Goal: Task Accomplishment & Management: Use online tool/utility

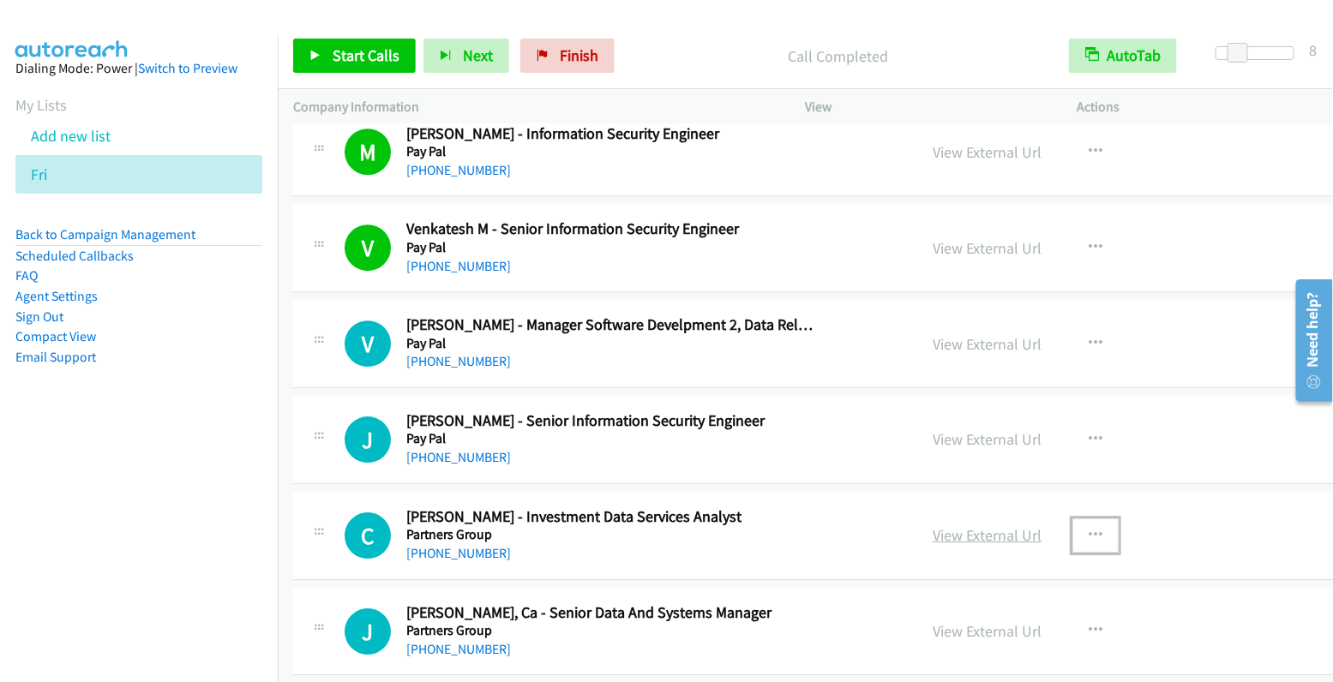
scroll to position [13925, 0]
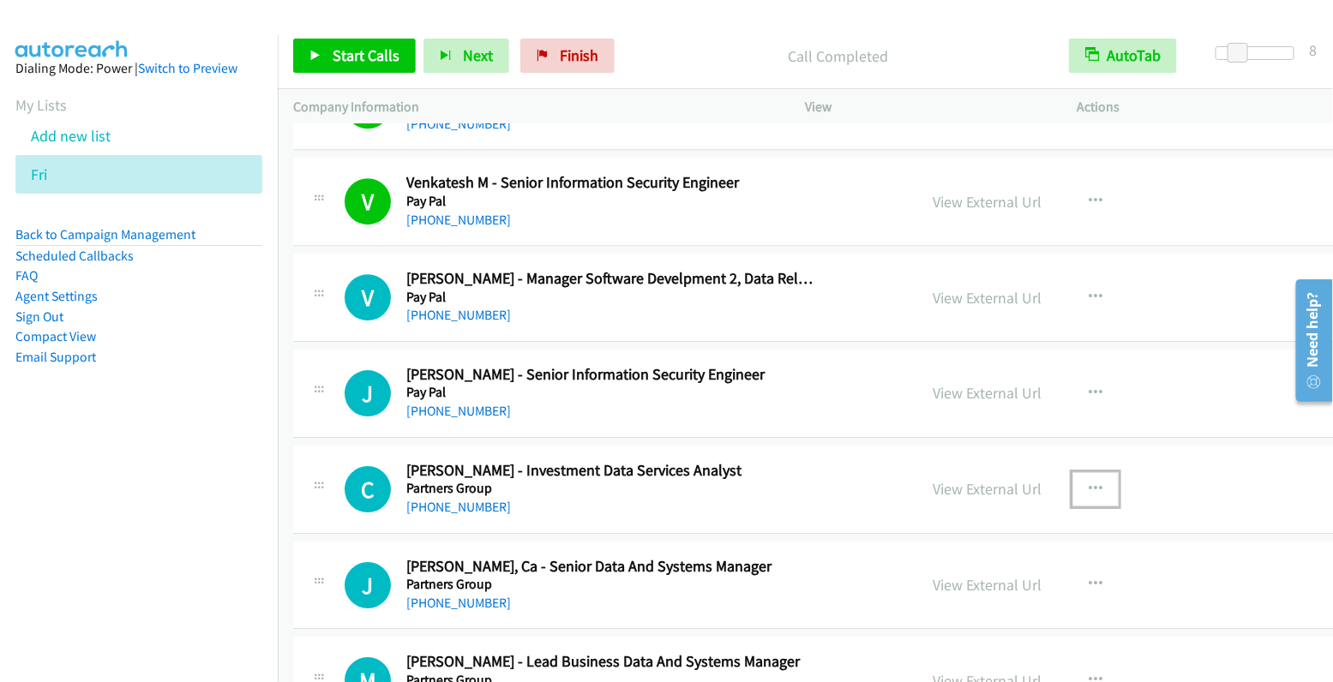
click at [1089, 483] on icon "button" at bounding box center [1096, 490] width 14 height 14
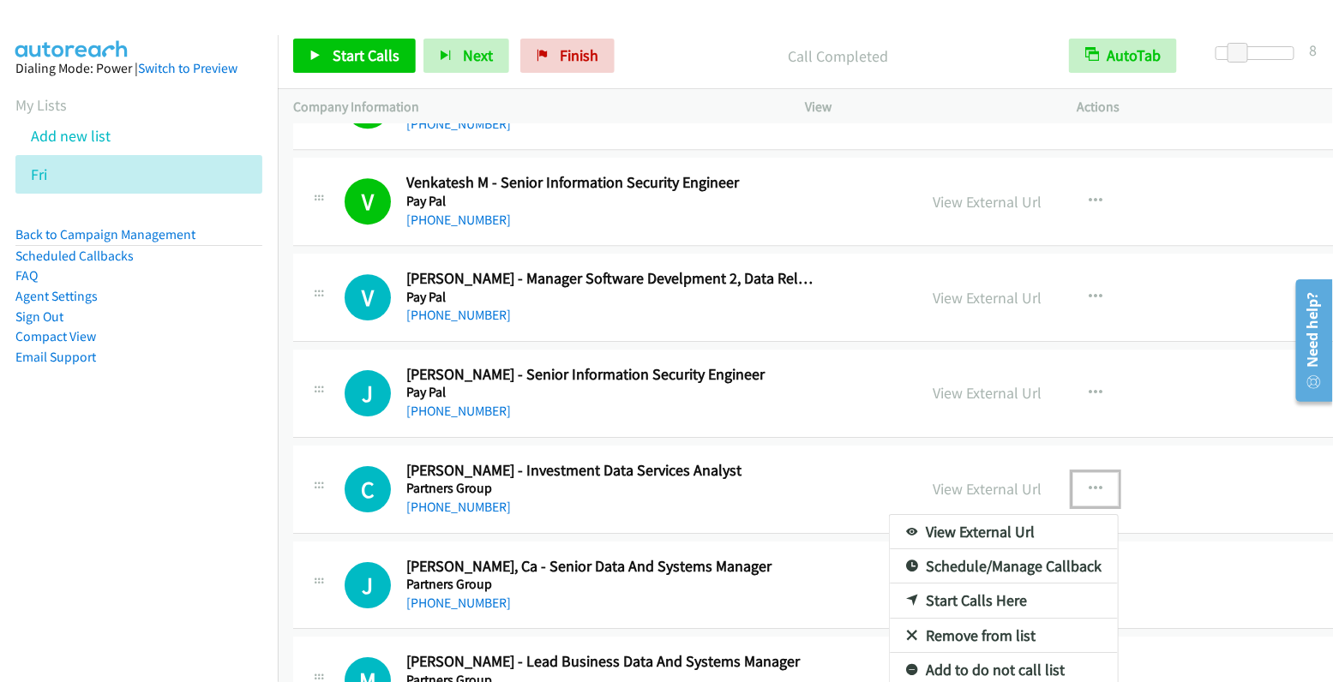
click at [965, 584] on link "Start Calls Here" at bounding box center [1004, 601] width 228 height 34
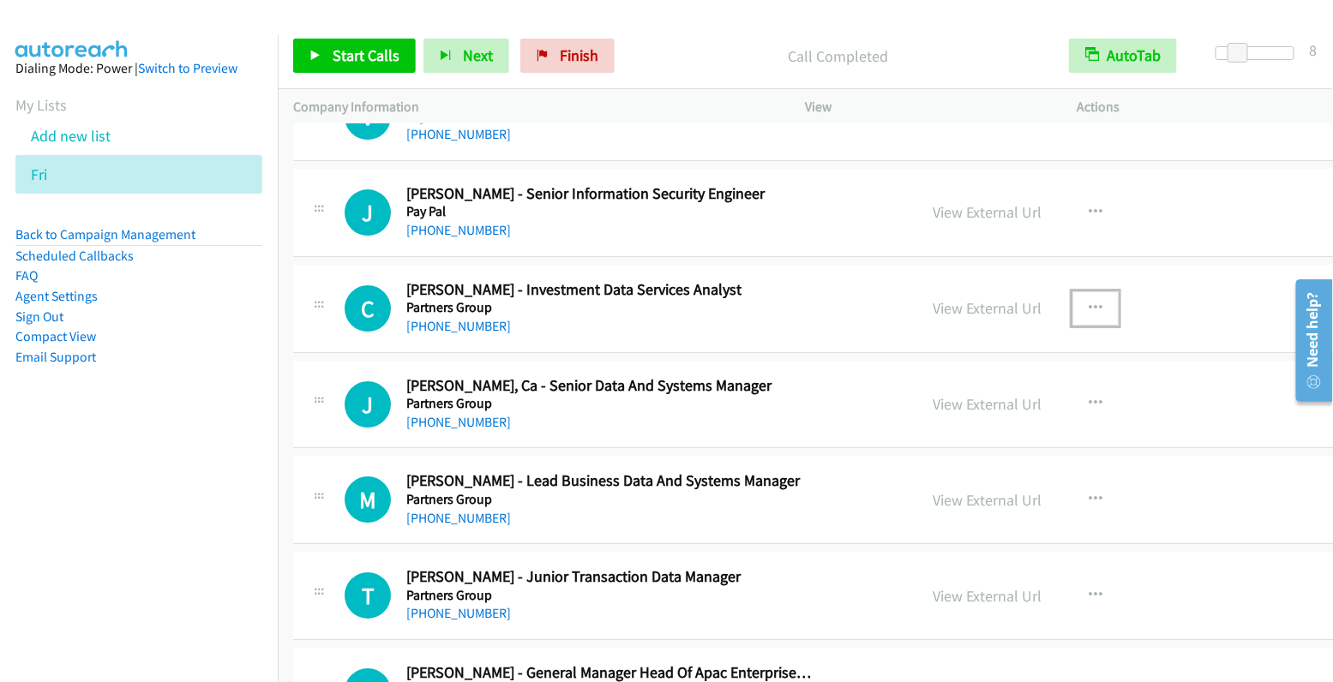
scroll to position [14123, 0]
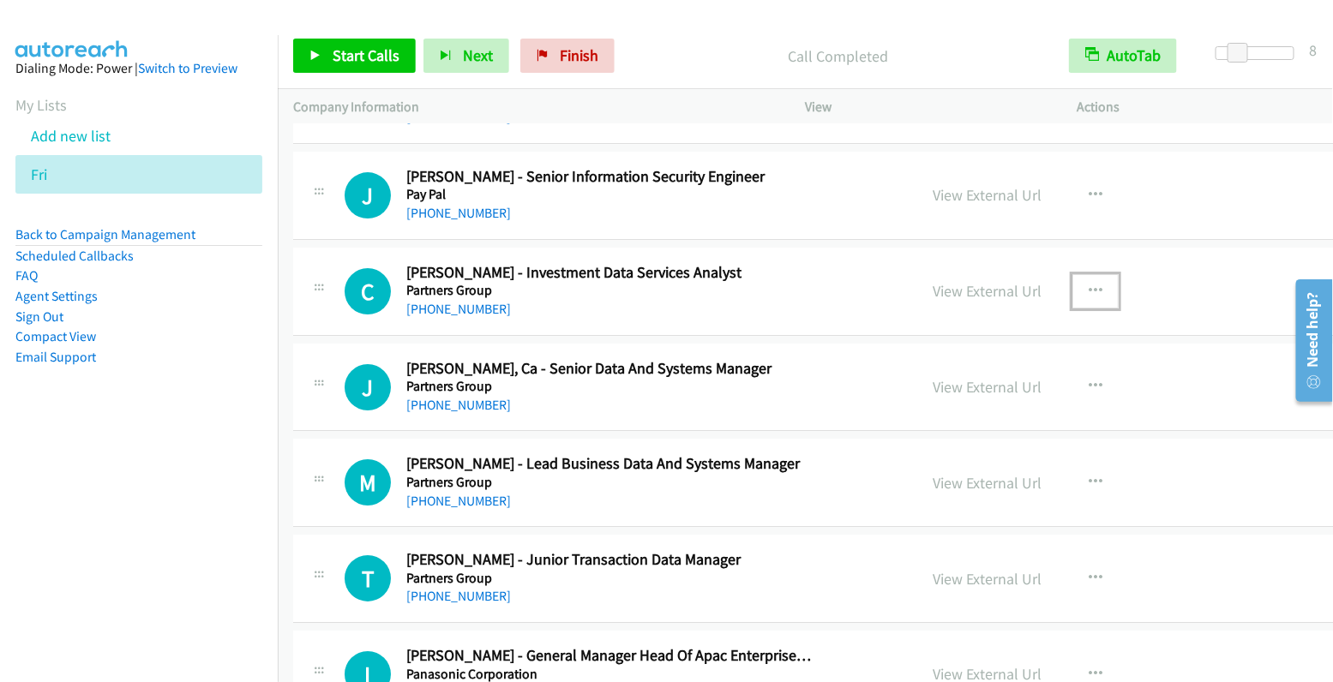
click at [1089, 285] on icon "button" at bounding box center [1096, 292] width 14 height 14
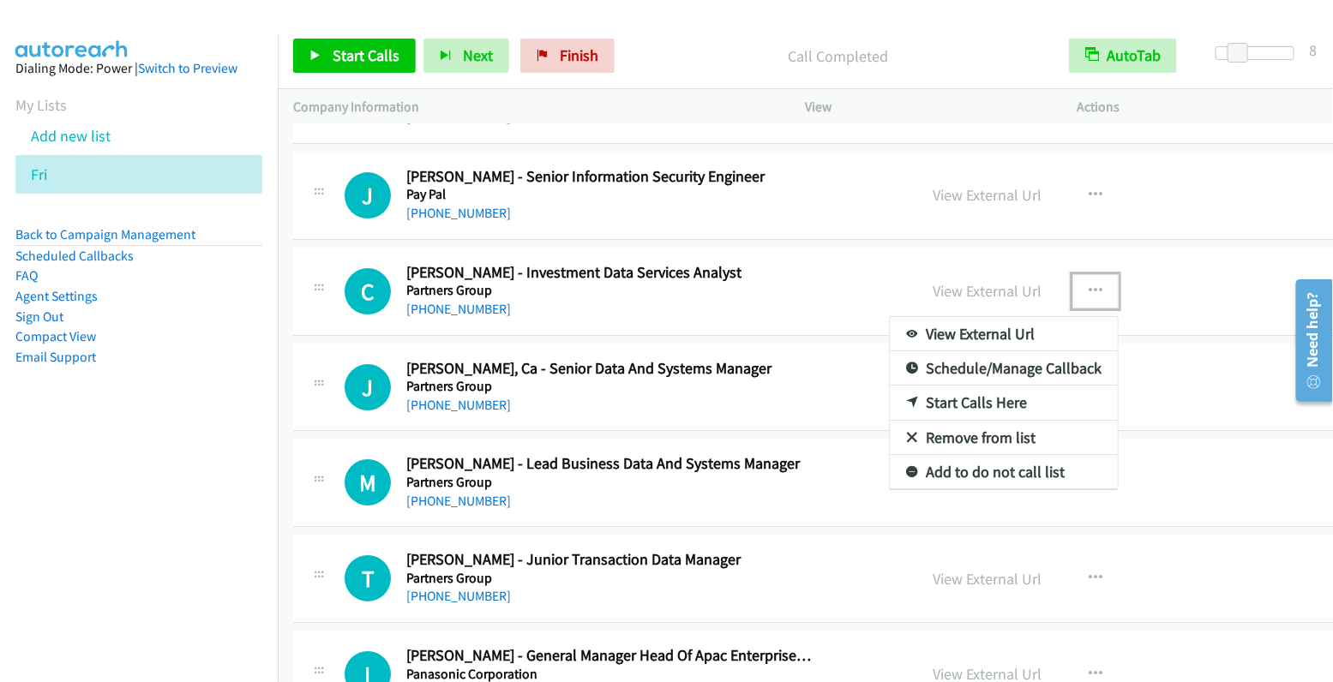
click at [965, 386] on link "Start Calls Here" at bounding box center [1004, 403] width 228 height 34
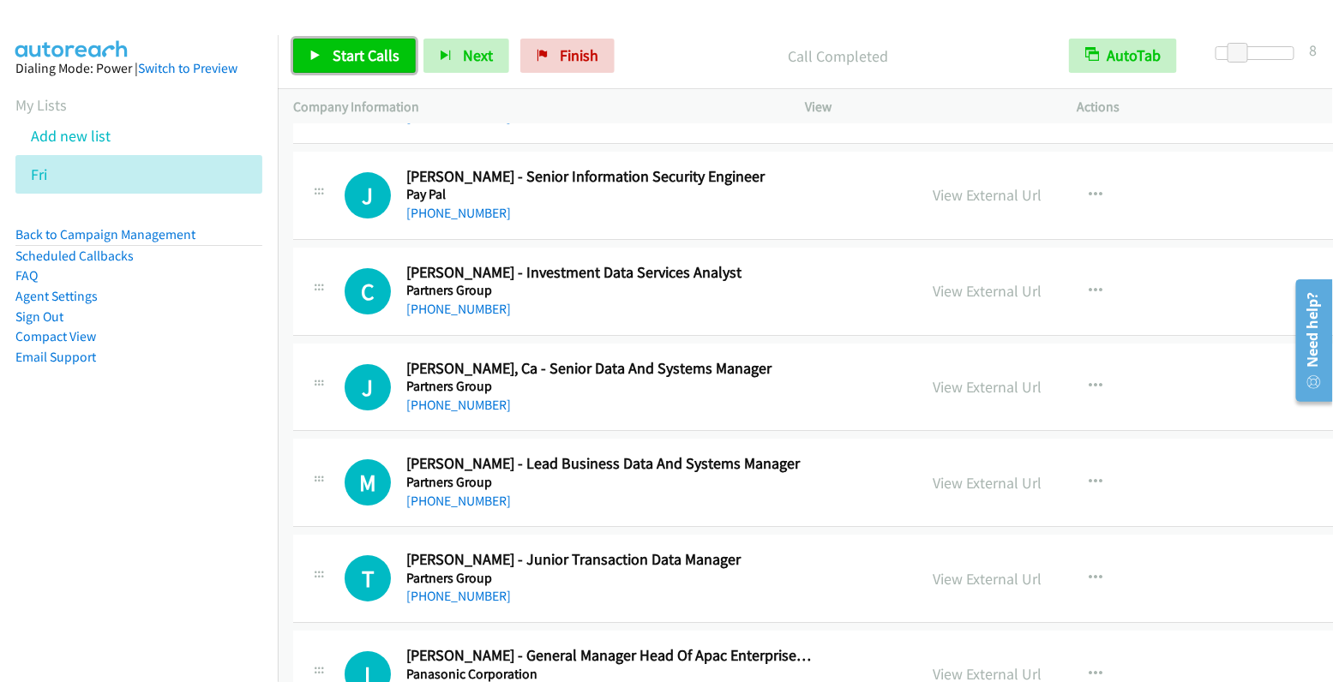
click at [349, 47] on span "Start Calls" at bounding box center [366, 55] width 67 height 20
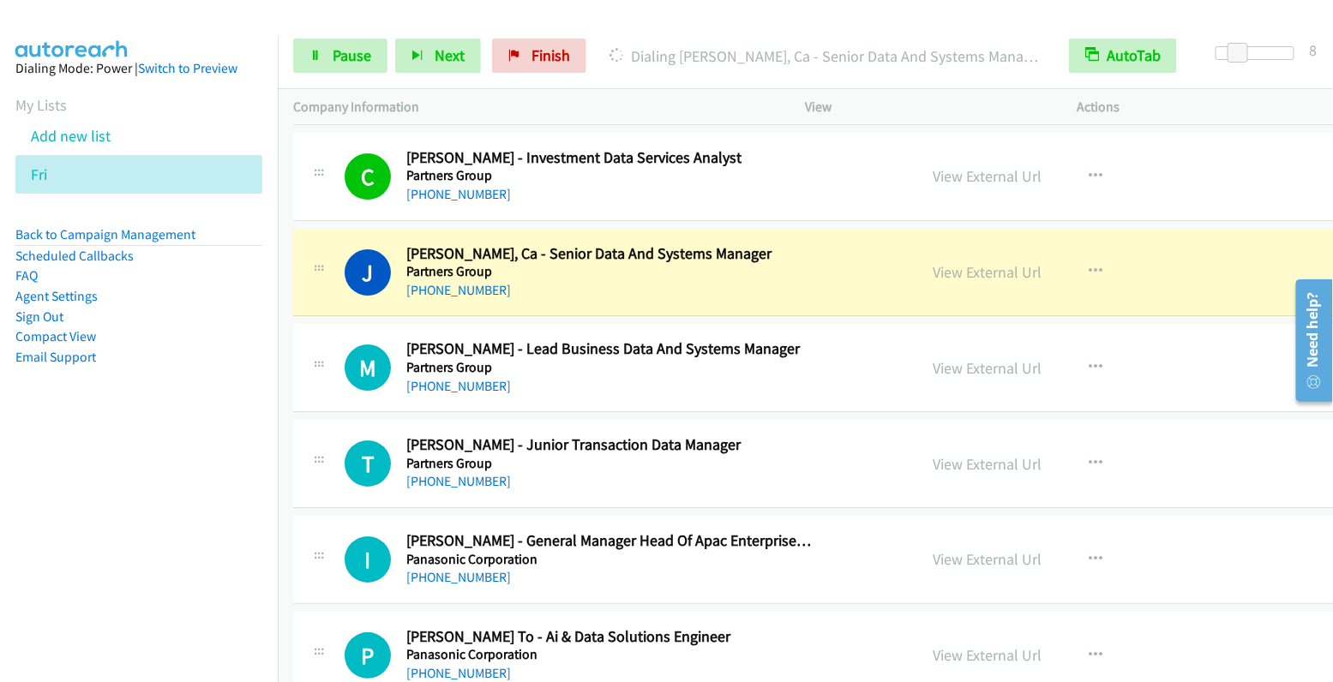
scroll to position [14268, 0]
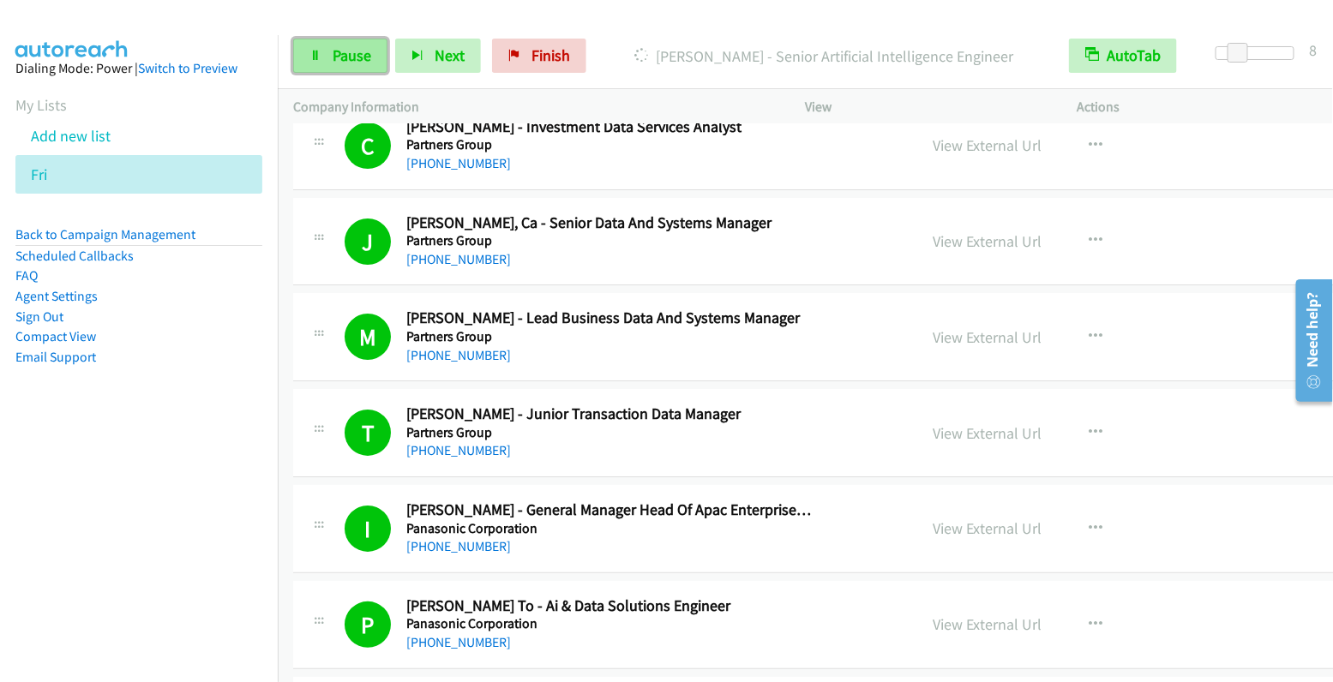
click at [351, 53] on span "Pause" at bounding box center [352, 55] width 39 height 20
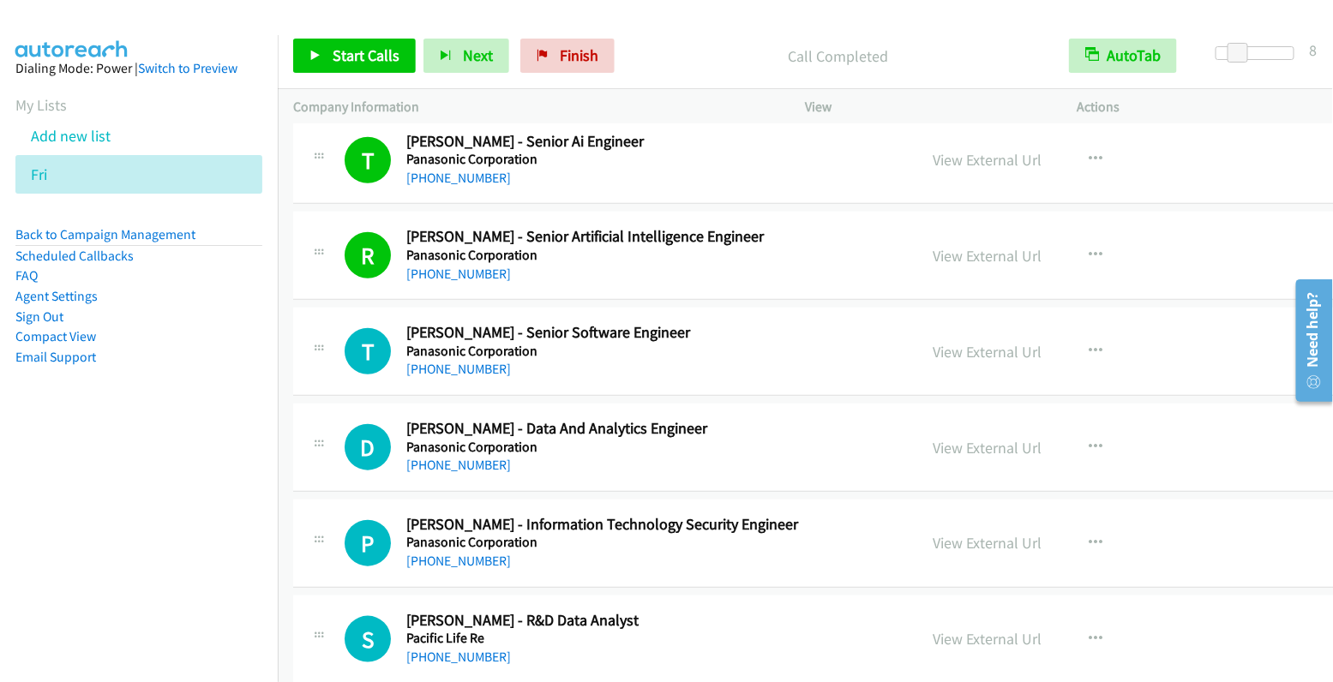
scroll to position [14852, 0]
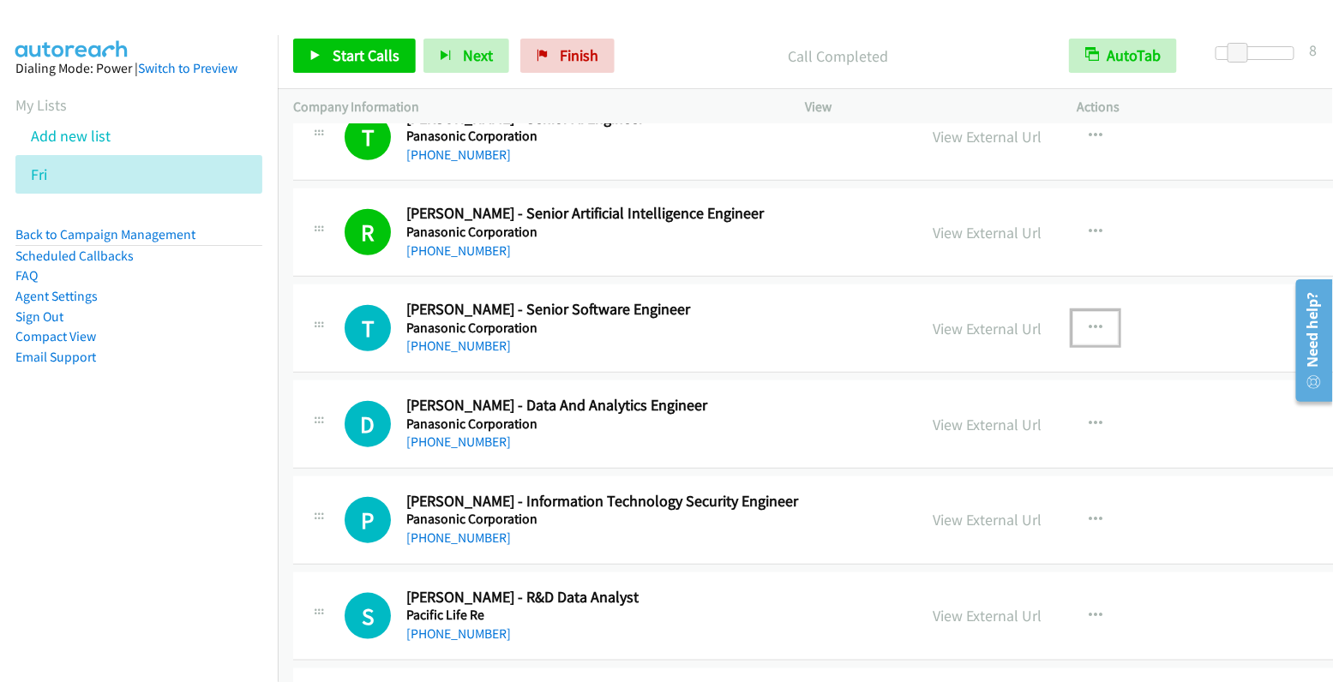
click at [1073, 311] on button "button" at bounding box center [1096, 328] width 46 height 34
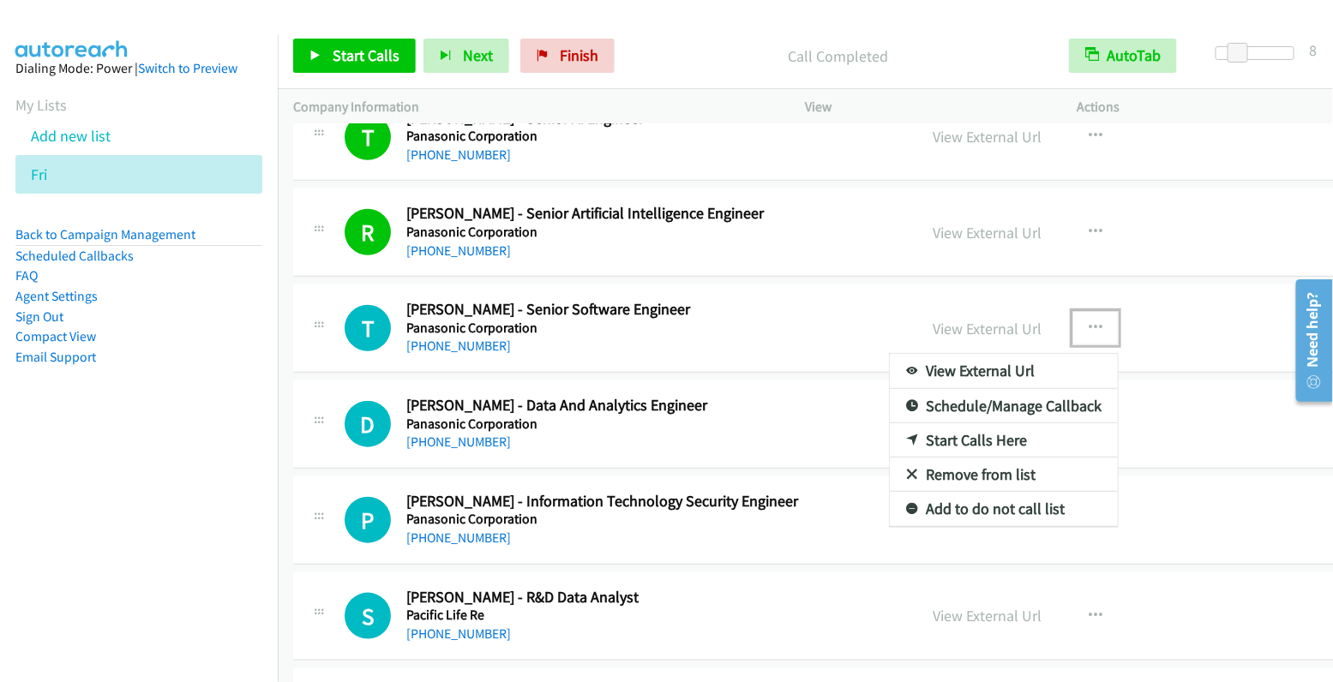
click at [975, 424] on link "Start Calls Here" at bounding box center [1004, 441] width 228 height 34
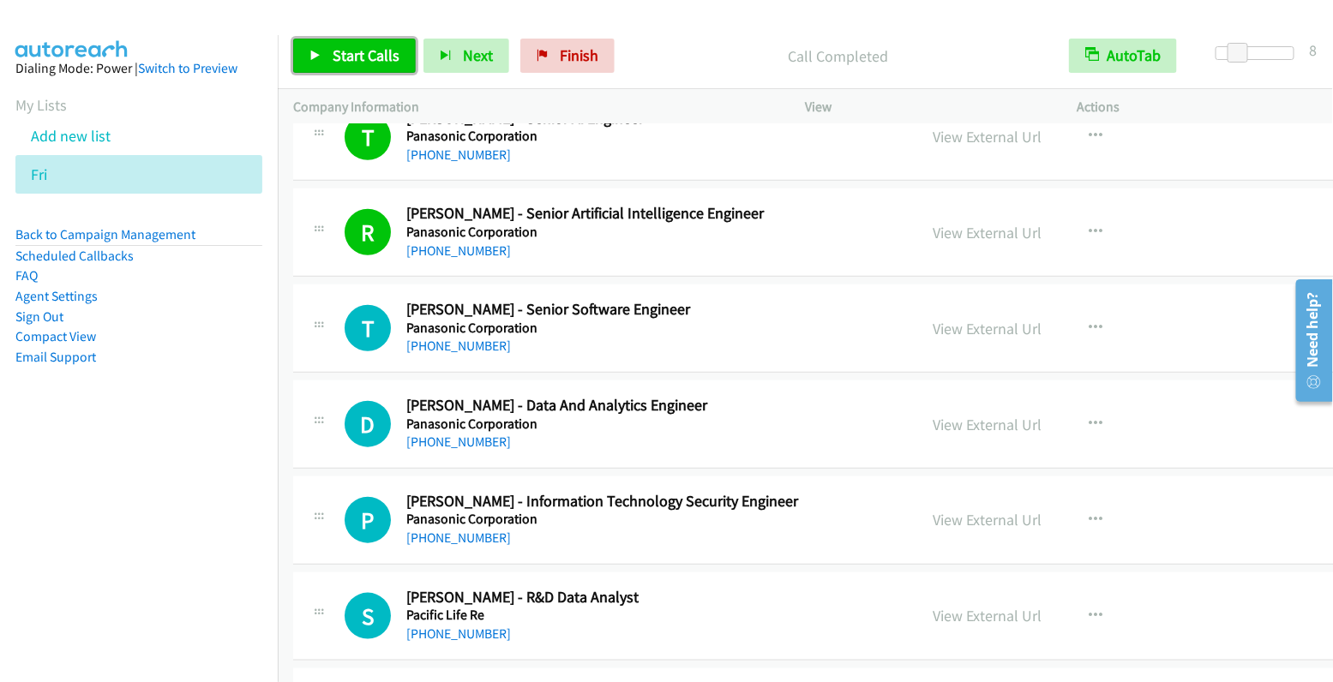
click at [393, 69] on link "Start Calls" at bounding box center [354, 56] width 123 height 34
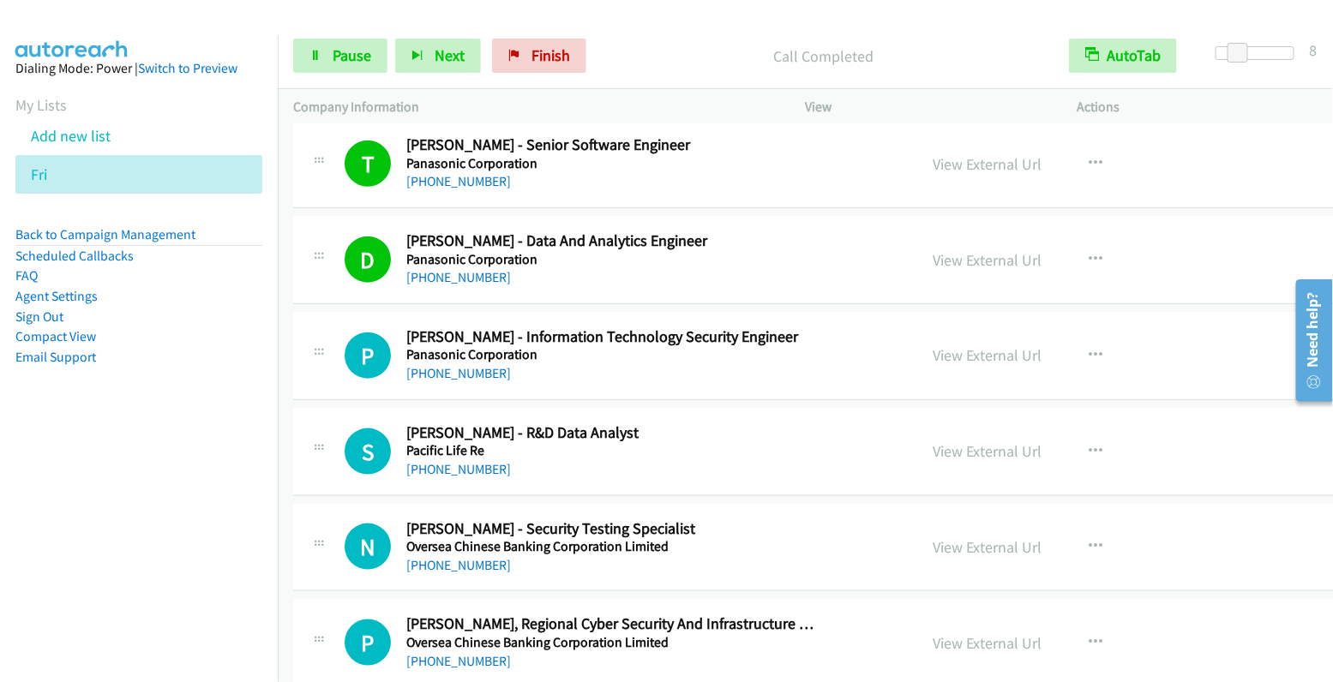
scroll to position [15021, 0]
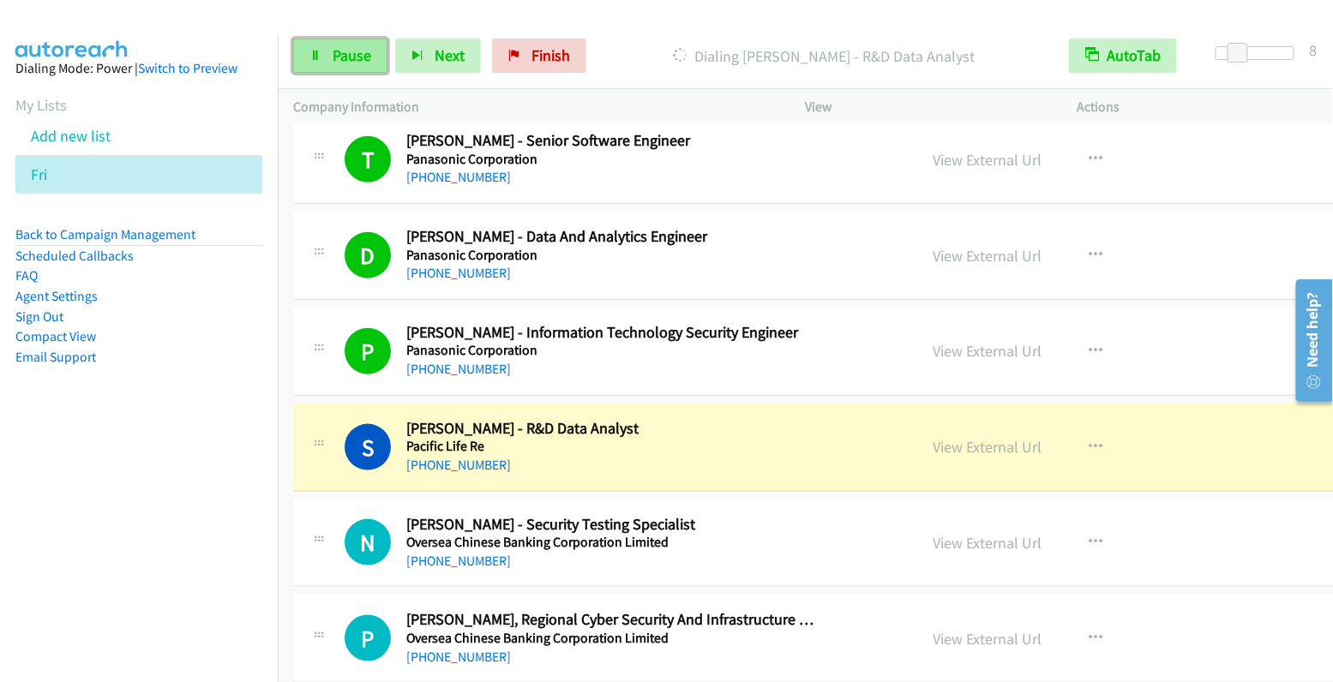
click at [346, 63] on span "Pause" at bounding box center [352, 55] width 39 height 20
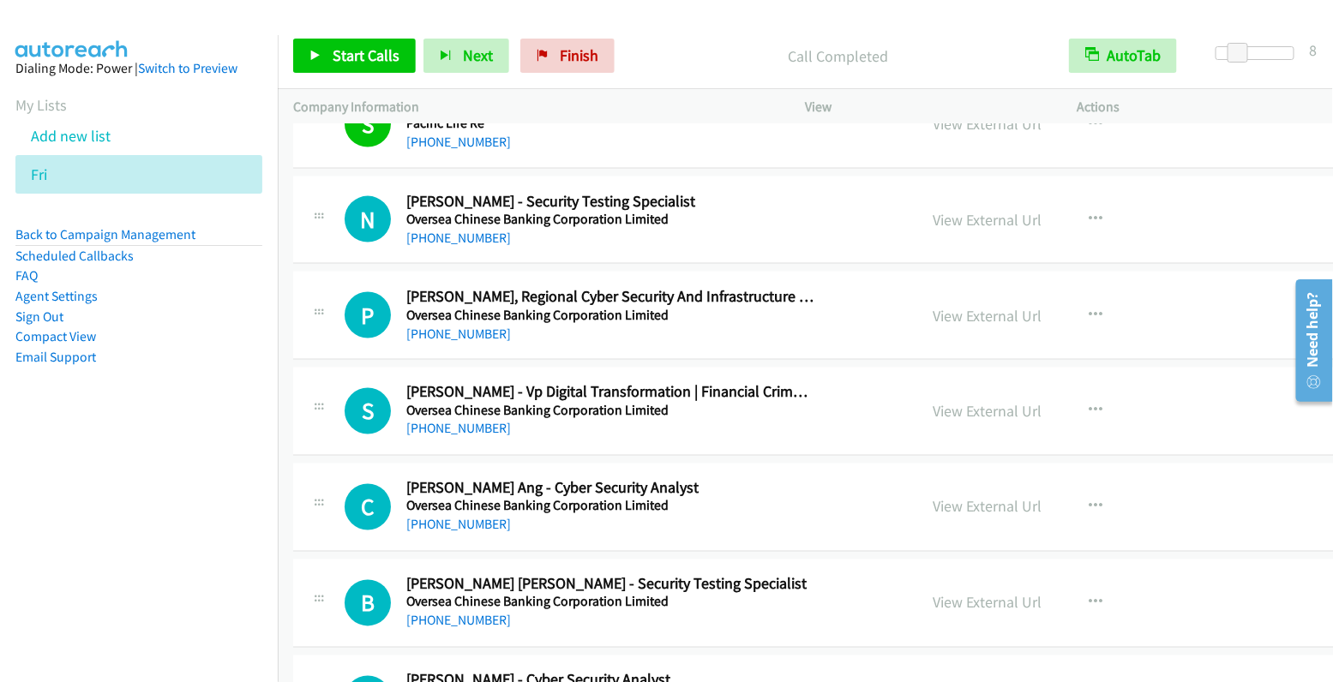
scroll to position [15347, 0]
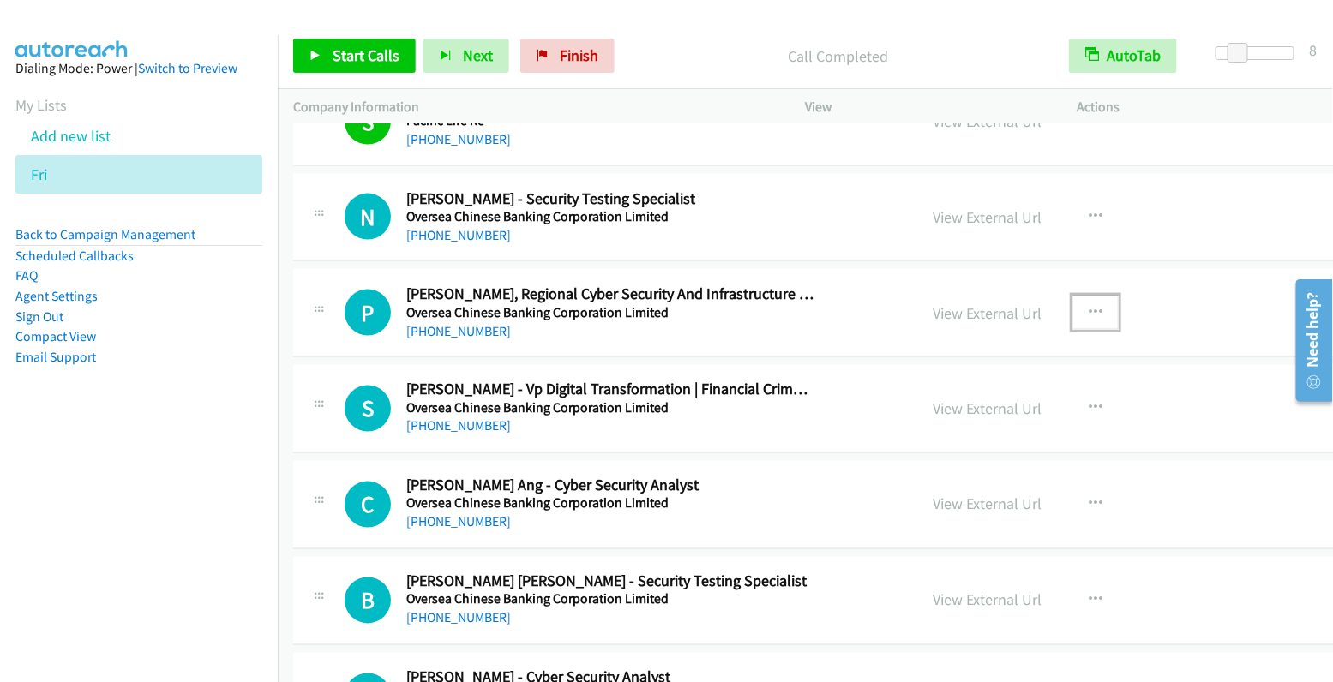
click at [1089, 306] on icon "button" at bounding box center [1096, 313] width 14 height 14
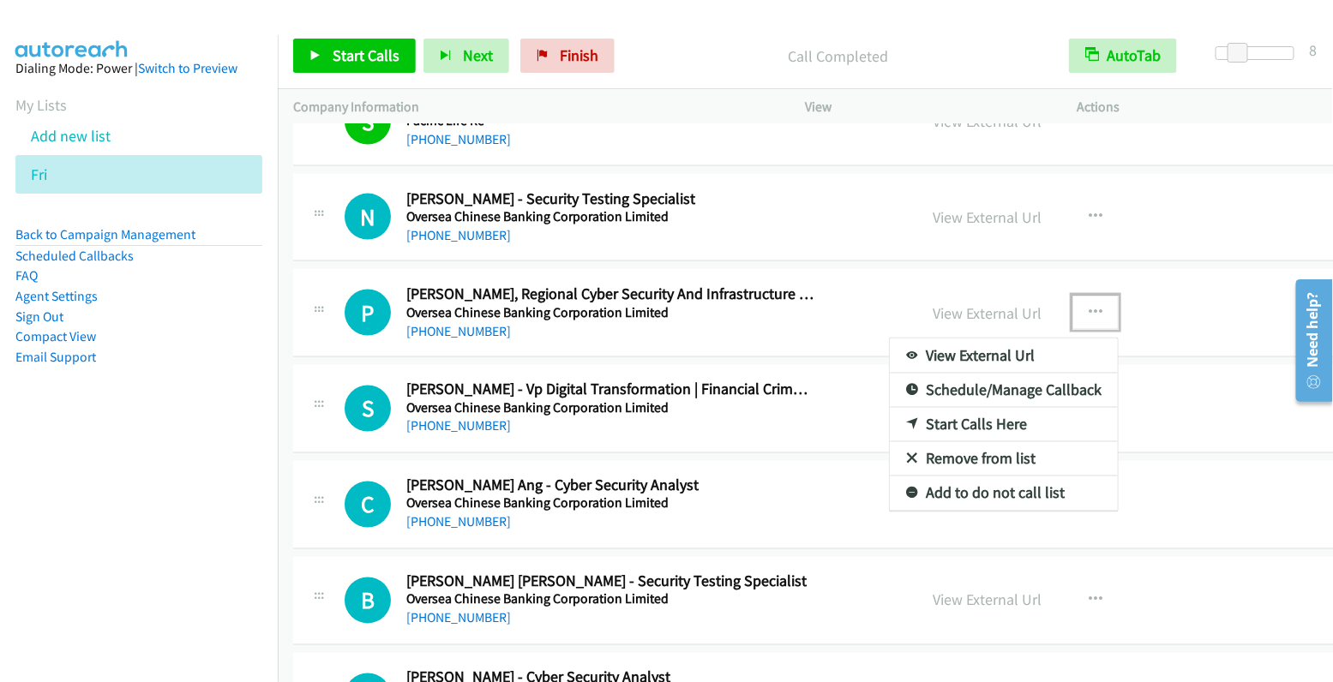
click at [946, 408] on link "Start Calls Here" at bounding box center [1004, 425] width 228 height 34
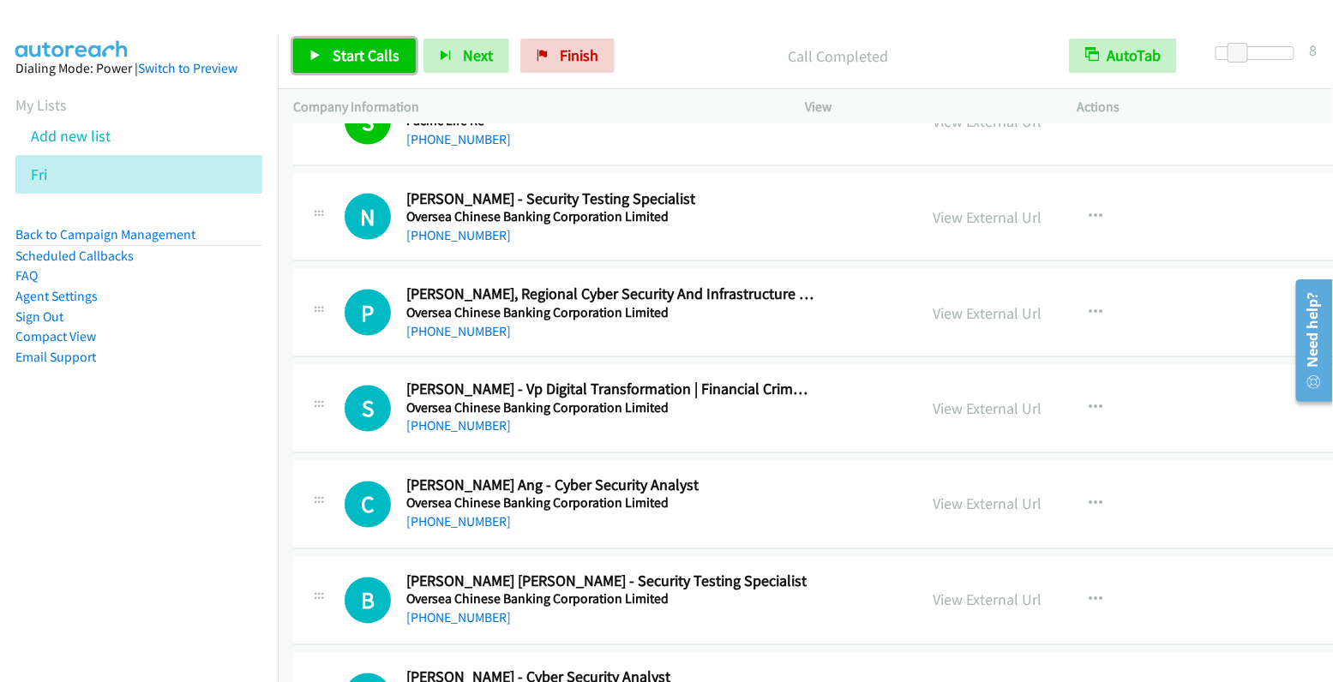
click at [352, 51] on span "Start Calls" at bounding box center [366, 55] width 67 height 20
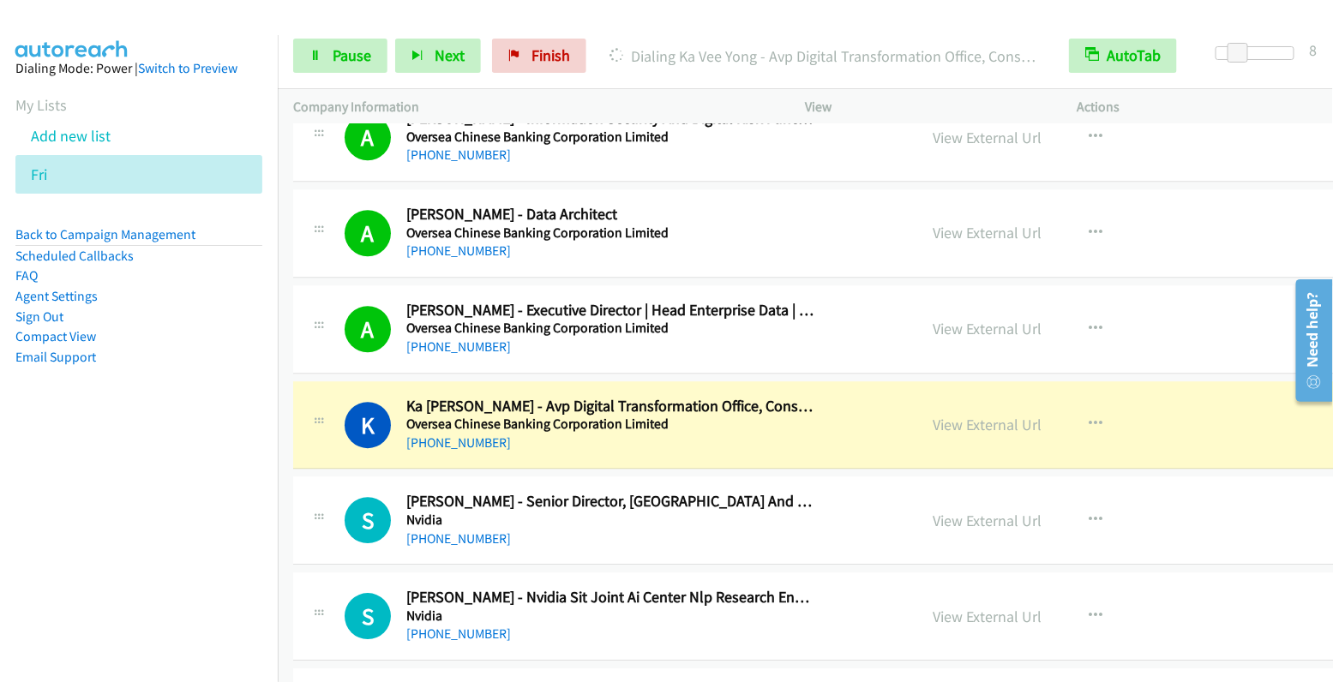
scroll to position [16229, 0]
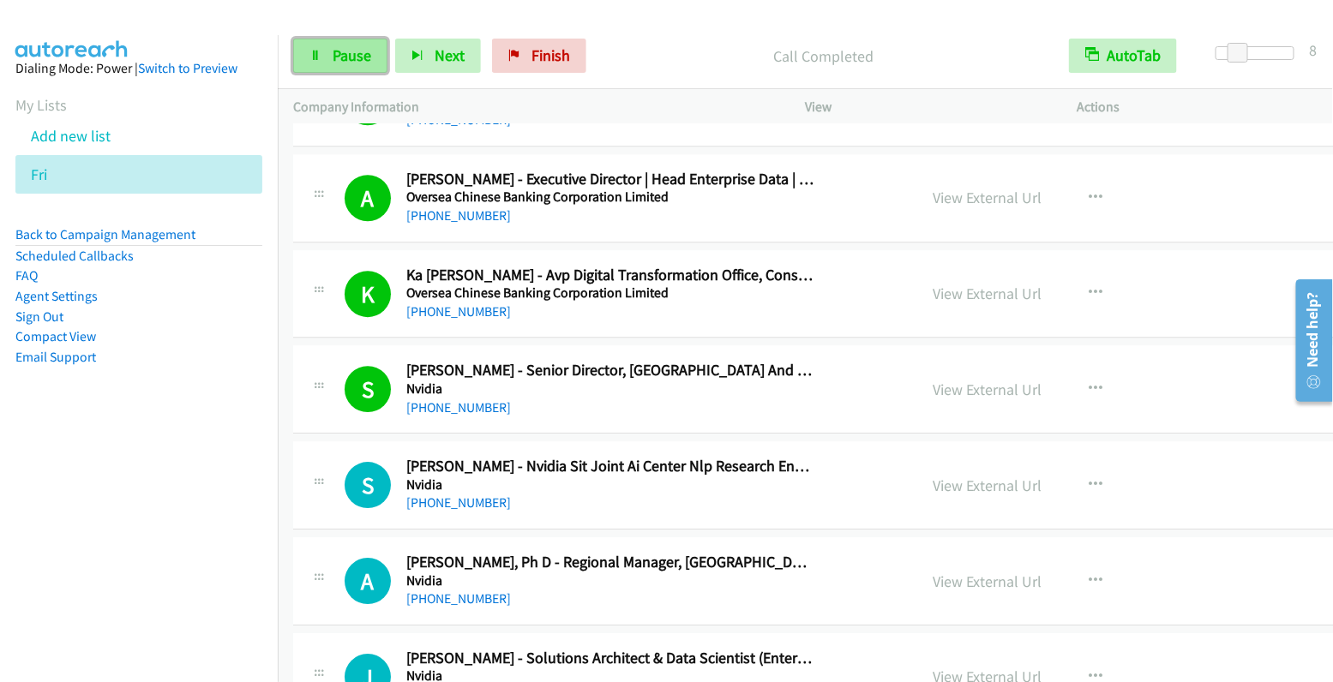
click at [355, 50] on span "Pause" at bounding box center [352, 55] width 39 height 20
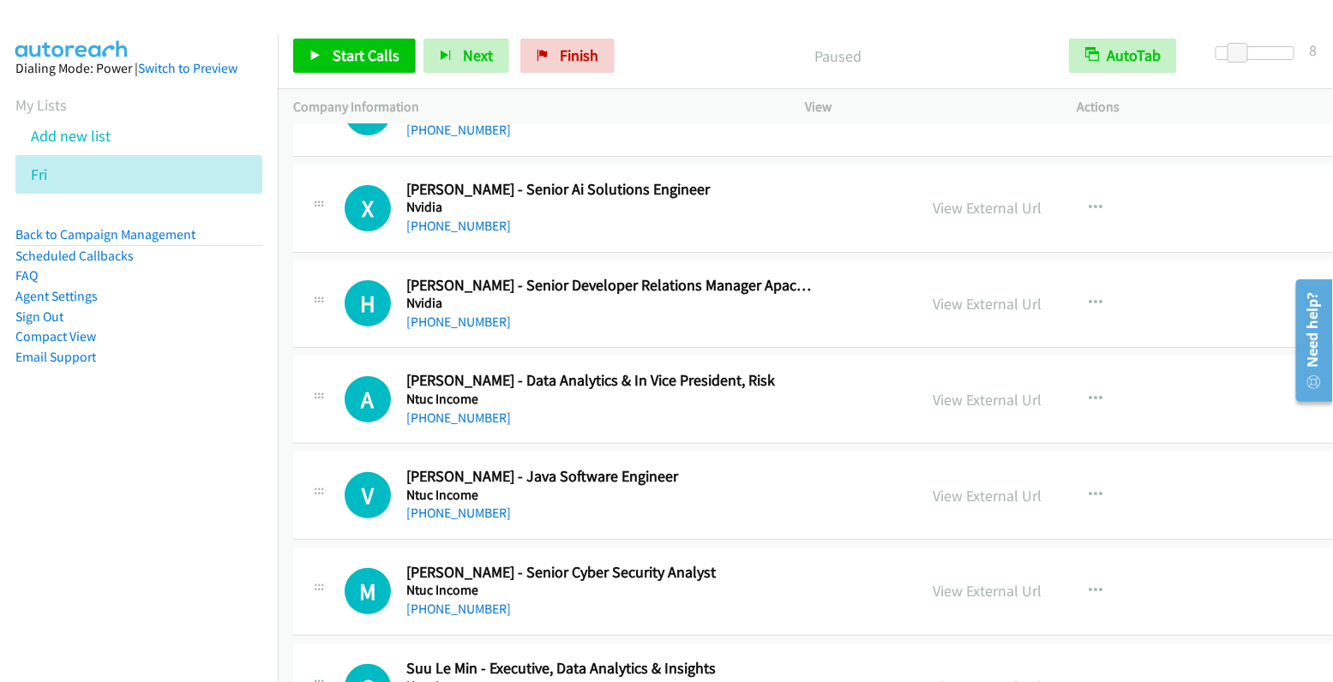
scroll to position [16795, 0]
click at [1089, 392] on icon "button" at bounding box center [1096, 399] width 14 height 14
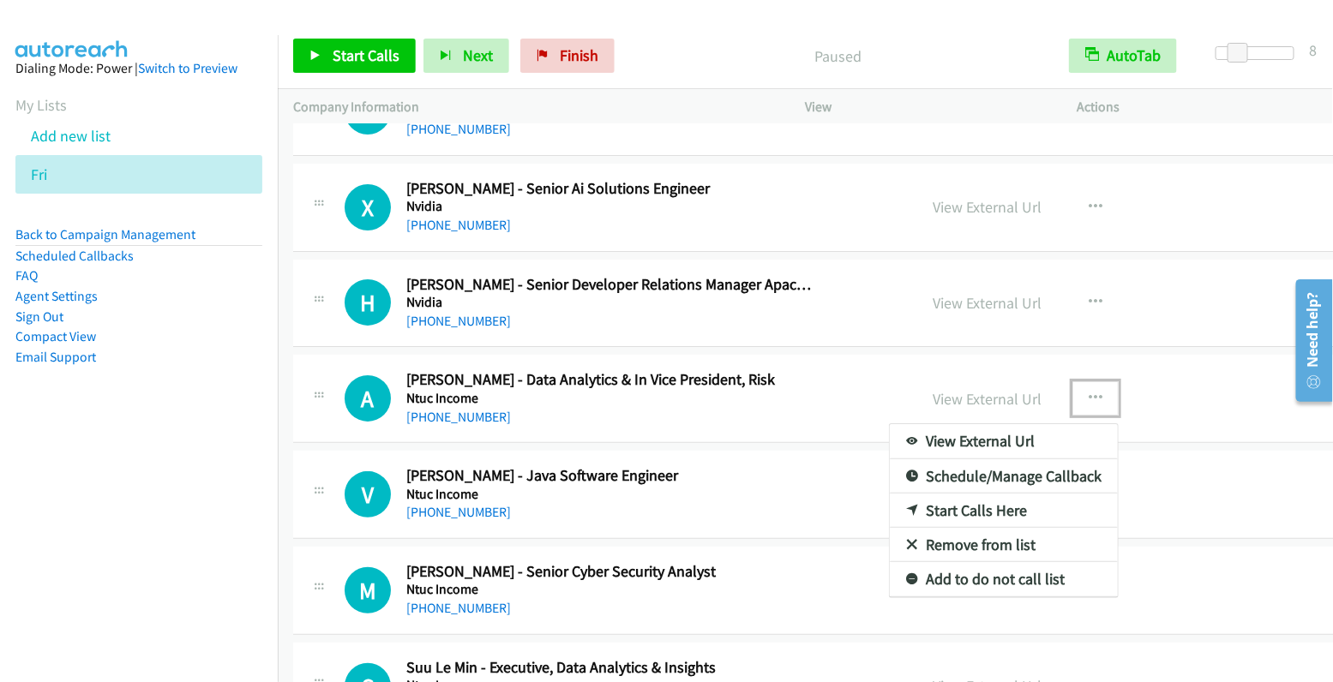
click at [963, 494] on link "Start Calls Here" at bounding box center [1004, 511] width 228 height 34
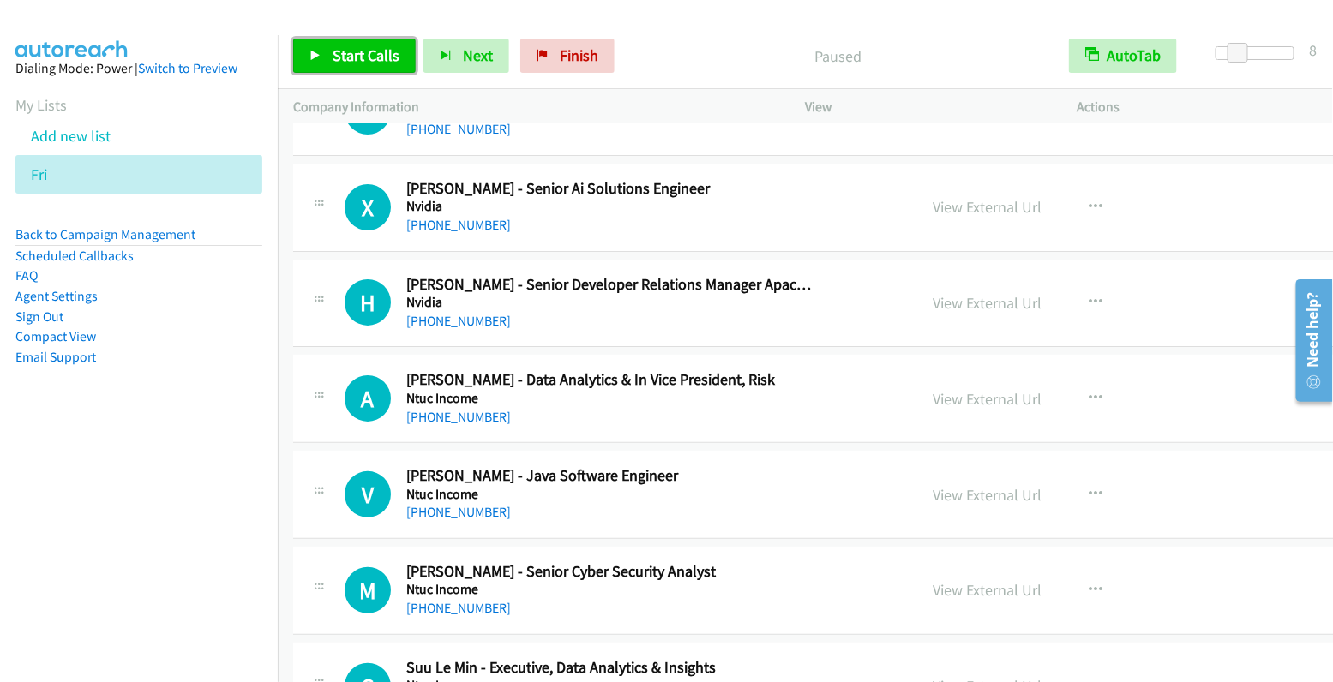
click at [356, 61] on span "Start Calls" at bounding box center [366, 55] width 67 height 20
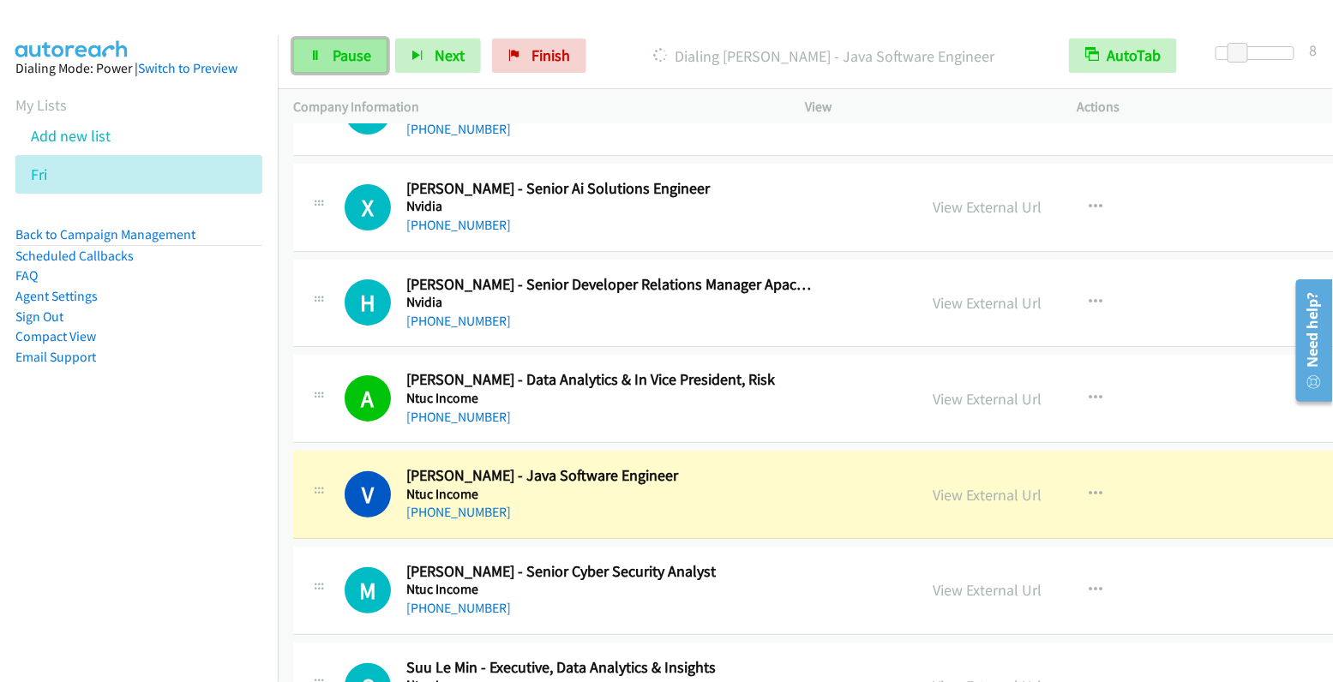
click at [339, 58] on span "Pause" at bounding box center [352, 55] width 39 height 20
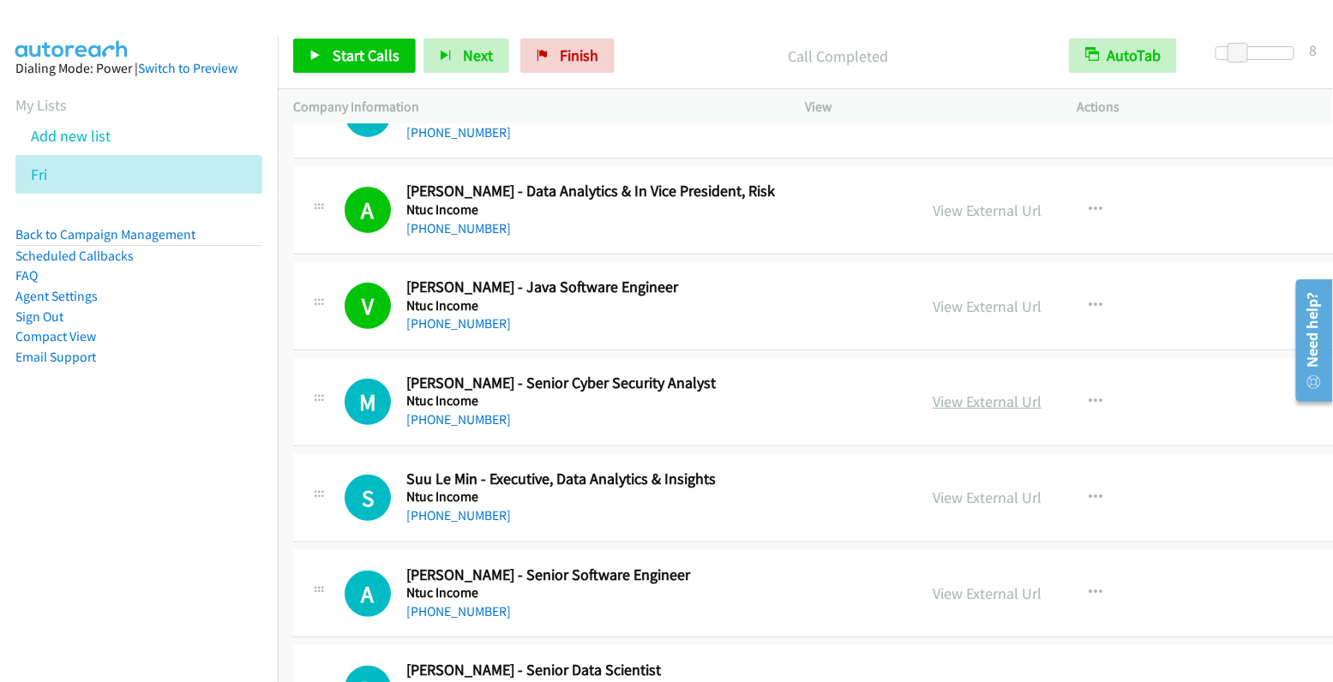
scroll to position [16983, 0]
click at [1089, 395] on icon "button" at bounding box center [1096, 402] width 14 height 14
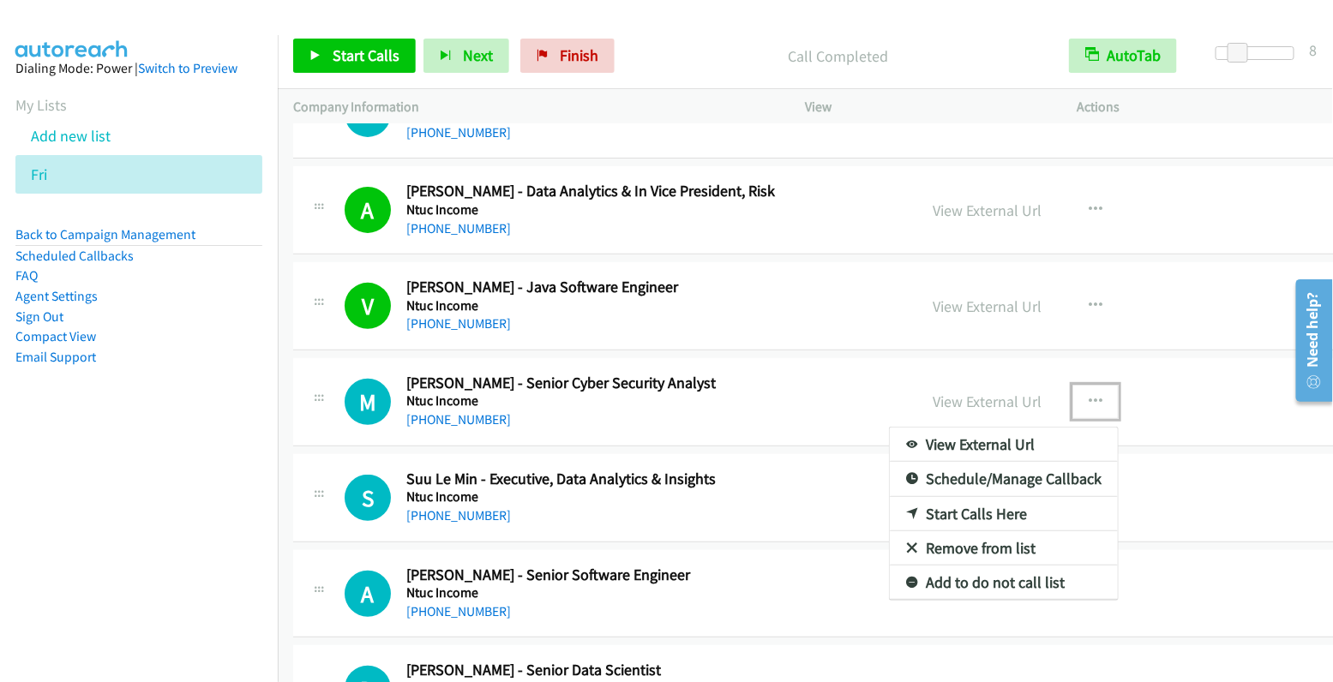
click at [976, 497] on link "Start Calls Here" at bounding box center [1004, 514] width 228 height 34
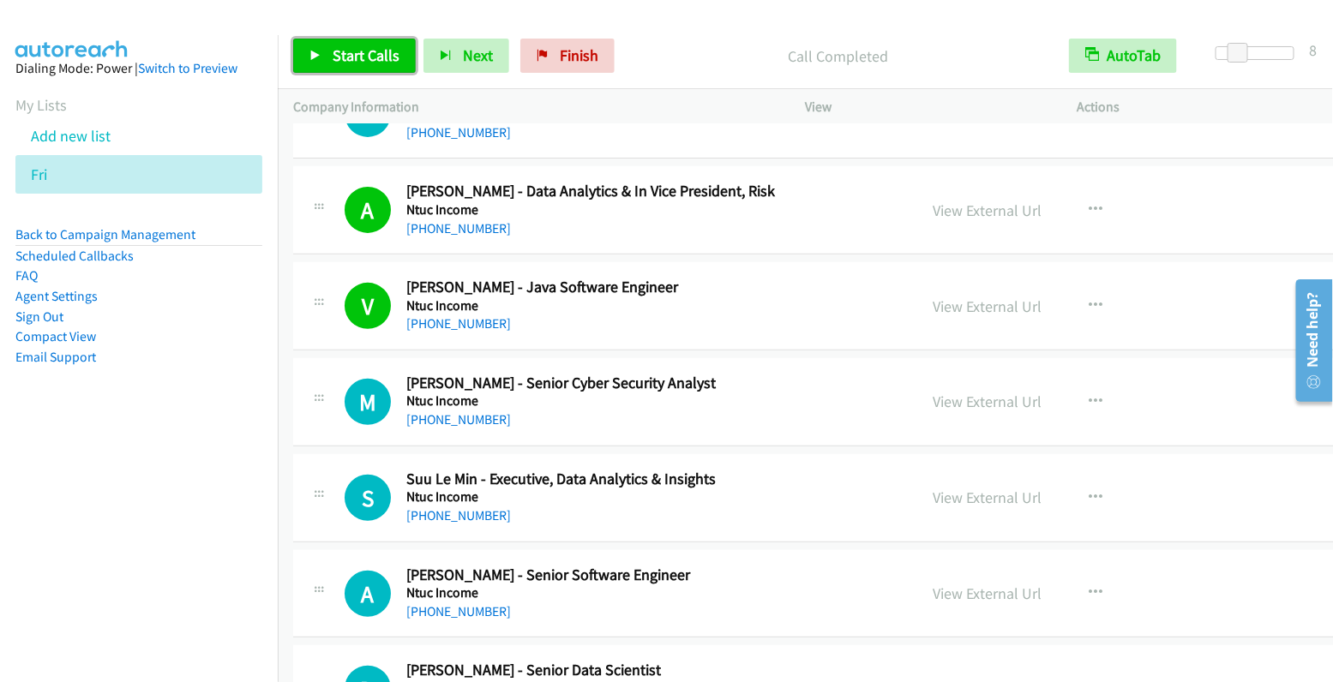
click at [339, 60] on span "Start Calls" at bounding box center [366, 55] width 67 height 20
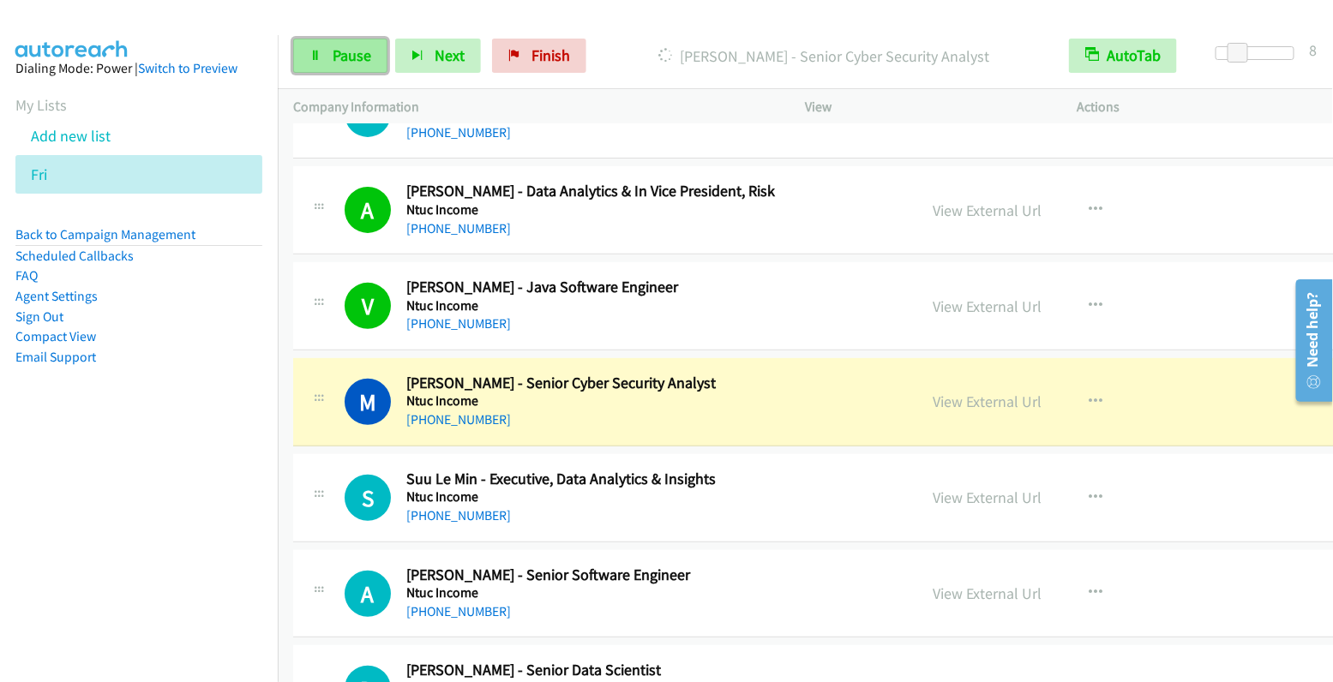
click at [315, 57] on icon at bounding box center [315, 57] width 12 height 12
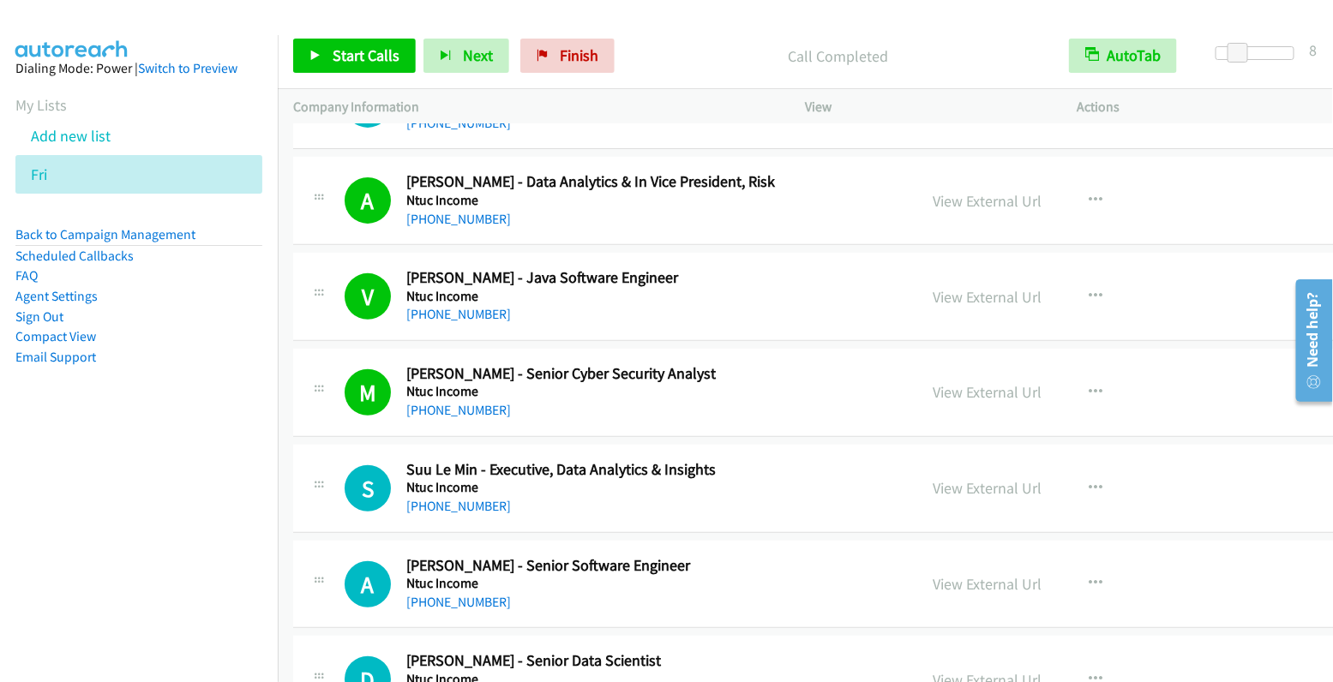
scroll to position [17077, 0]
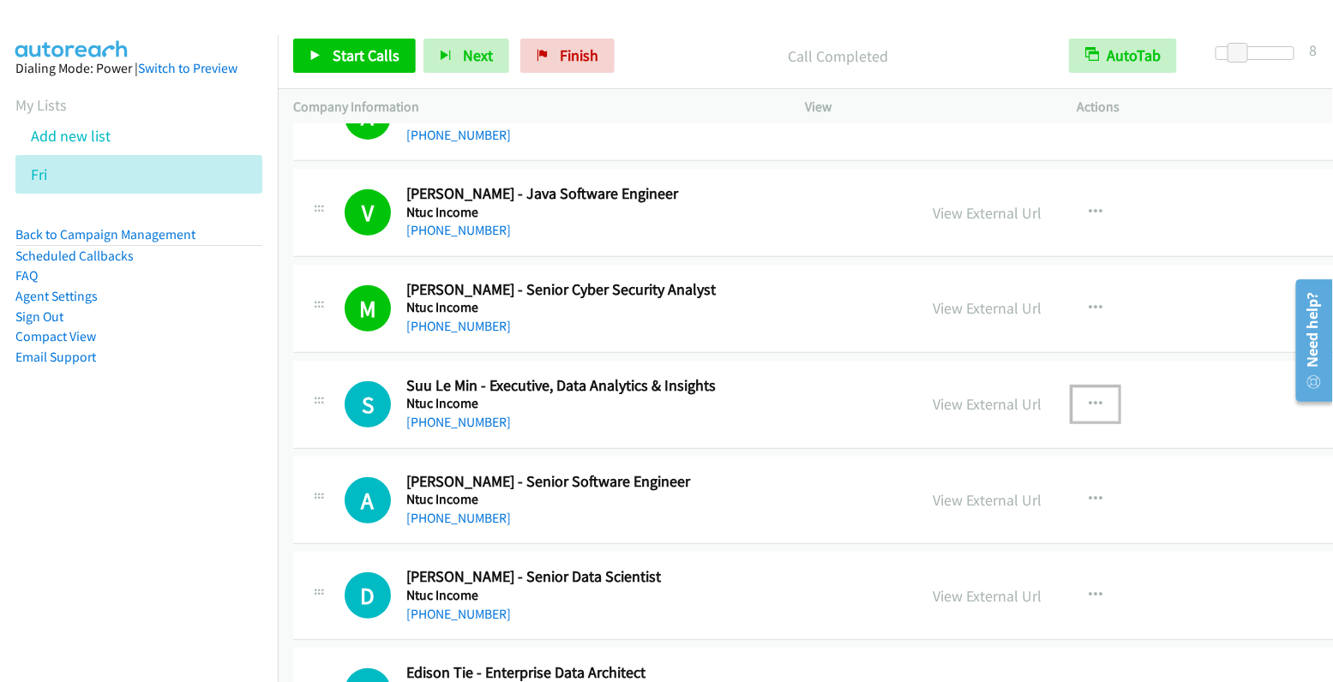
click at [1089, 398] on icon "button" at bounding box center [1096, 405] width 14 height 14
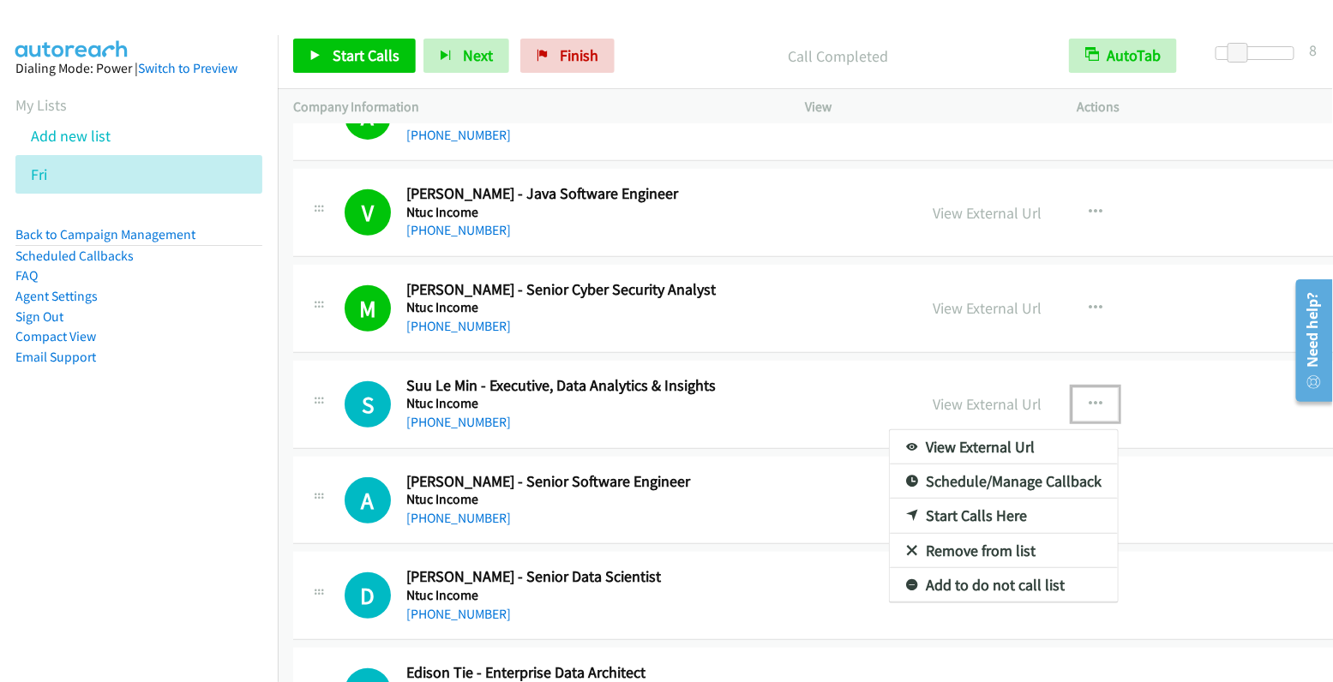
click at [981, 499] on link "Start Calls Here" at bounding box center [1004, 516] width 228 height 34
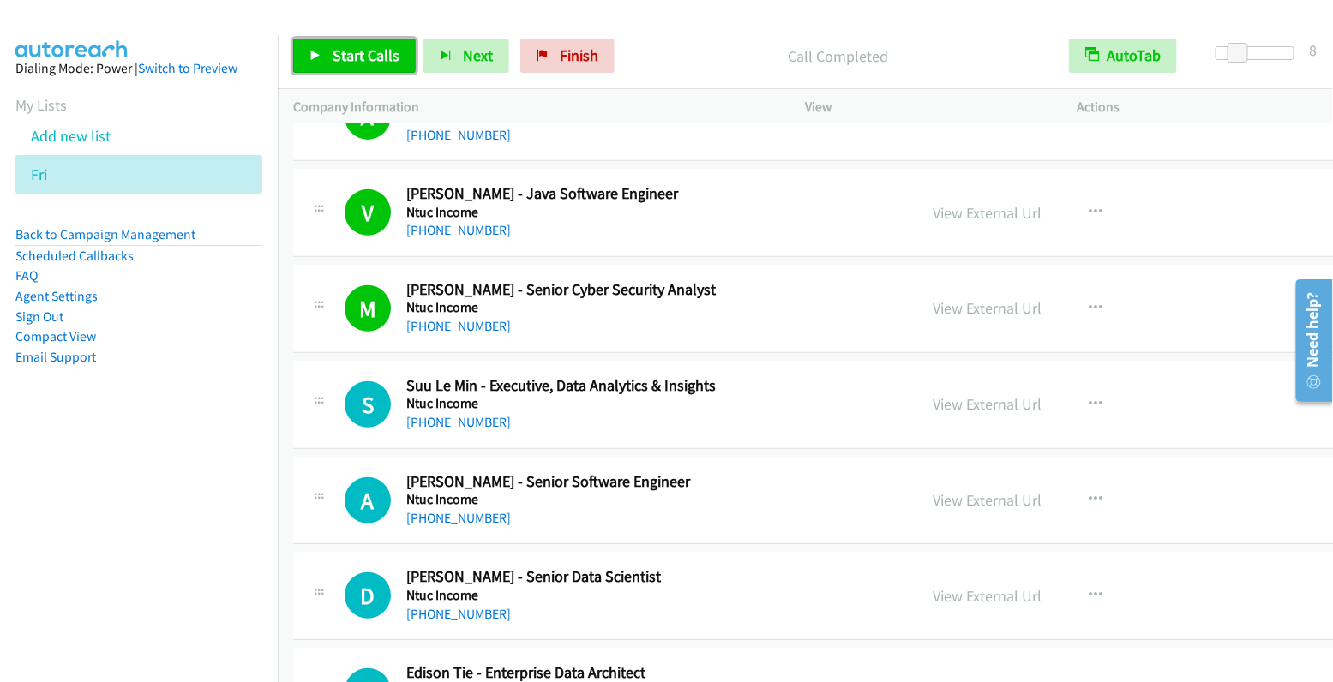
click at [364, 53] on span "Start Calls" at bounding box center [366, 55] width 67 height 20
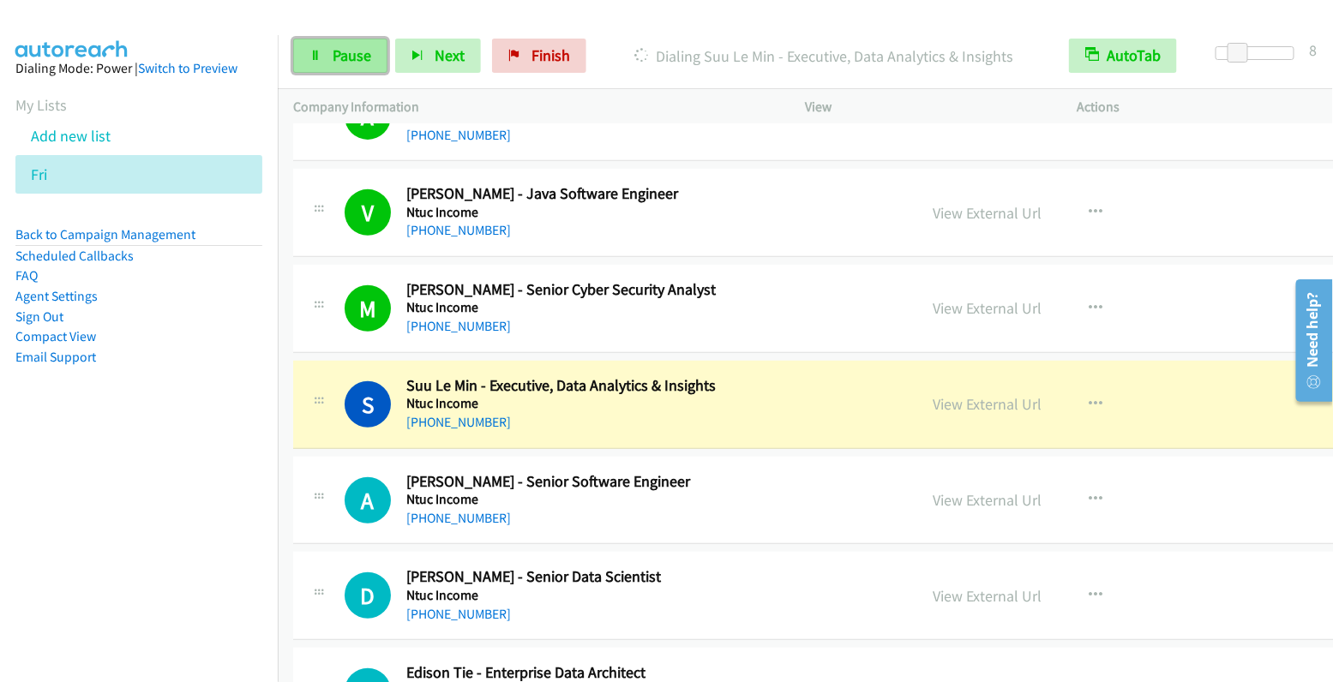
click at [347, 52] on span "Pause" at bounding box center [352, 55] width 39 height 20
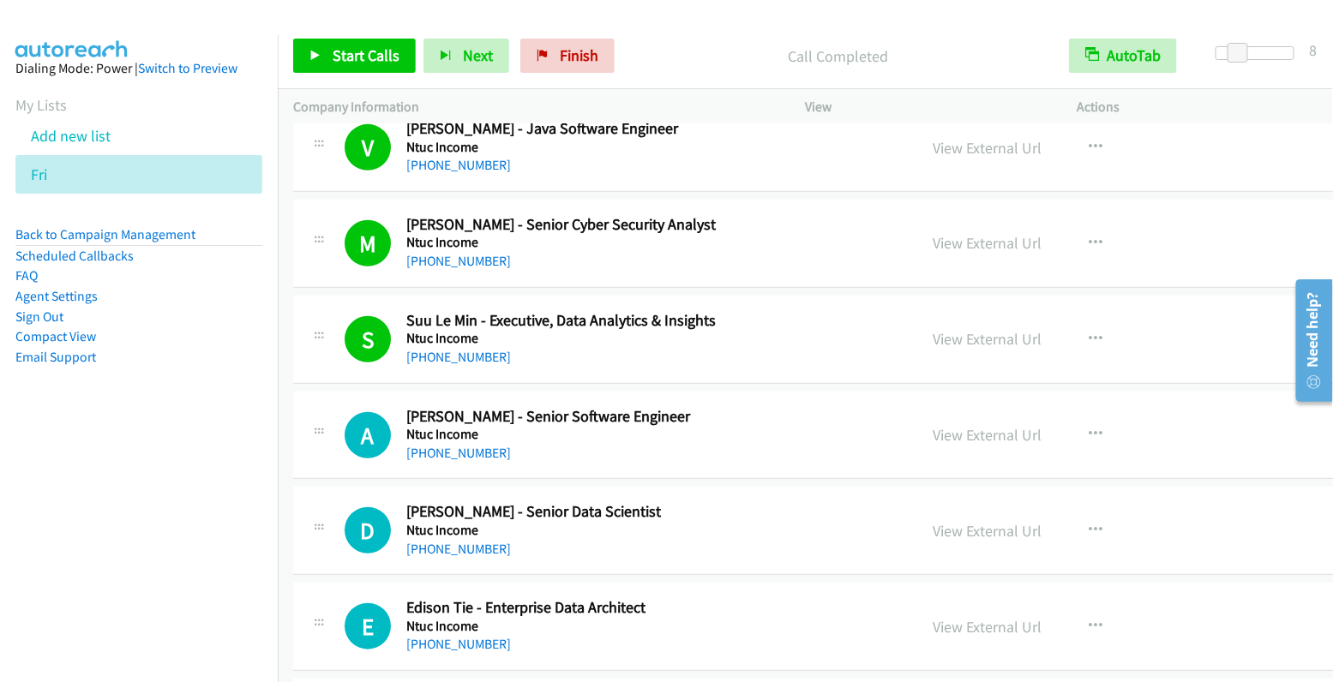
scroll to position [17173, 0]
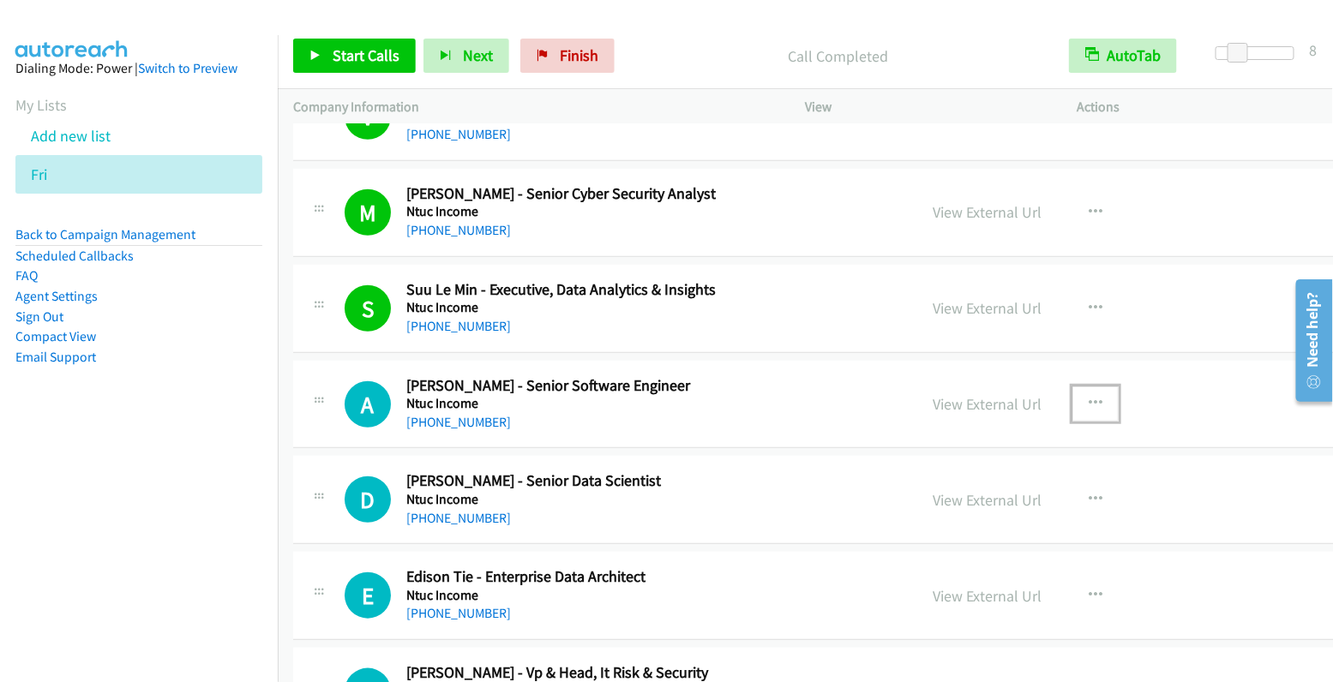
click at [1089, 397] on icon "button" at bounding box center [1096, 404] width 14 height 14
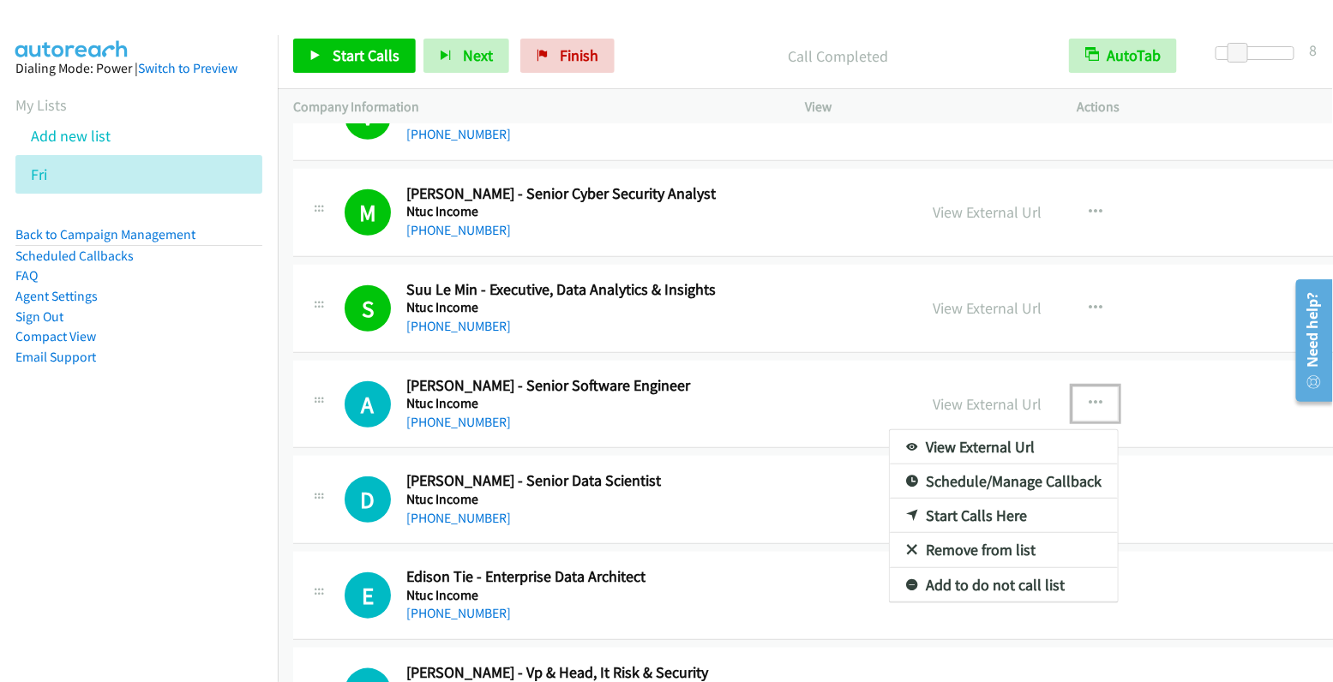
click at [970, 499] on link "Start Calls Here" at bounding box center [1004, 516] width 228 height 34
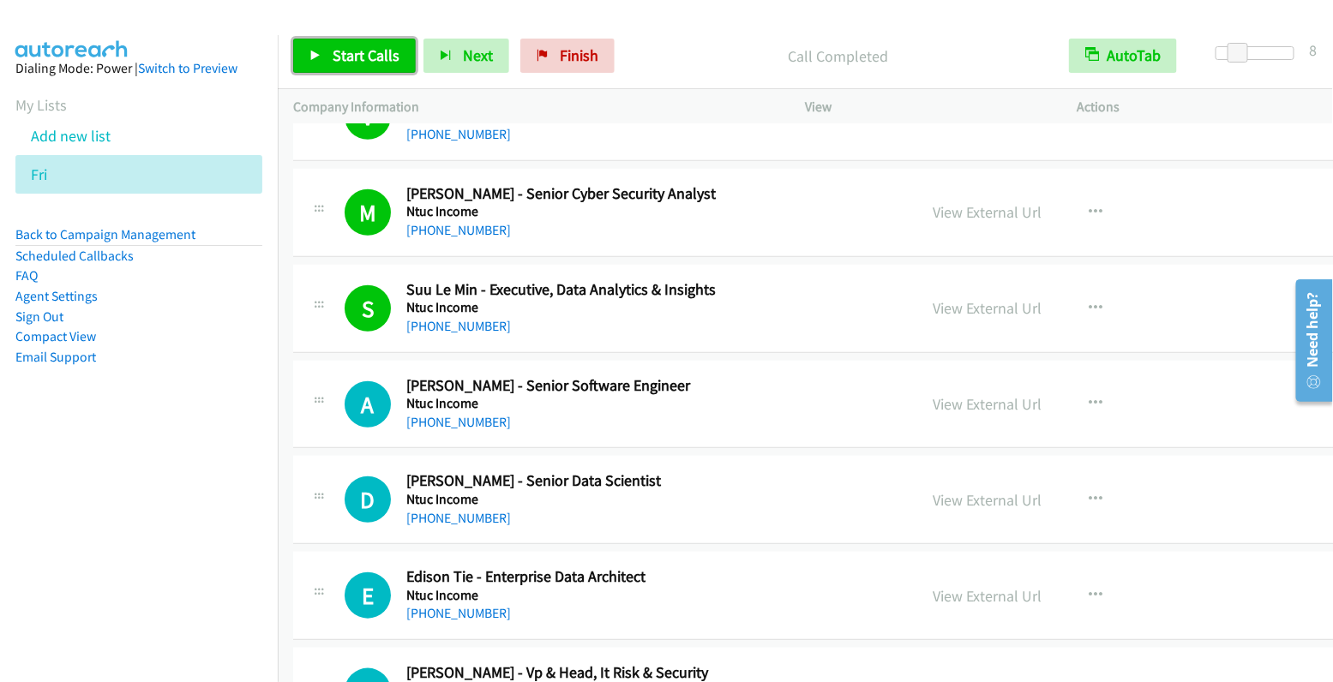
click at [369, 45] on link "Start Calls" at bounding box center [354, 56] width 123 height 34
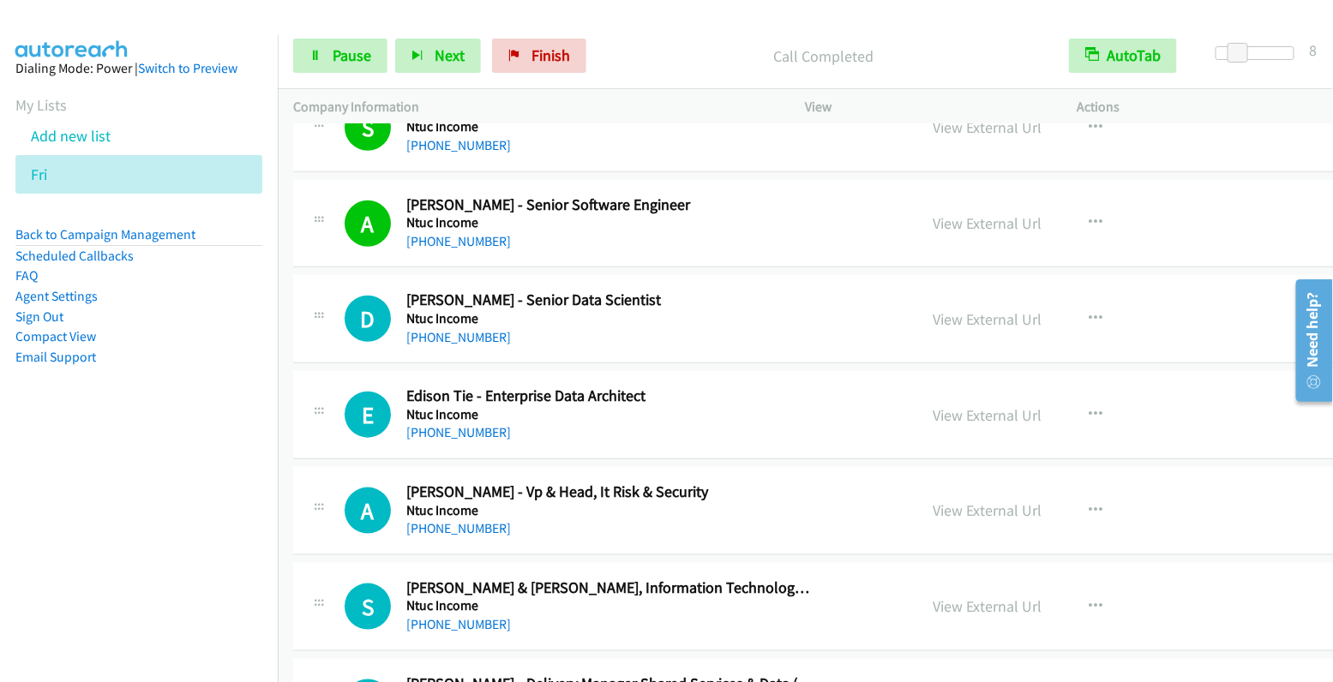
scroll to position [17386, 0]
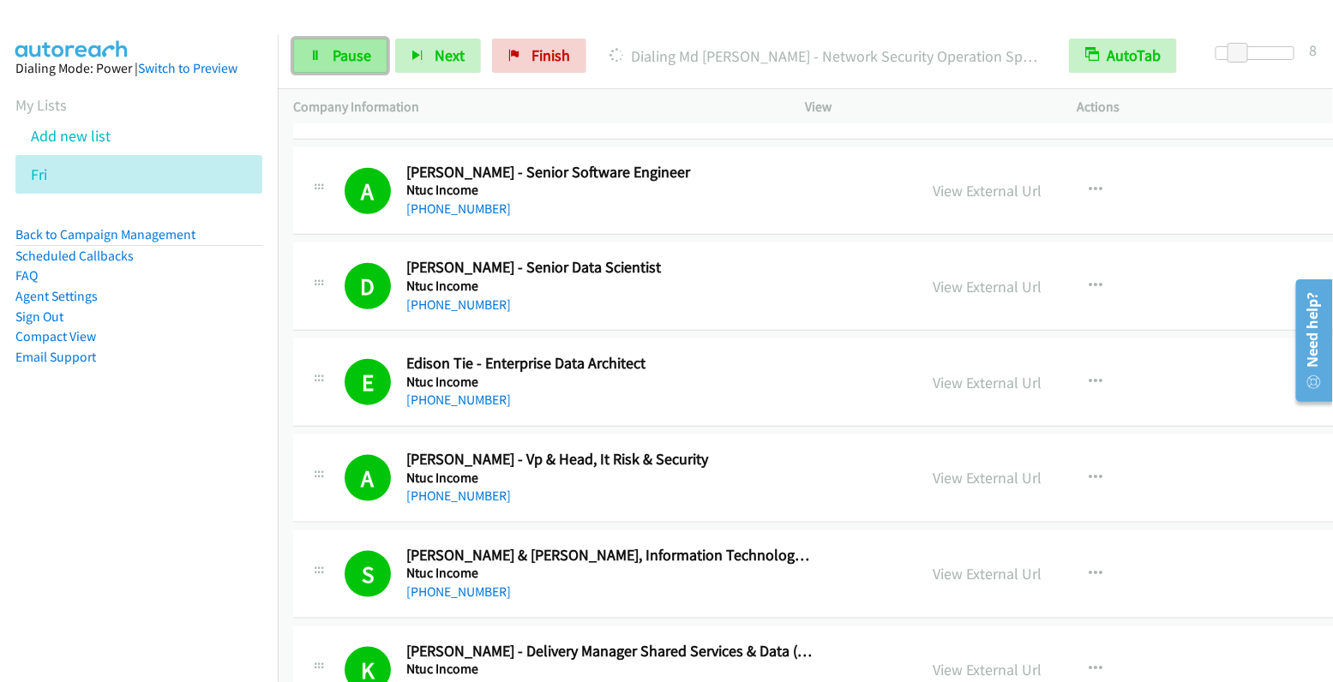
click at [341, 55] on span "Pause" at bounding box center [352, 55] width 39 height 20
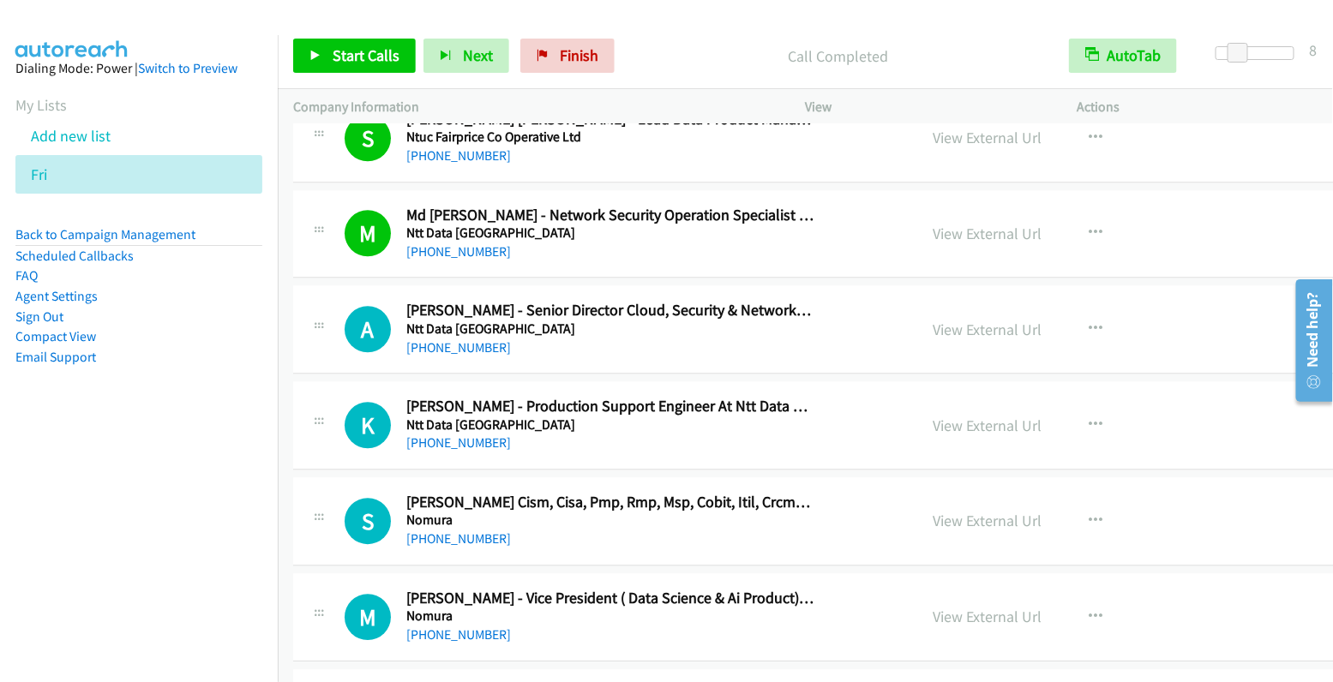
scroll to position [18424, 0]
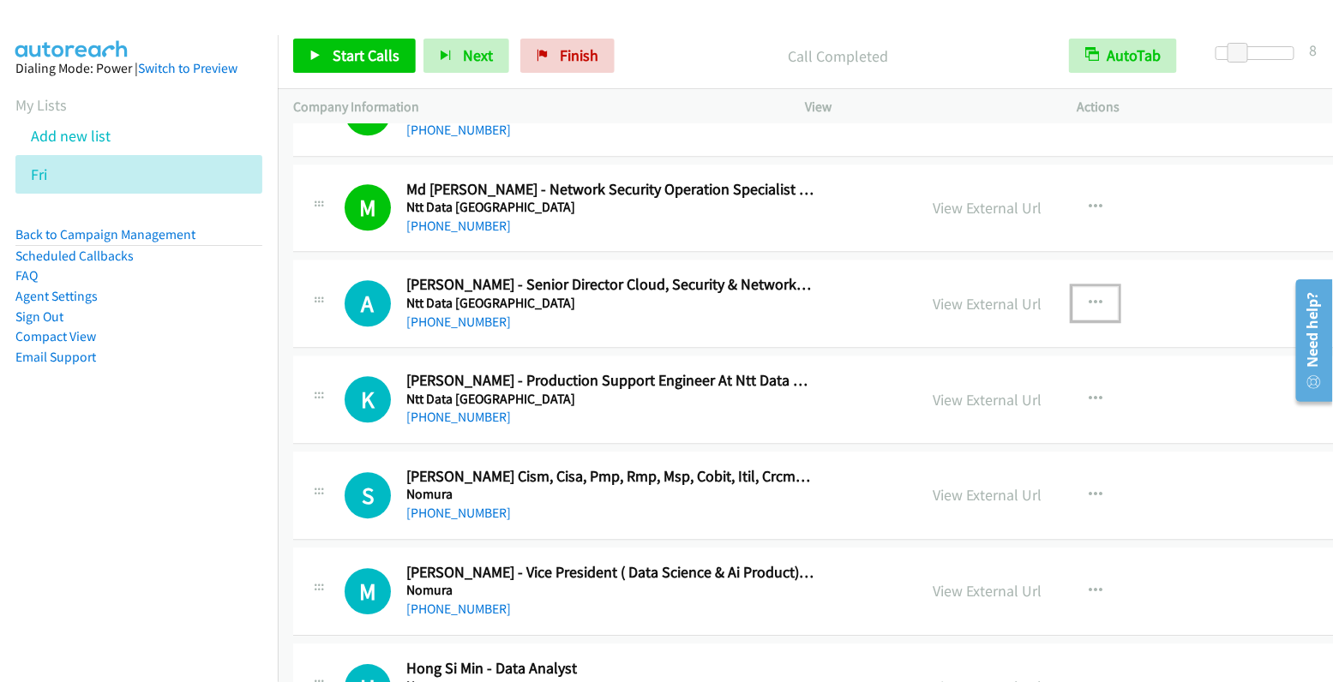
click at [1089, 297] on icon "button" at bounding box center [1096, 304] width 14 height 14
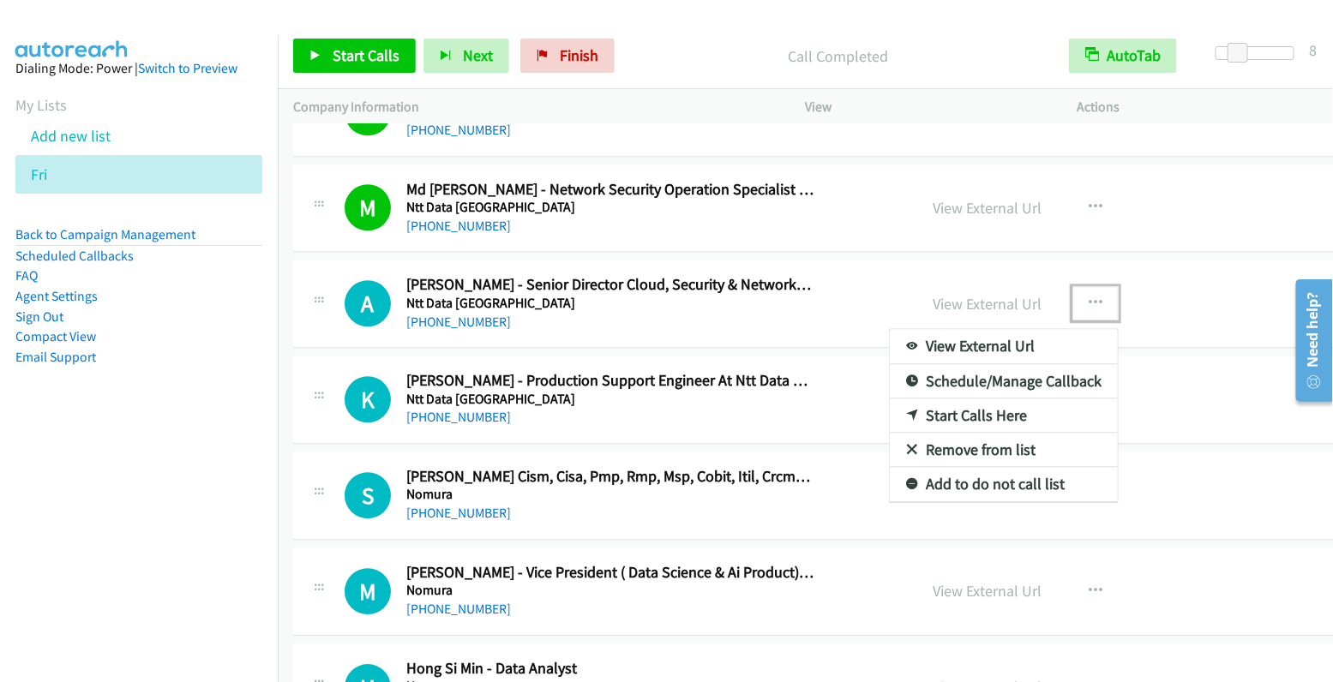
click at [967, 399] on link "Start Calls Here" at bounding box center [1004, 416] width 228 height 34
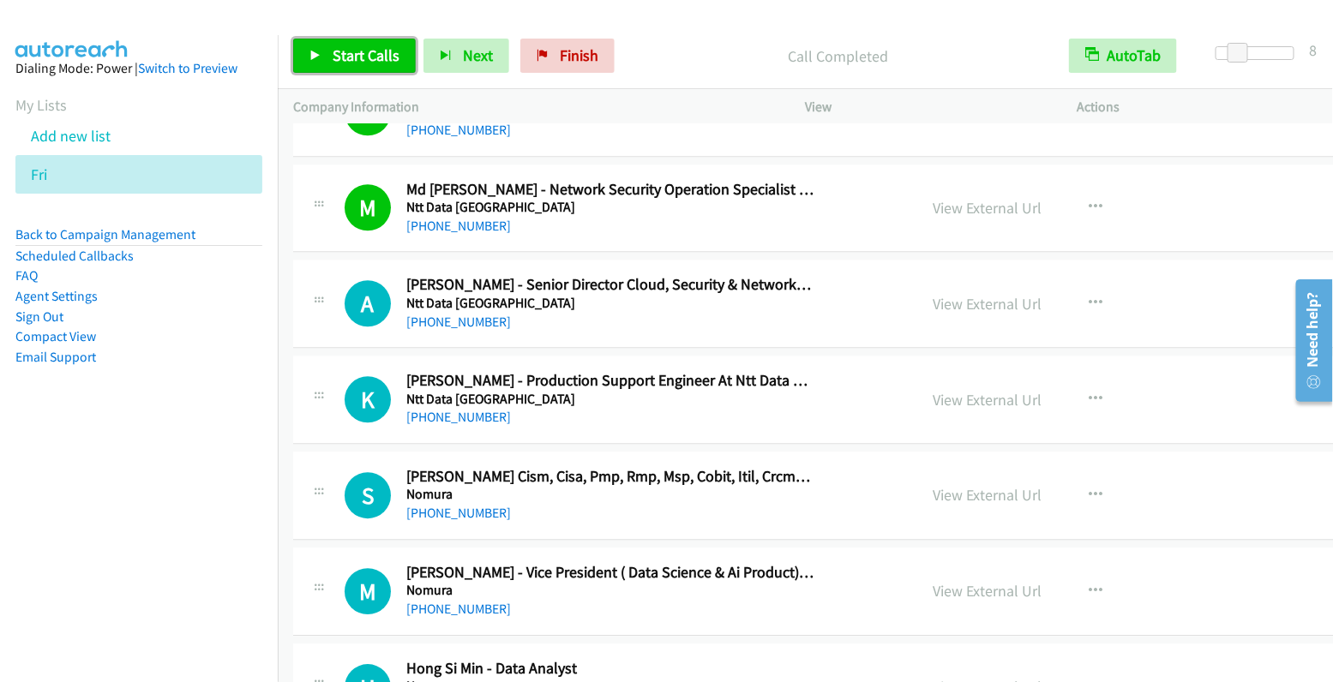
click at [354, 48] on span "Start Calls" at bounding box center [366, 55] width 67 height 20
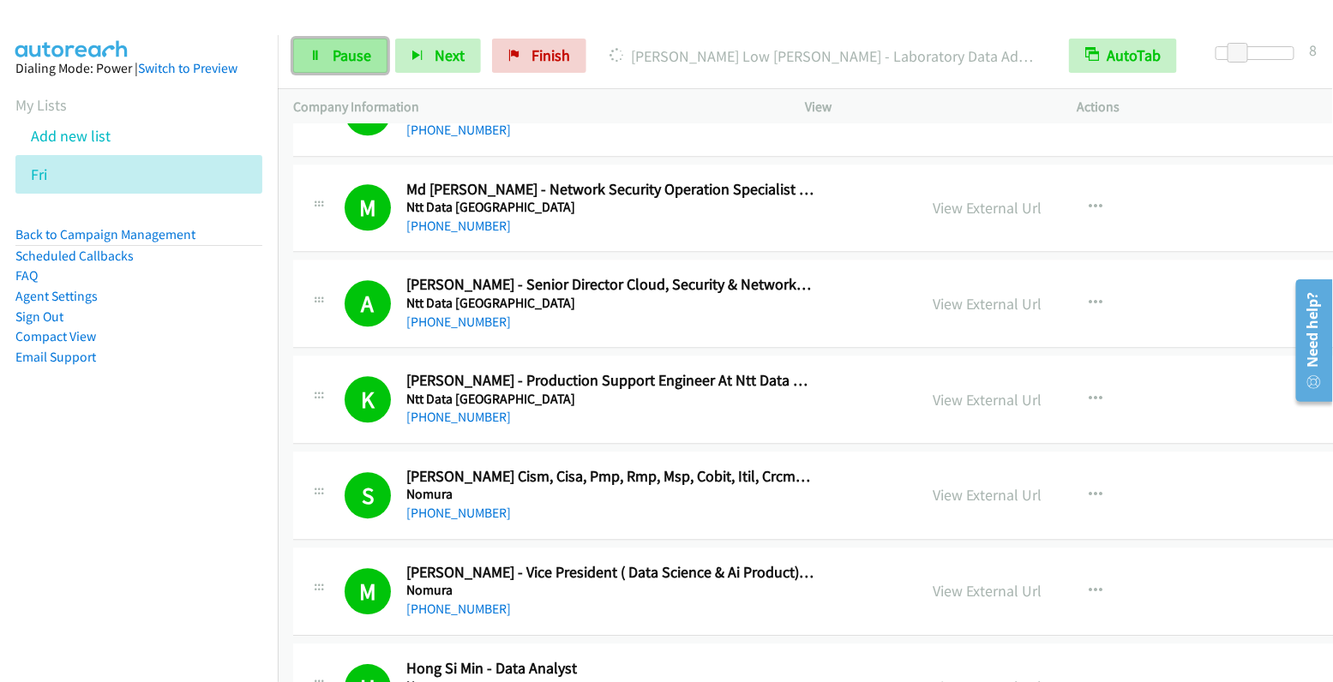
click at [329, 54] on link "Pause" at bounding box center [340, 56] width 94 height 34
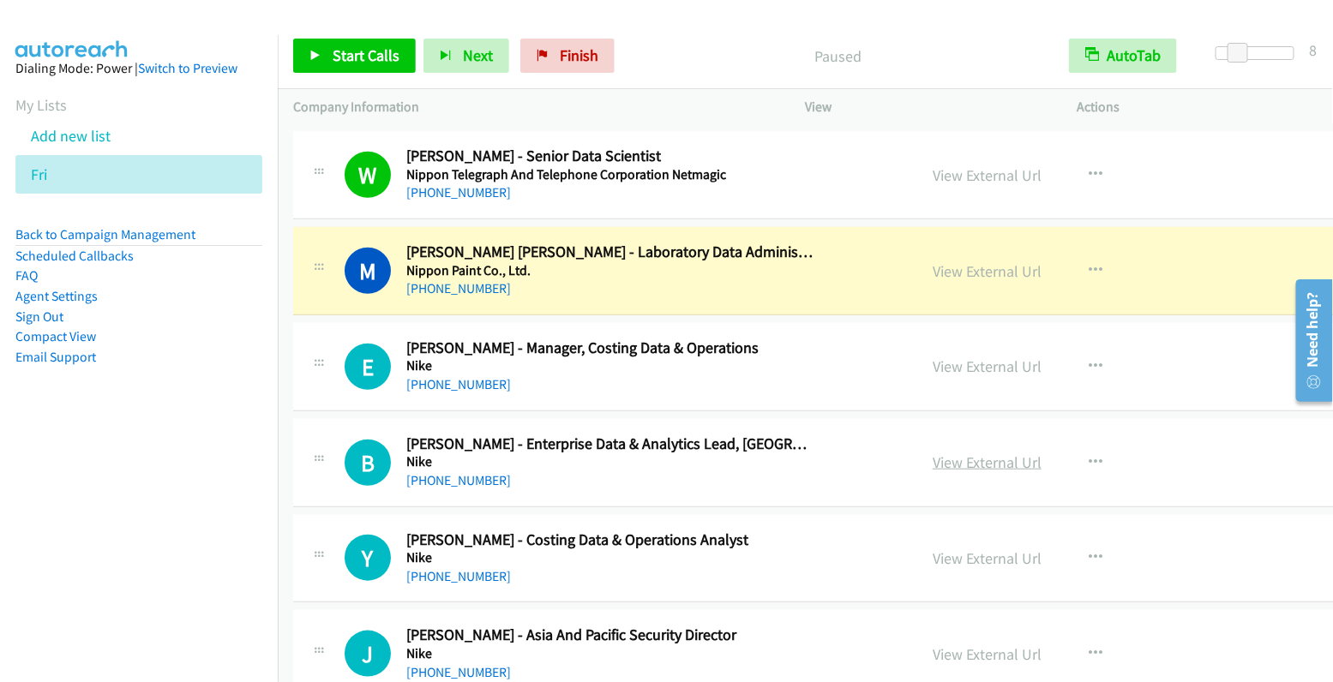
scroll to position [19607, 0]
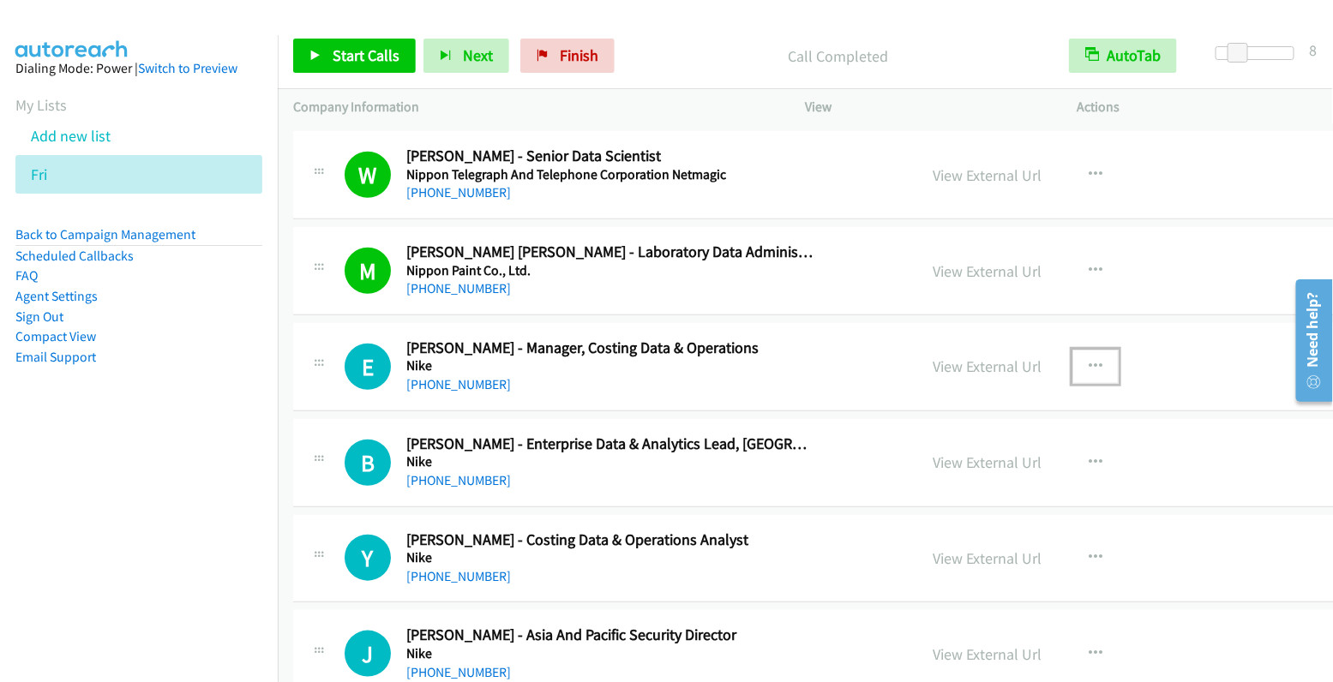
click at [1073, 350] on button "button" at bounding box center [1096, 367] width 46 height 34
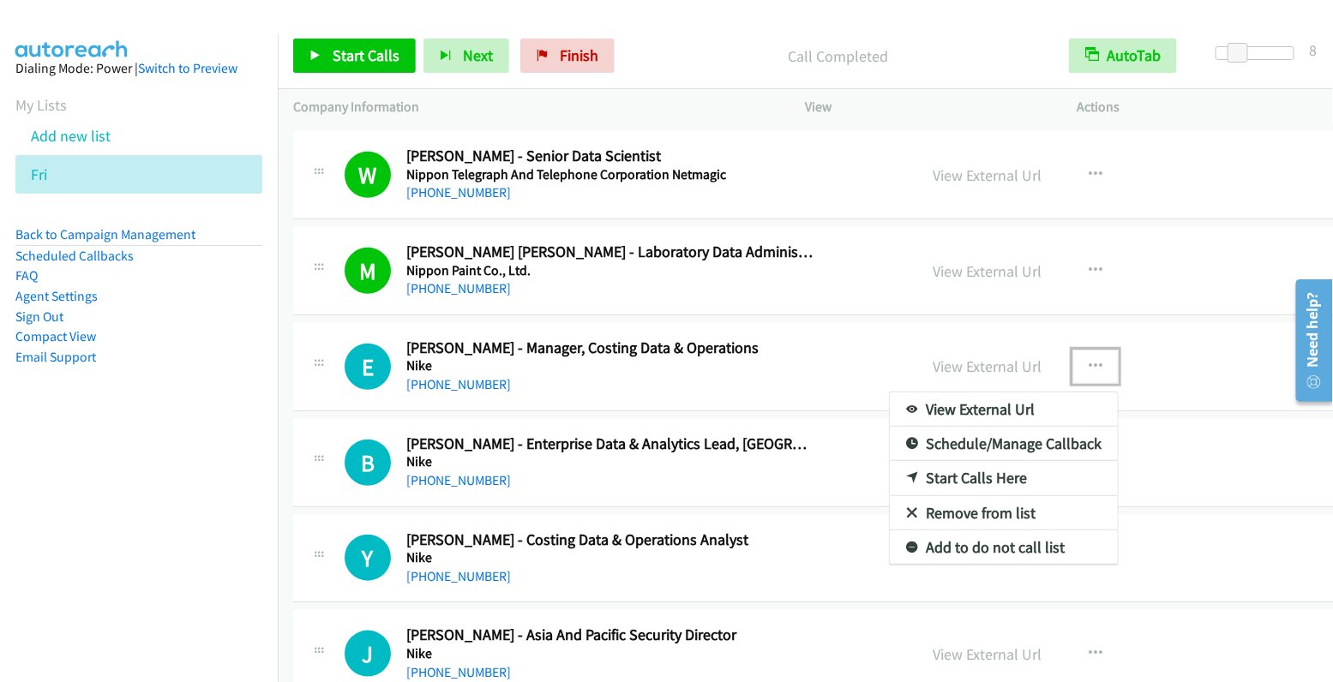
click at [961, 461] on link "Start Calls Here" at bounding box center [1004, 478] width 228 height 34
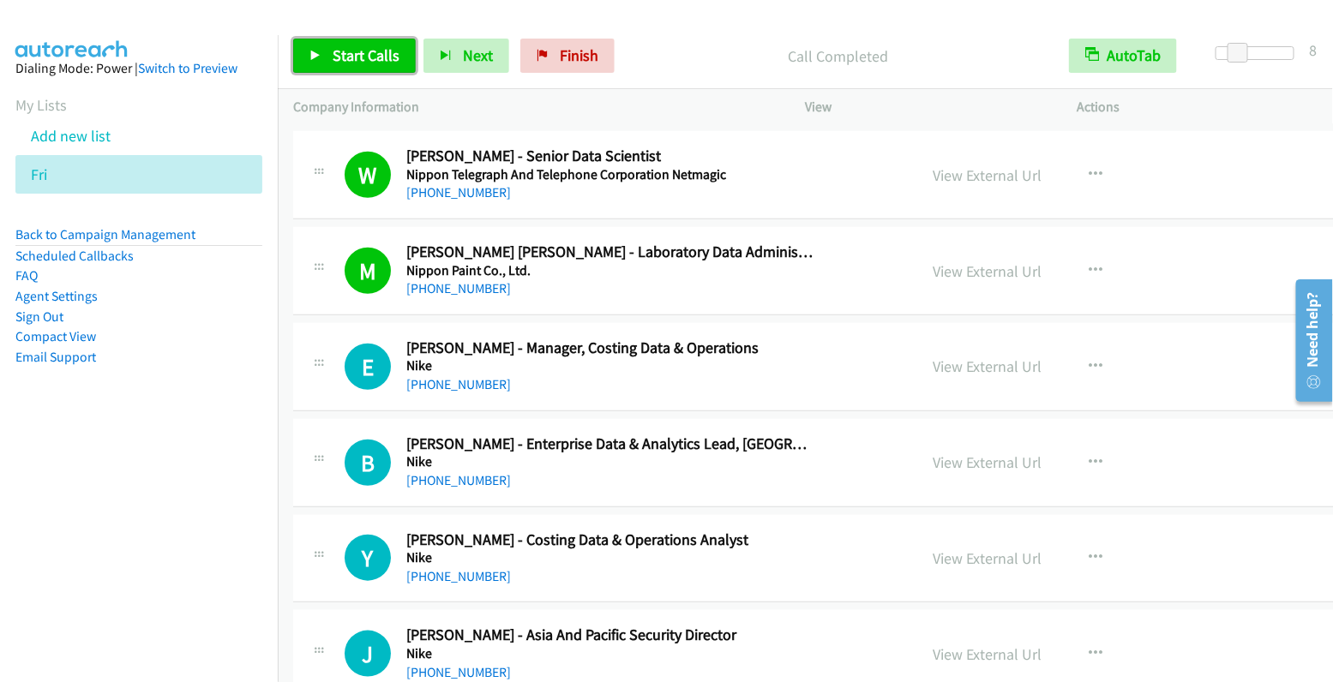
click at [351, 61] on span "Start Calls" at bounding box center [366, 55] width 67 height 20
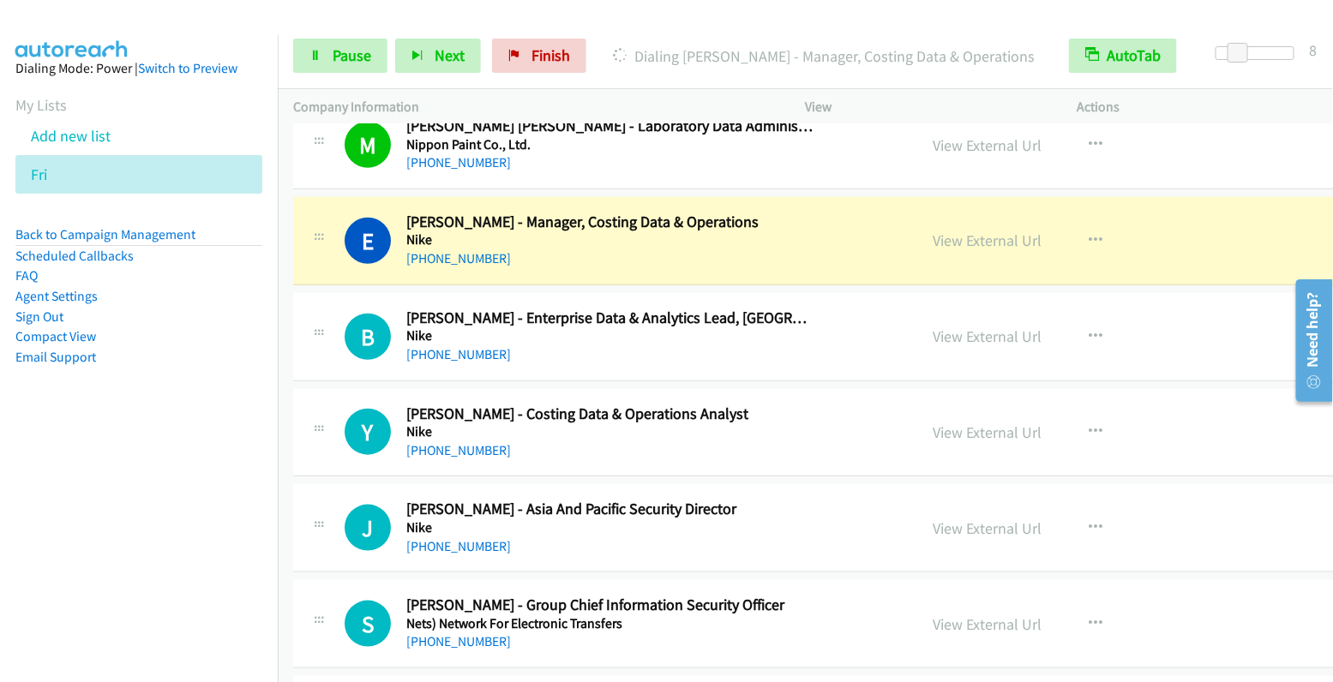
scroll to position [19729, 0]
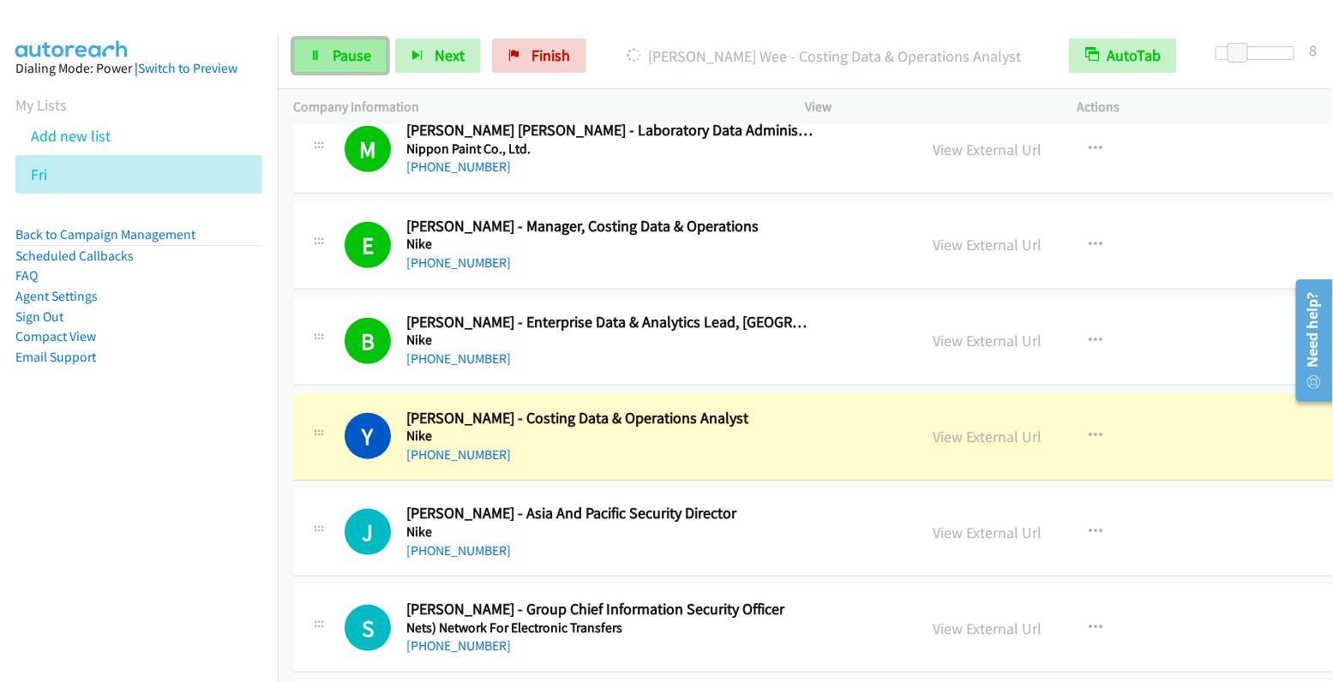
click at [356, 50] on span "Pause" at bounding box center [352, 55] width 39 height 20
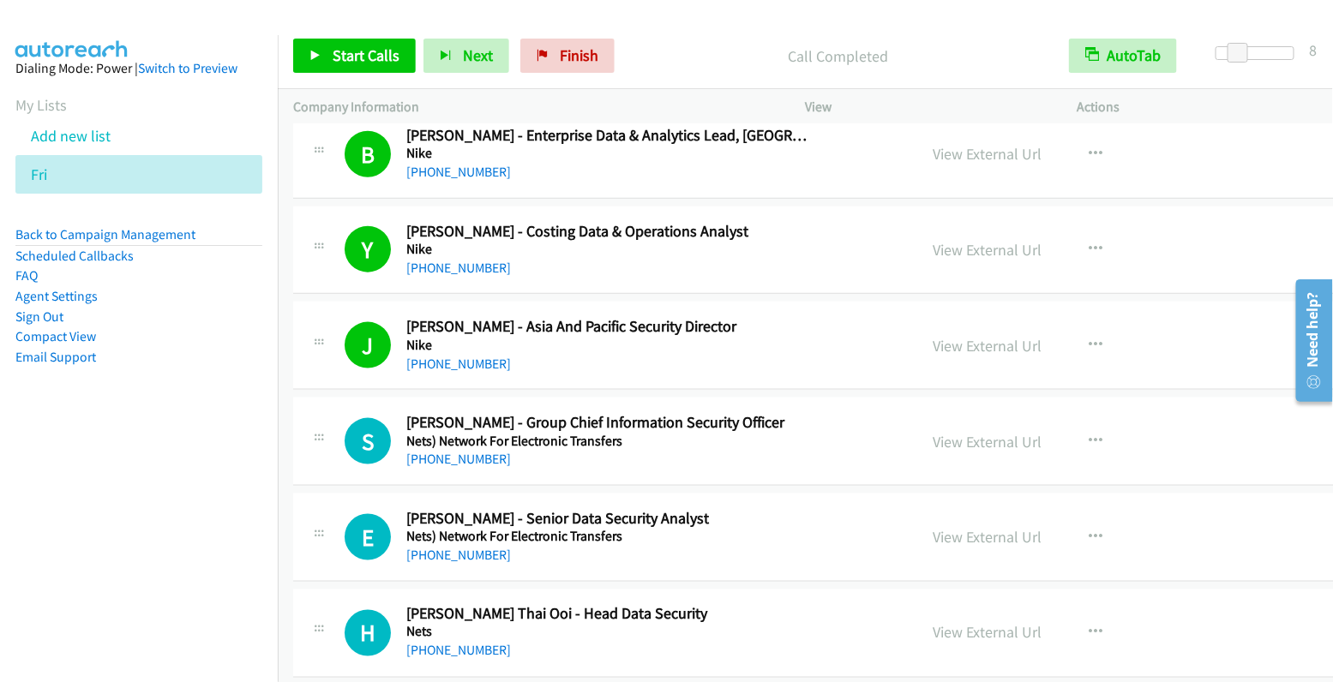
scroll to position [19918, 0]
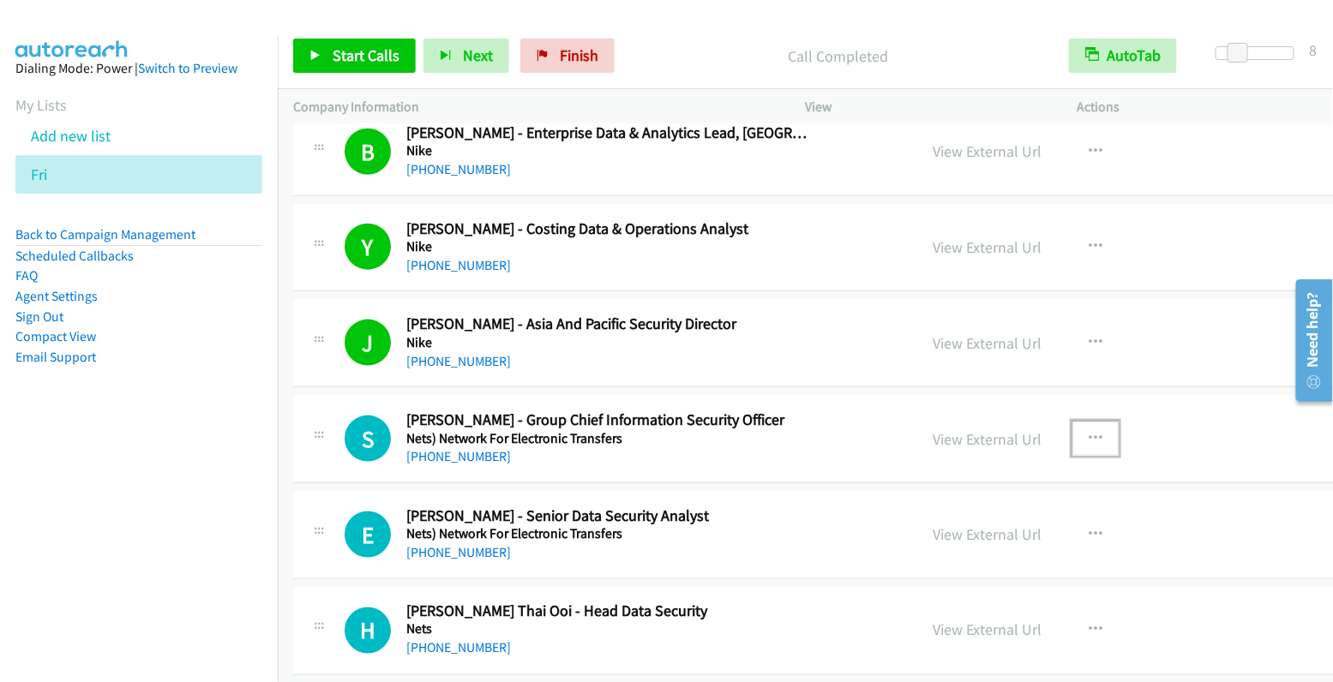
click at [1089, 432] on icon "button" at bounding box center [1096, 439] width 14 height 14
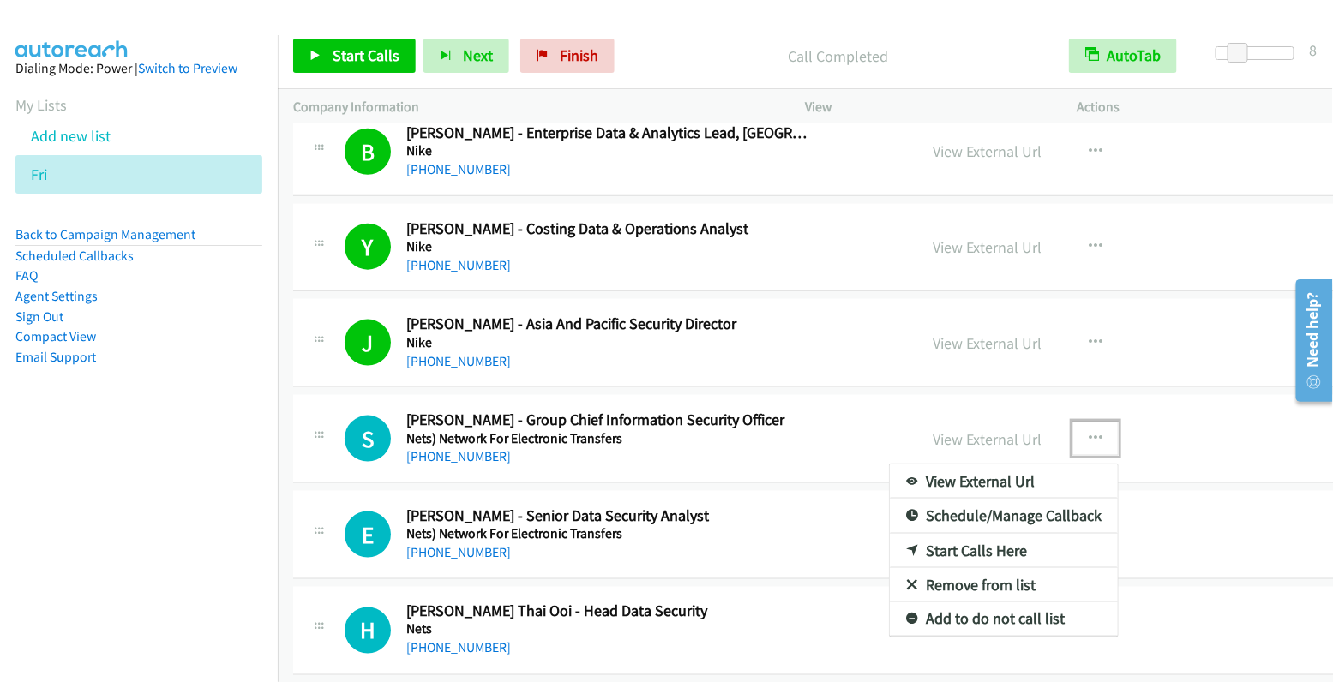
click at [957, 534] on link "Start Calls Here" at bounding box center [1004, 551] width 228 height 34
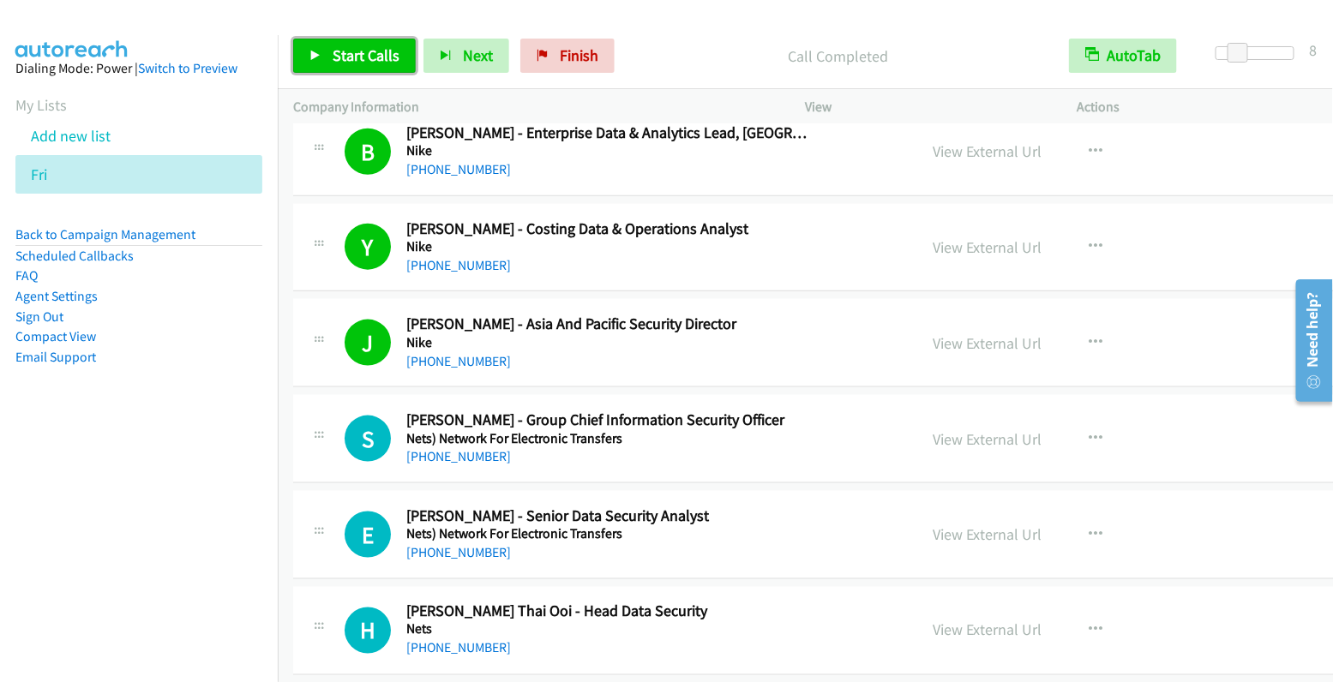
click at [370, 54] on span "Start Calls" at bounding box center [366, 55] width 67 height 20
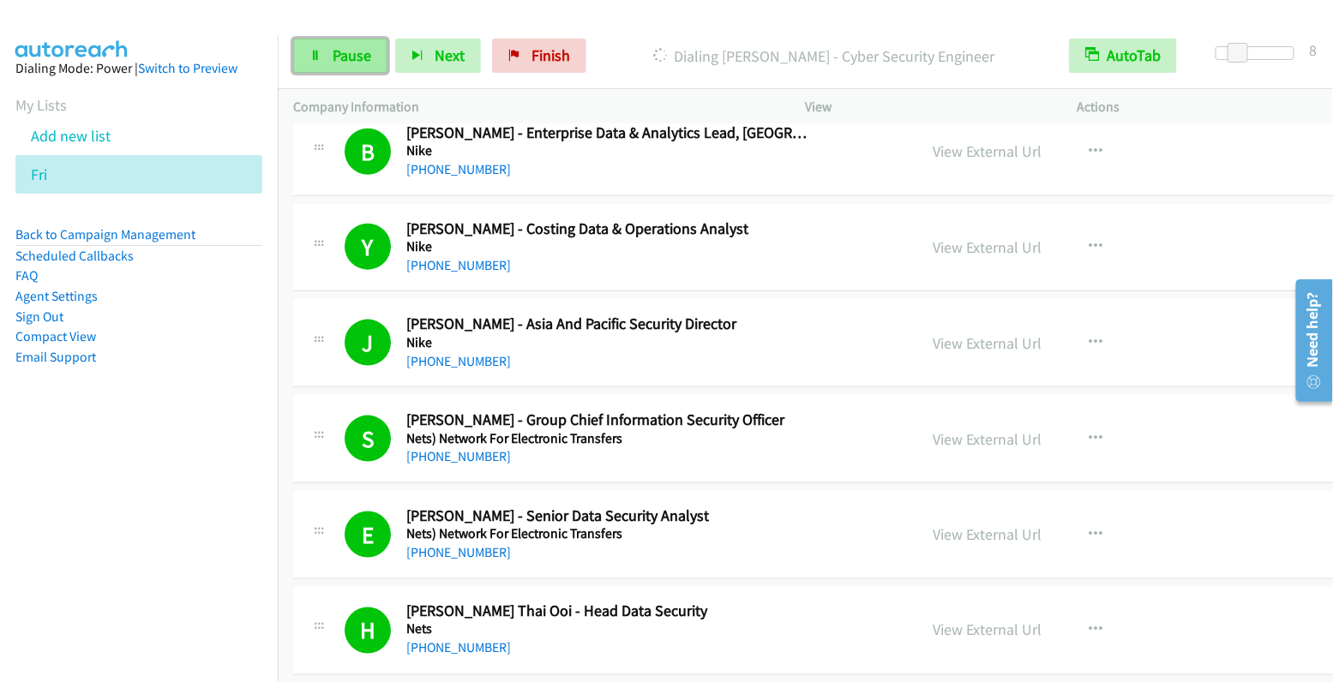
click at [343, 64] on link "Pause" at bounding box center [340, 56] width 94 height 34
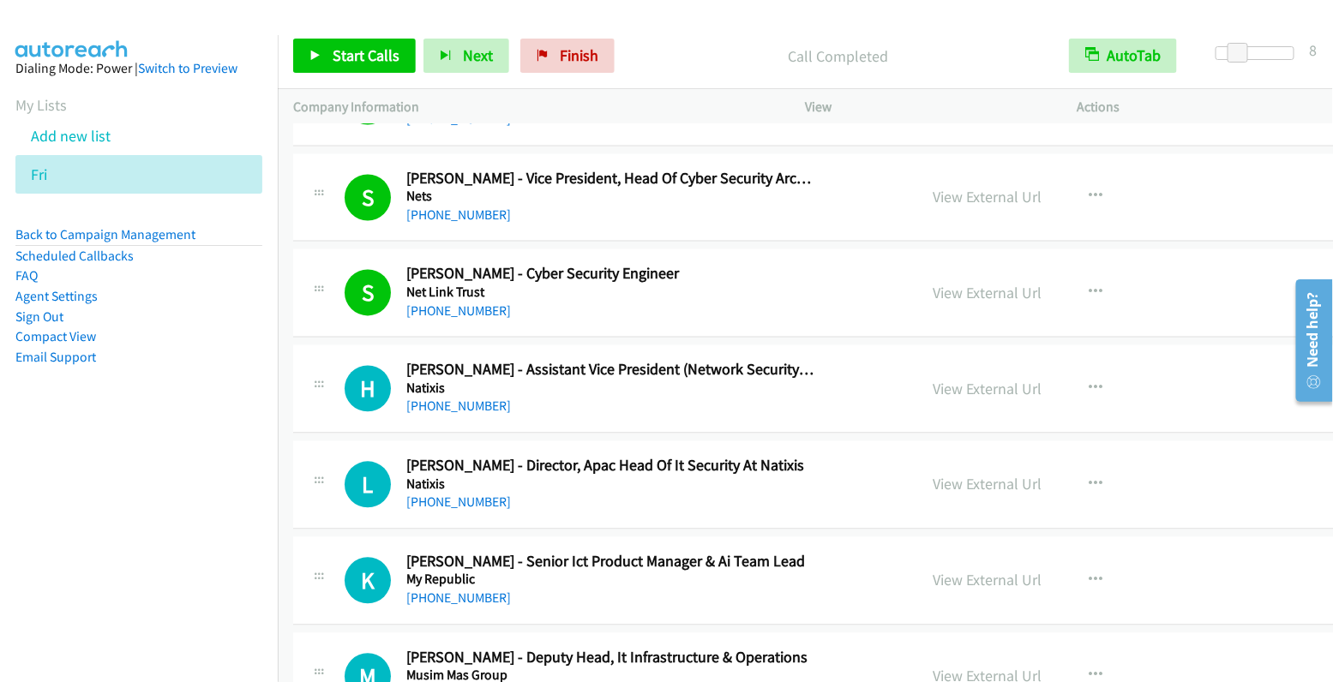
scroll to position [20461, 0]
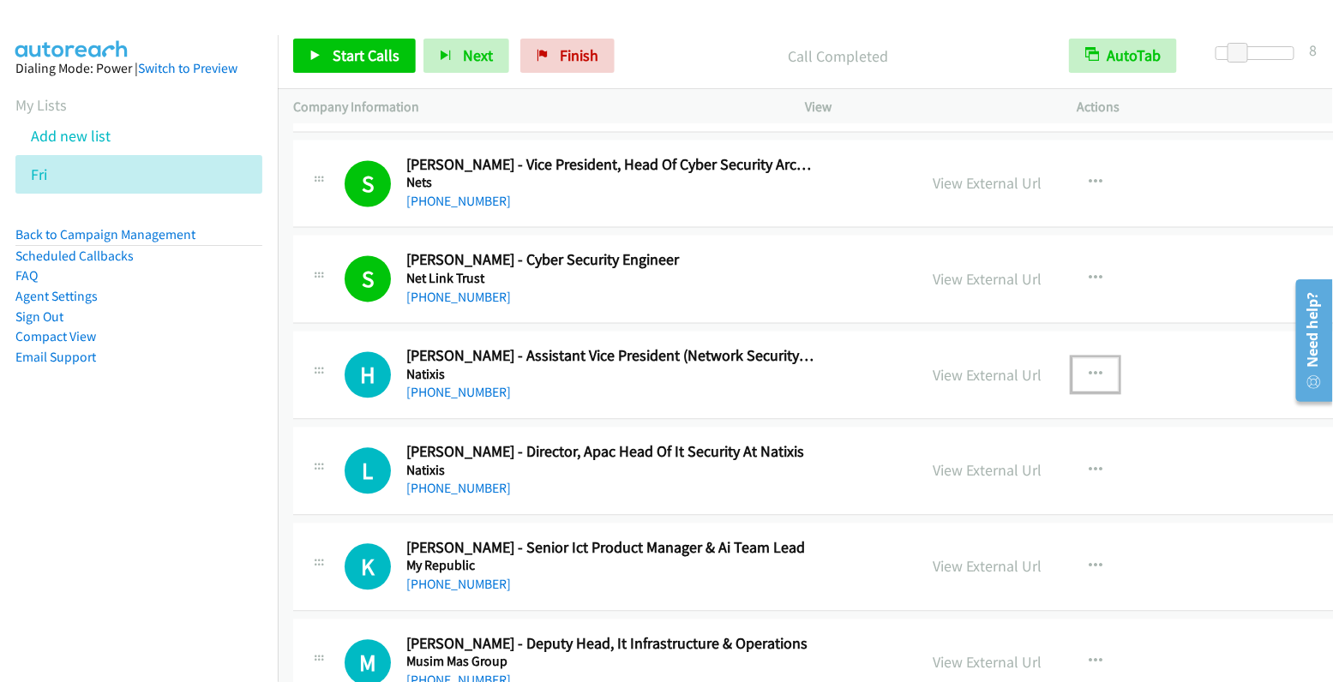
click at [1076, 358] on button "button" at bounding box center [1096, 375] width 46 height 34
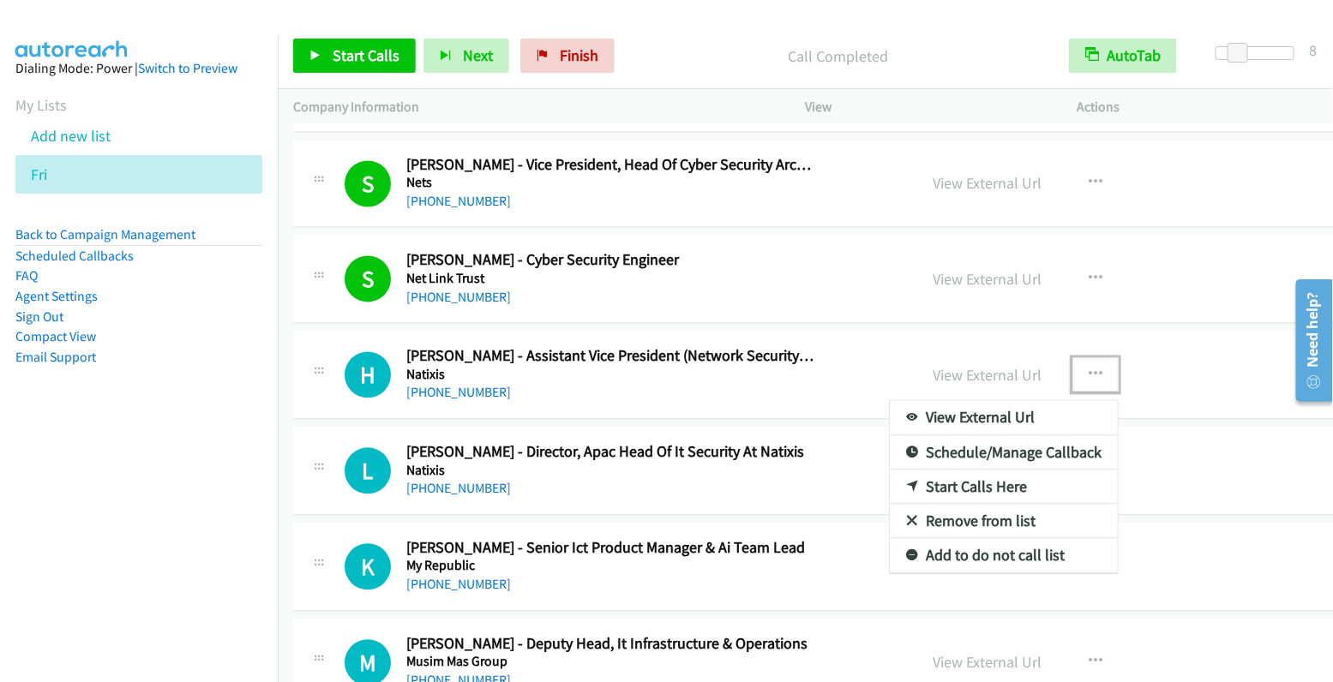
click at [991, 471] on link "Start Calls Here" at bounding box center [1004, 488] width 228 height 34
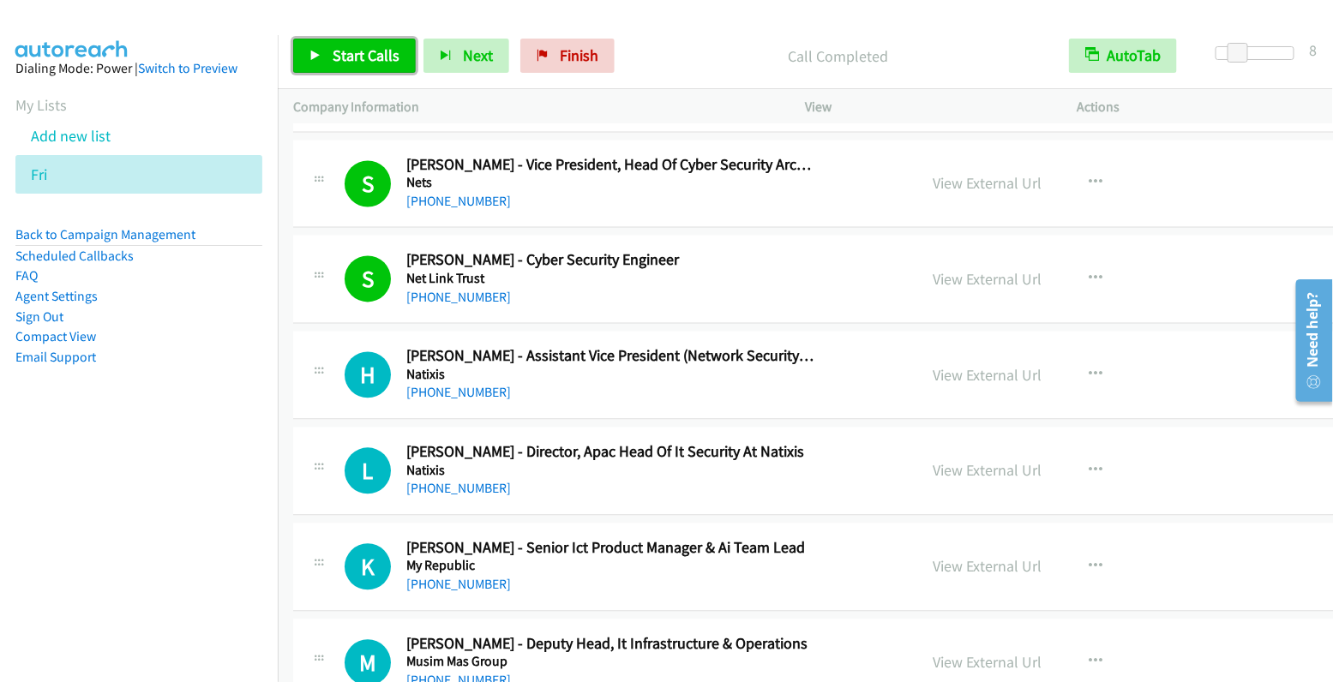
click at [366, 58] on span "Start Calls" at bounding box center [366, 55] width 67 height 20
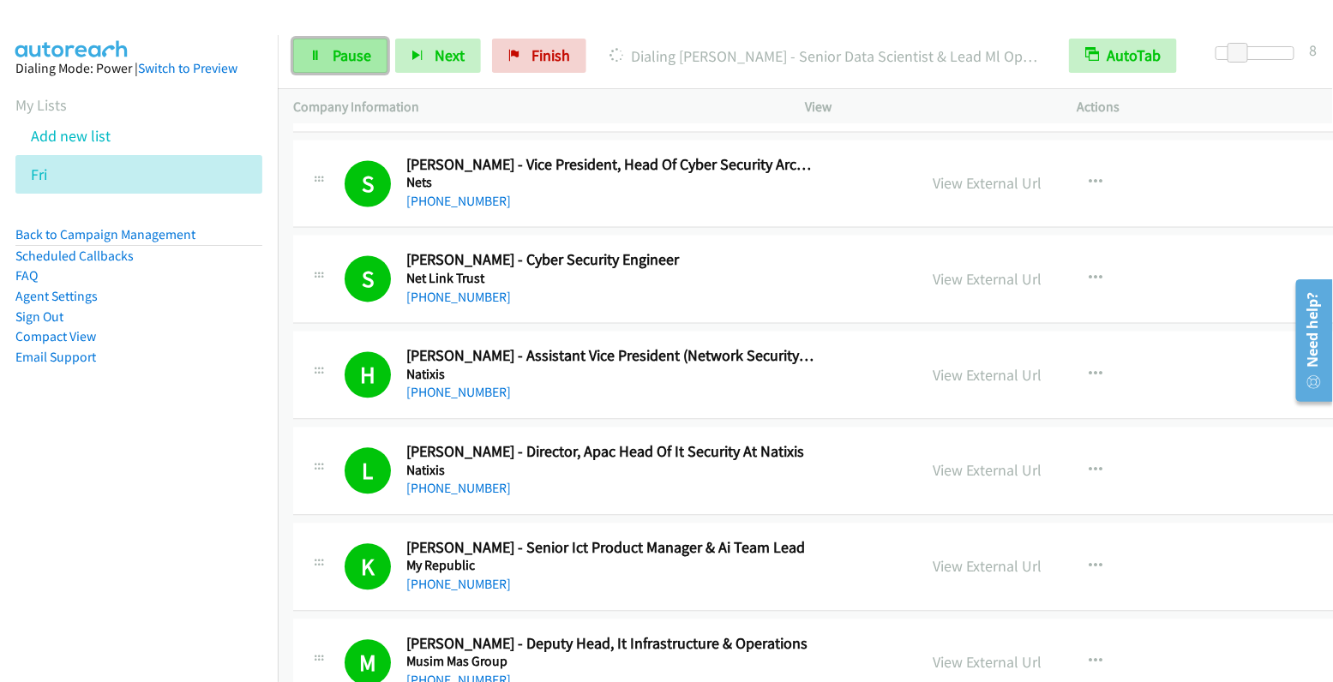
click at [333, 54] on span "Pause" at bounding box center [352, 55] width 39 height 20
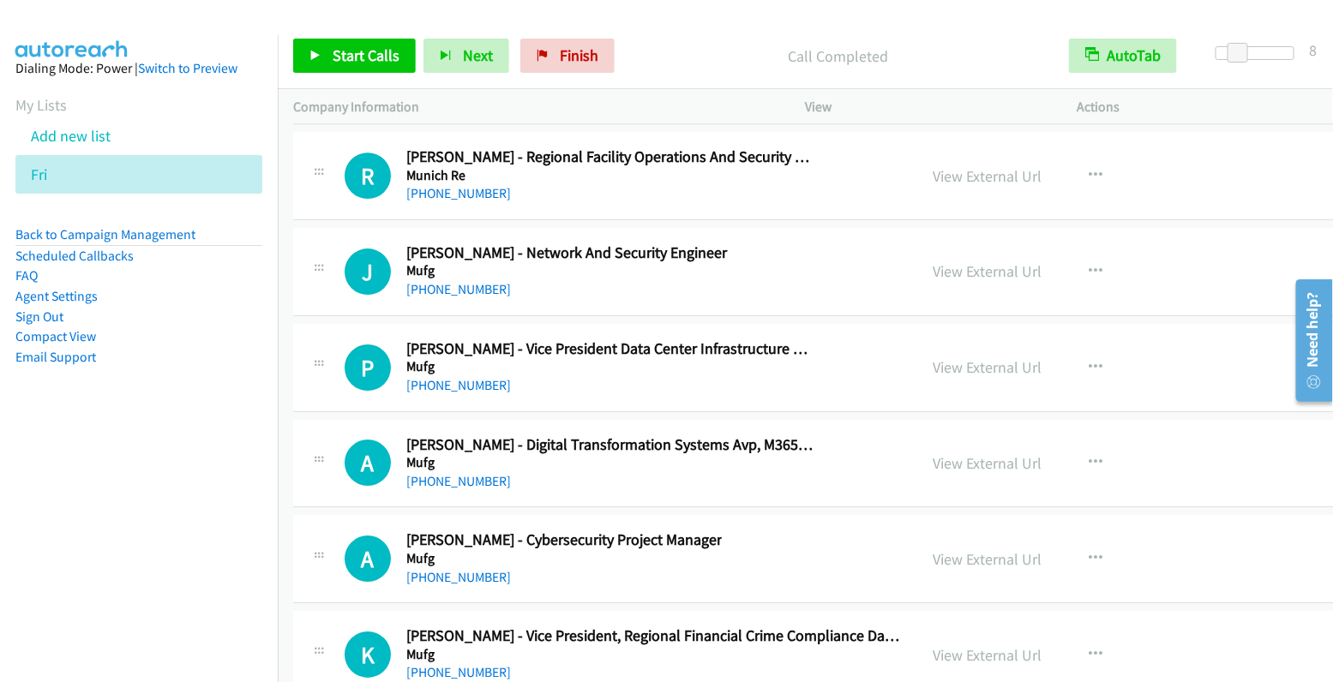
scroll to position [21256, 0]
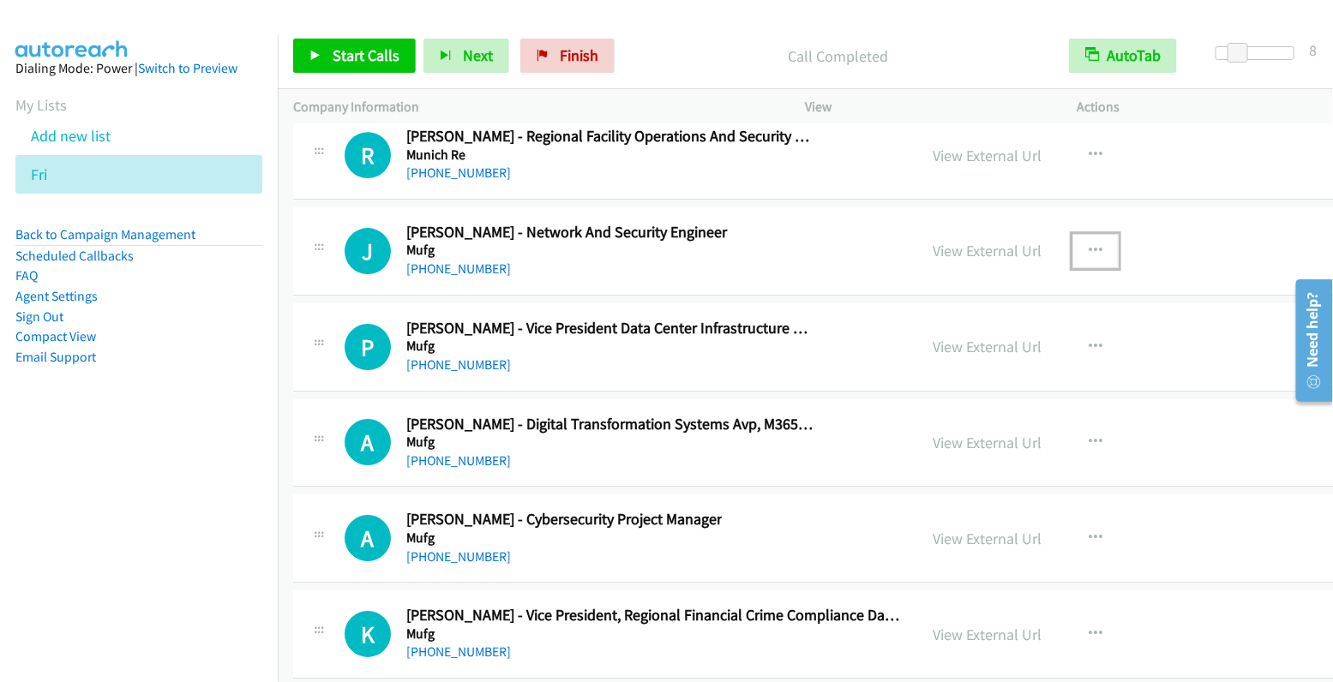
click at [1089, 244] on icon "button" at bounding box center [1096, 251] width 14 height 14
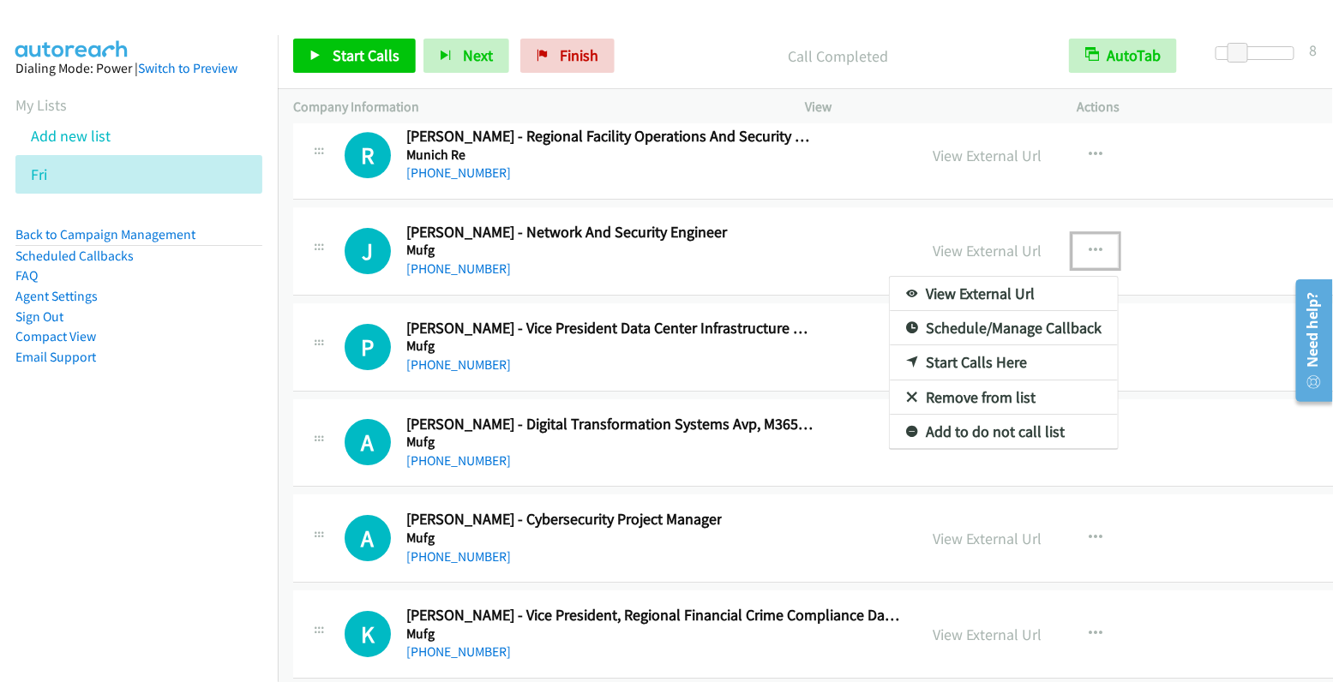
click at [958, 345] on link "Start Calls Here" at bounding box center [1004, 362] width 228 height 34
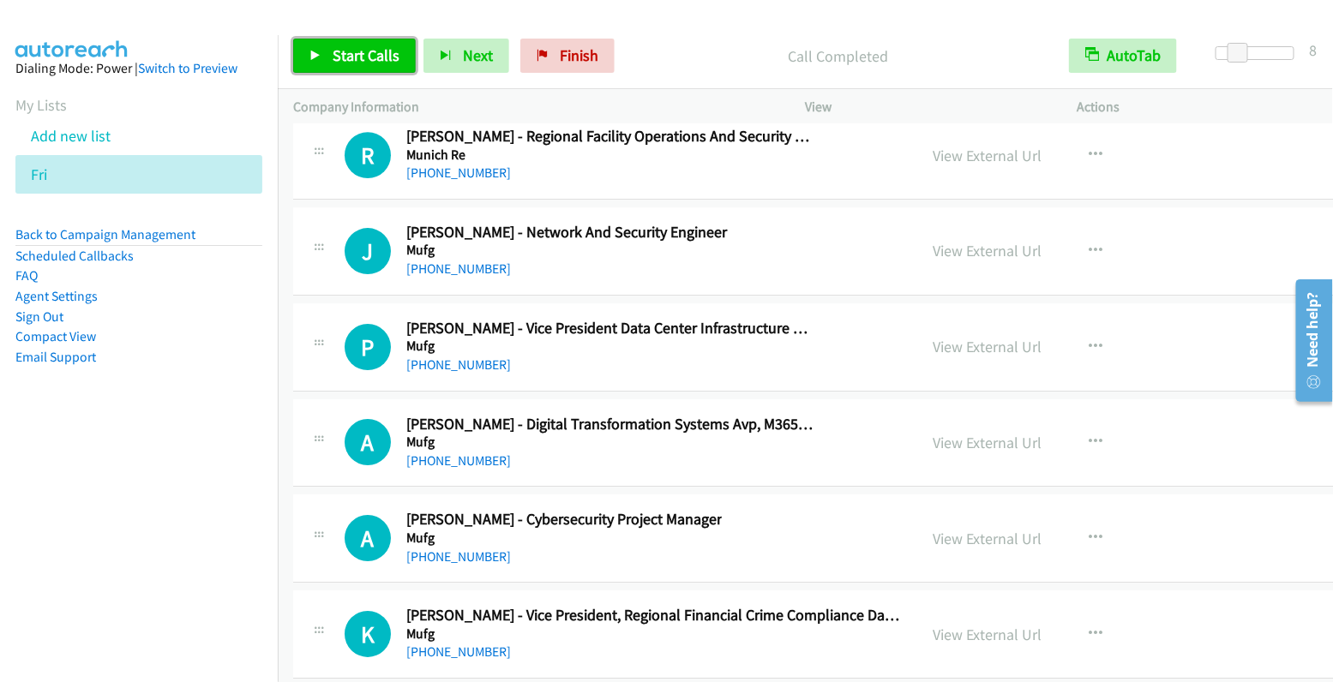
click at [364, 57] on span "Start Calls" at bounding box center [366, 55] width 67 height 20
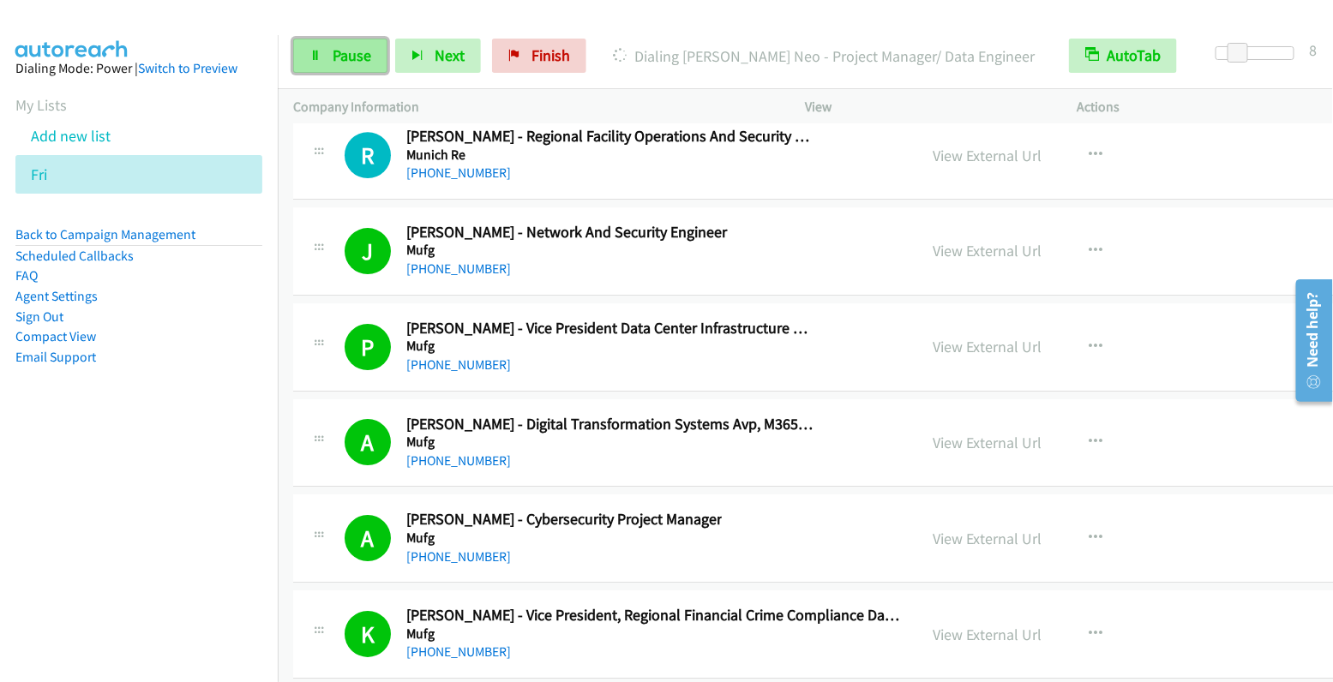
click at [337, 54] on span "Pause" at bounding box center [352, 55] width 39 height 20
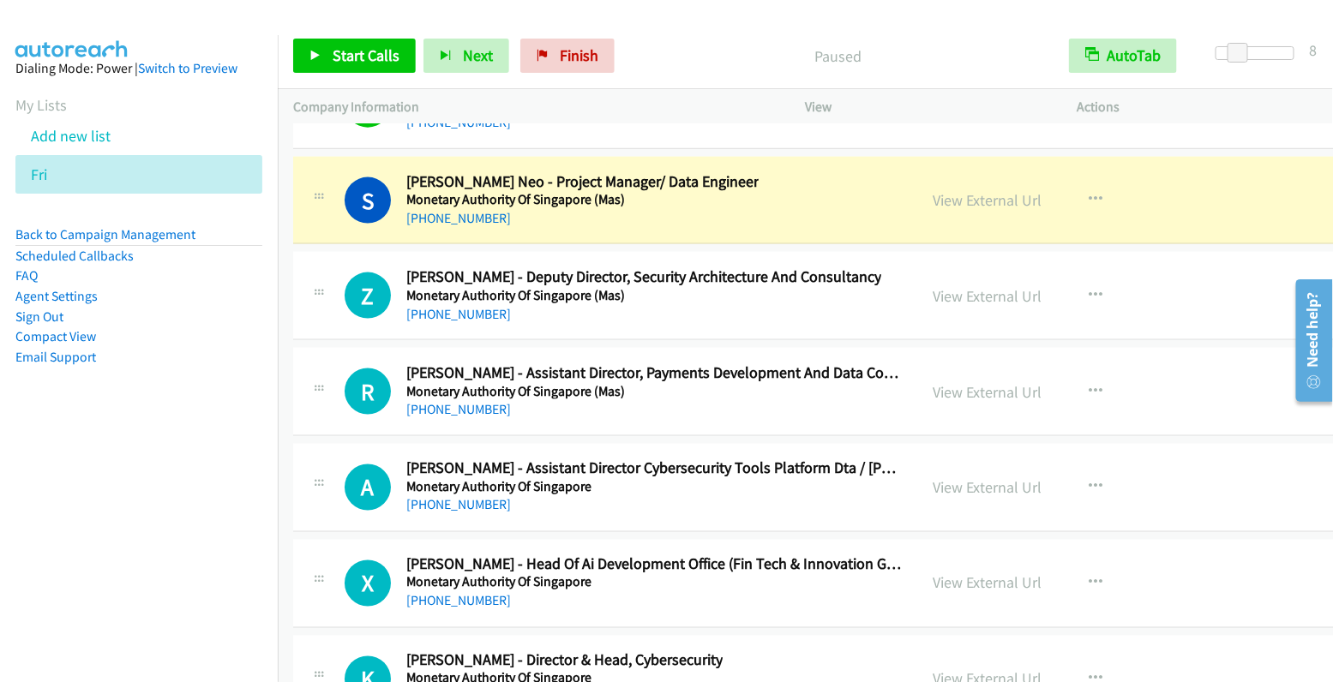
scroll to position [22463, 0]
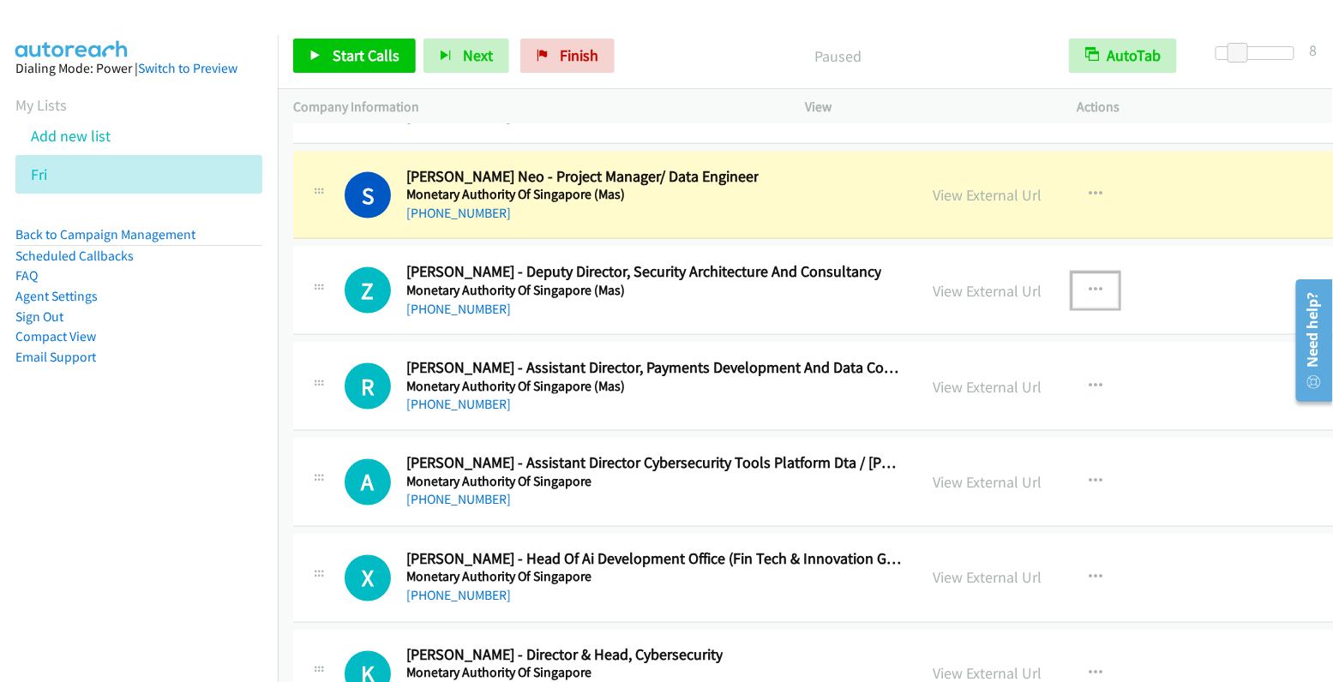
click at [1089, 284] on icon "button" at bounding box center [1096, 291] width 14 height 14
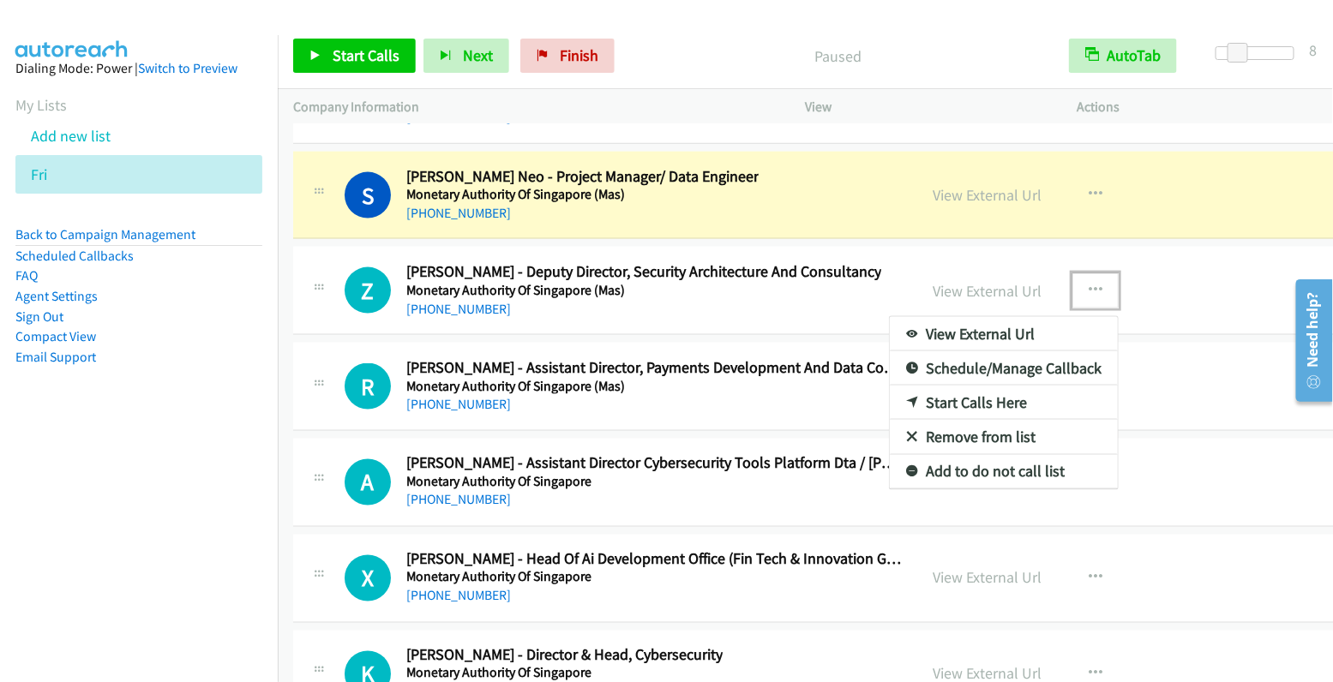
click at [1235, 195] on div at bounding box center [666, 341] width 1333 height 682
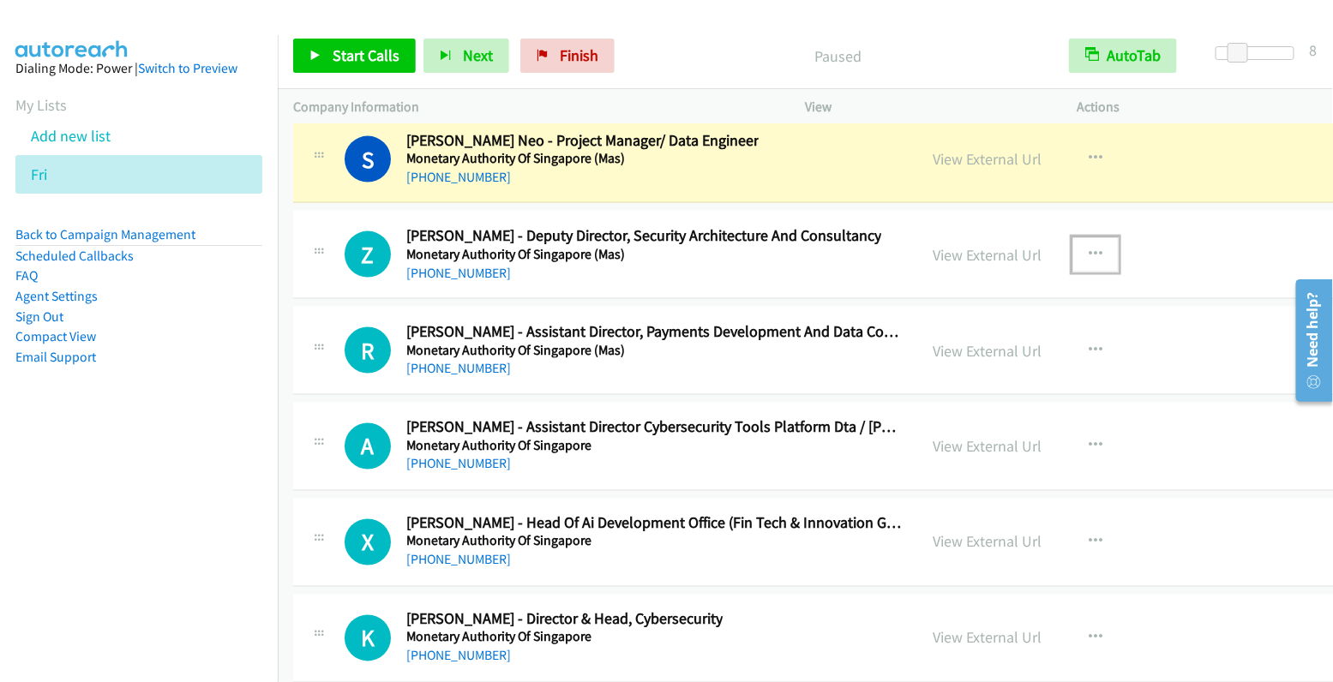
scroll to position [22583, 0]
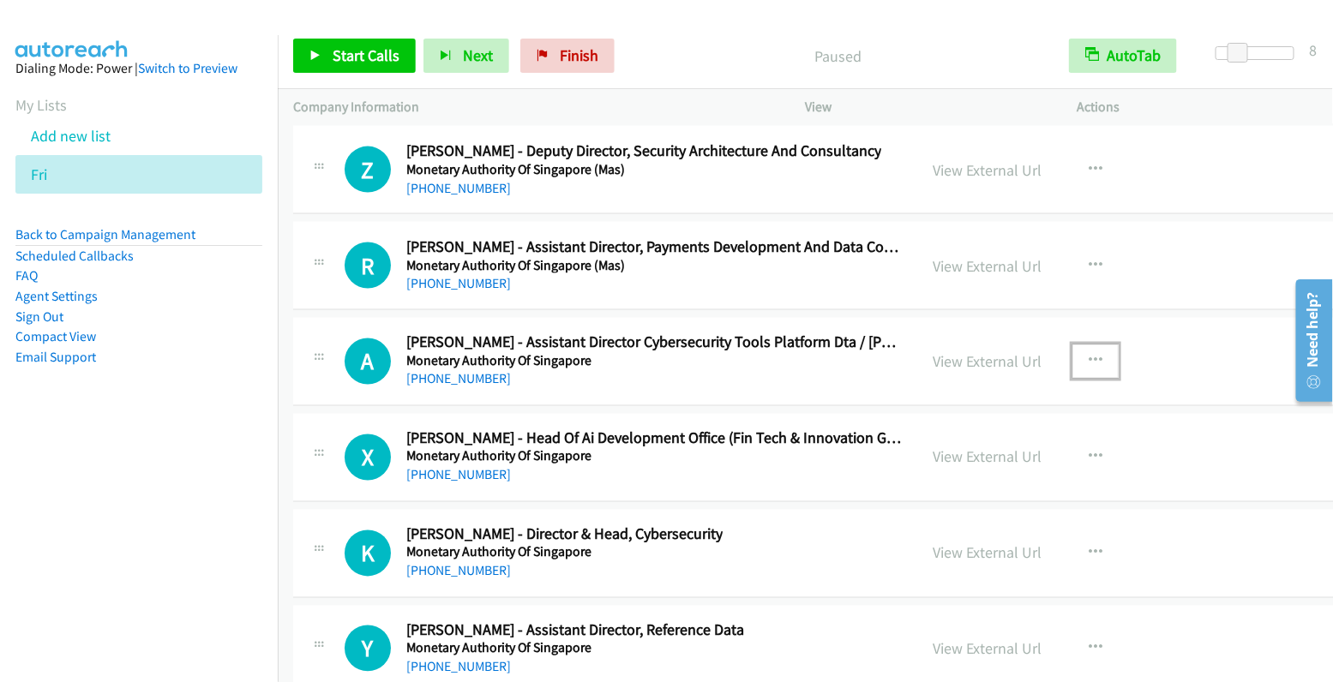
click at [1089, 355] on icon "button" at bounding box center [1096, 362] width 14 height 14
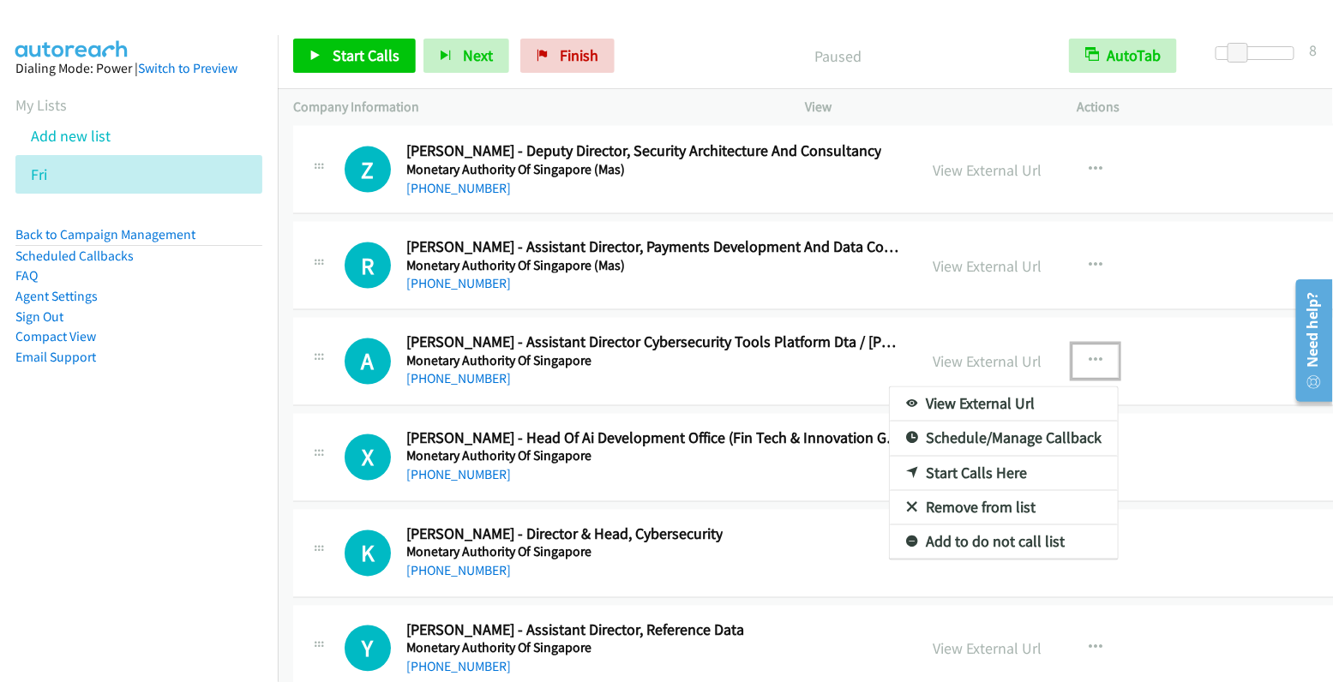
click at [959, 457] on link "Start Calls Here" at bounding box center [1004, 474] width 228 height 34
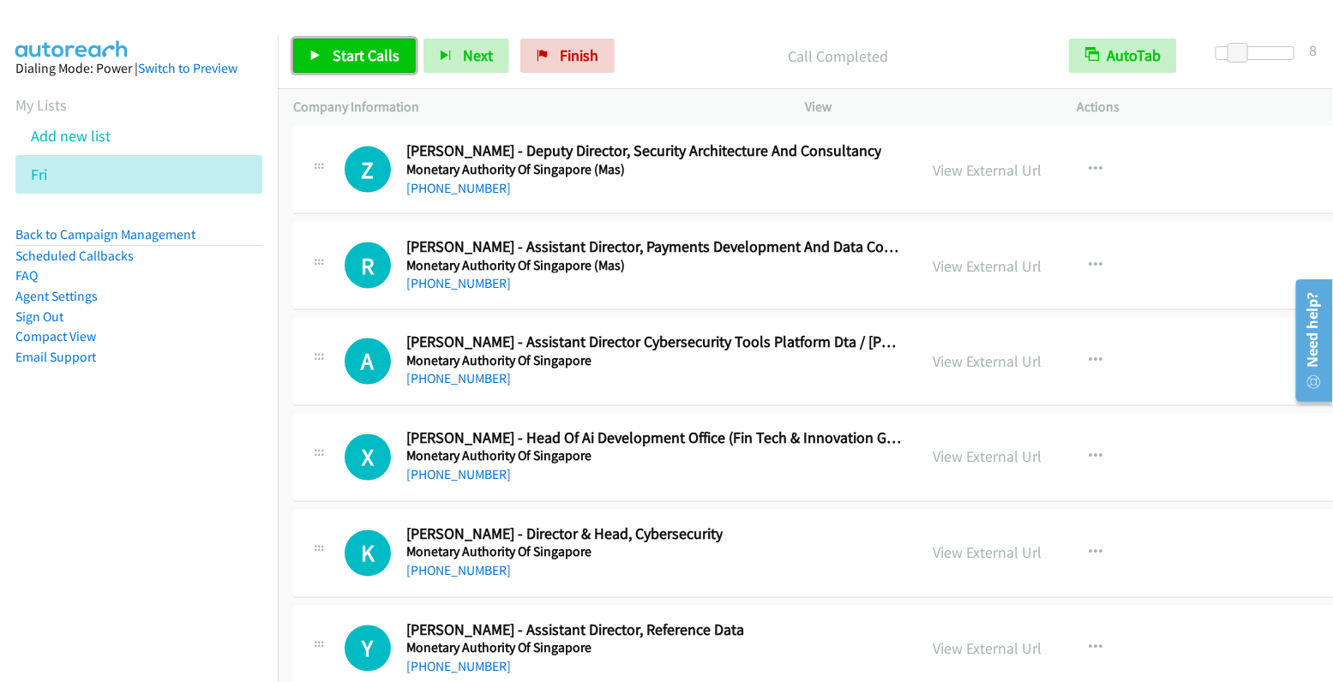
click at [361, 53] on span "Start Calls" at bounding box center [366, 55] width 67 height 20
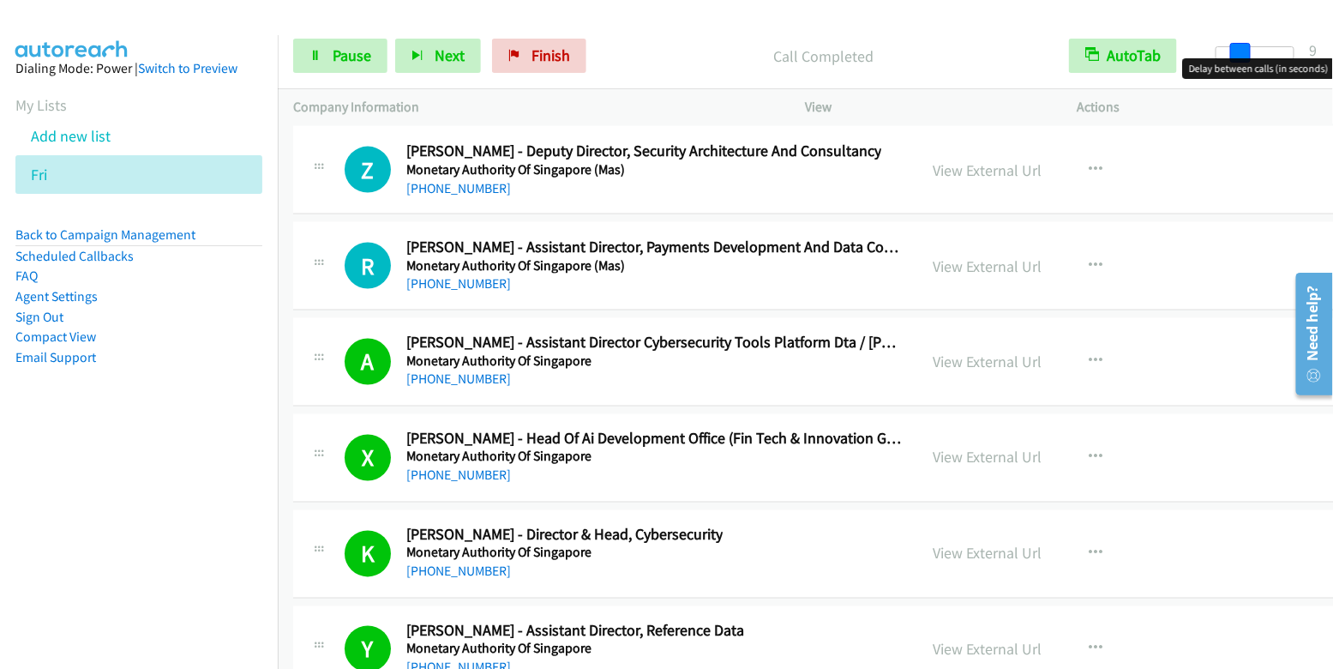
click at [1238, 55] on span at bounding box center [1240, 53] width 21 height 21
click at [343, 56] on span "Pause" at bounding box center [352, 55] width 39 height 20
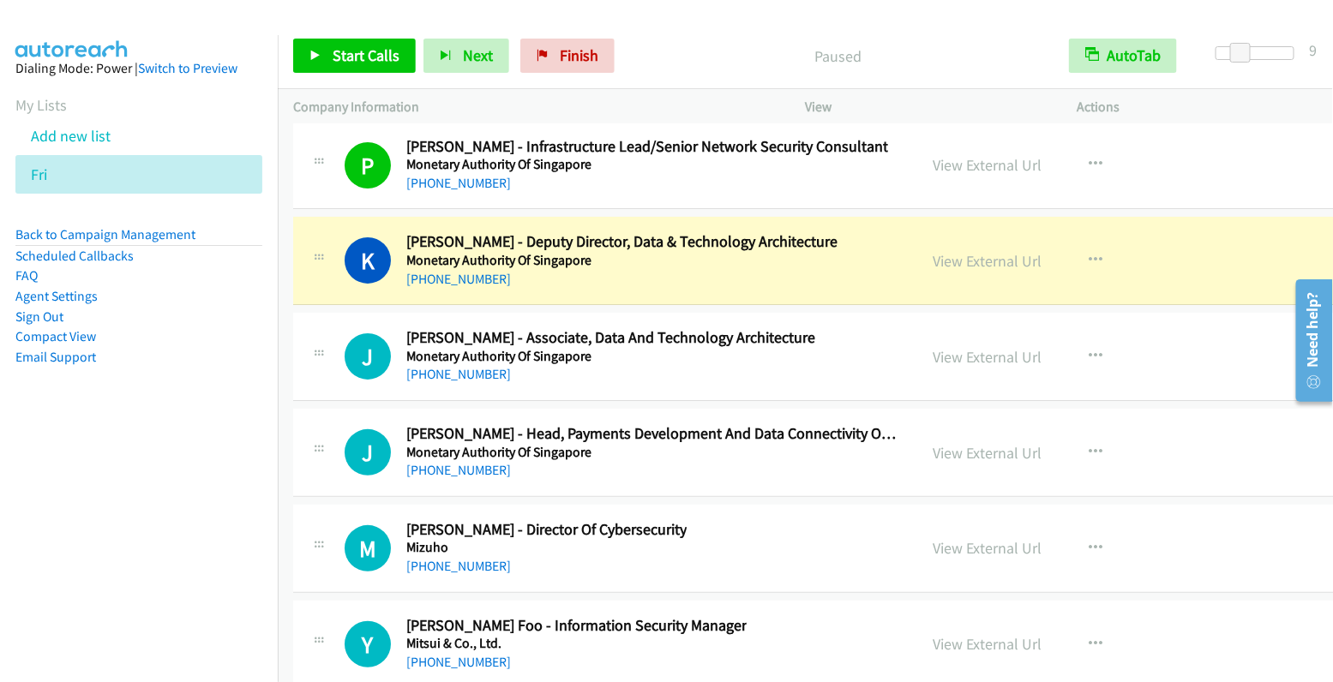
scroll to position [24037, 0]
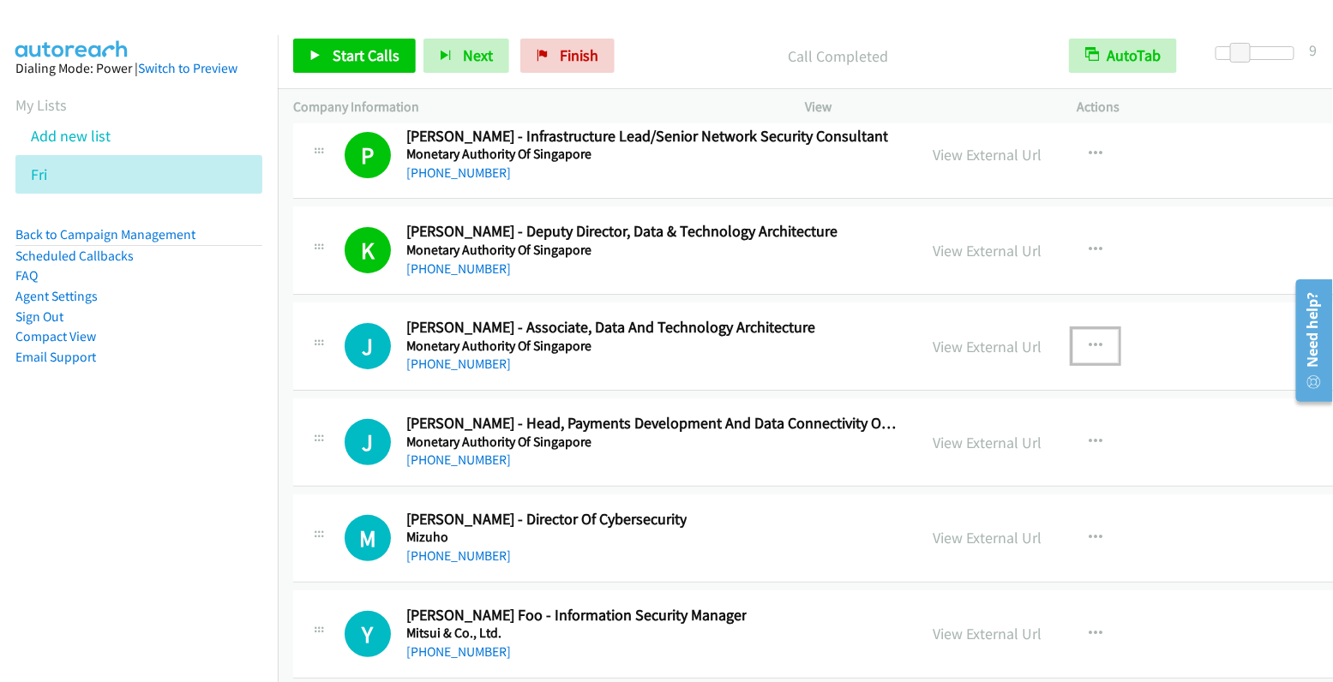
click at [1089, 339] on icon "button" at bounding box center [1096, 346] width 14 height 14
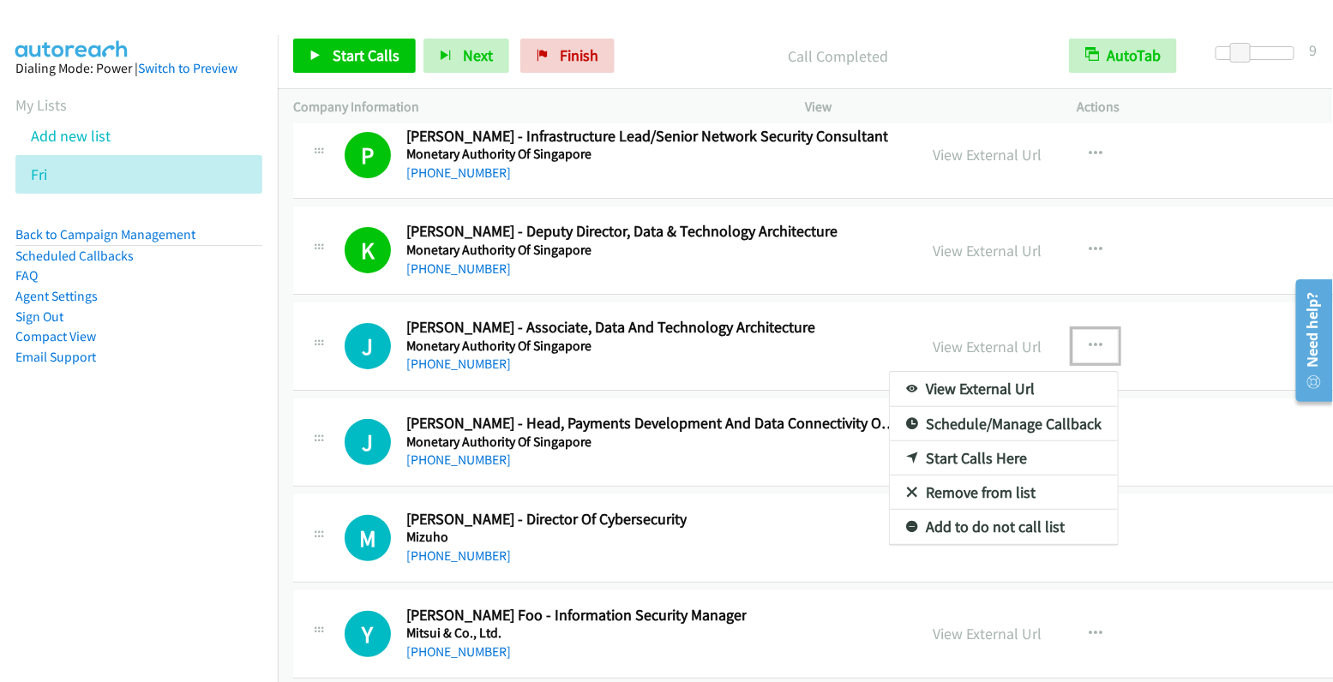
click at [956, 442] on link "Start Calls Here" at bounding box center [1004, 459] width 228 height 34
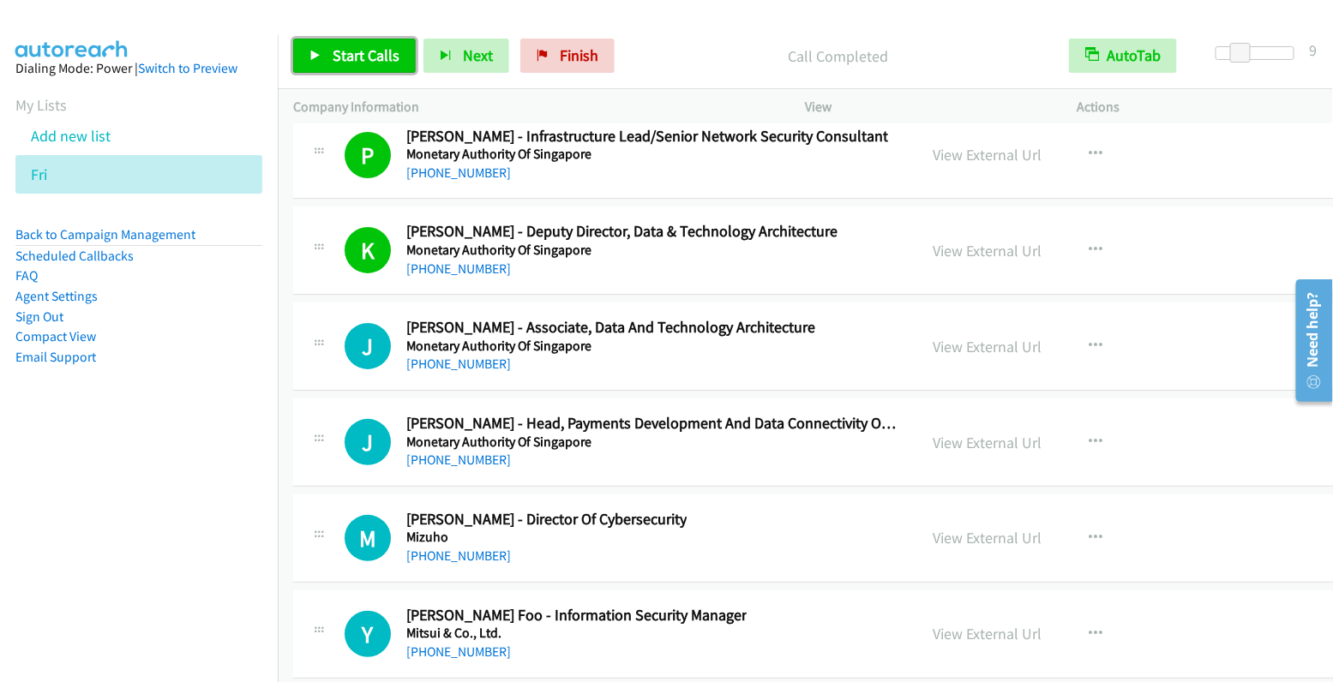
click at [372, 53] on span "Start Calls" at bounding box center [366, 55] width 67 height 20
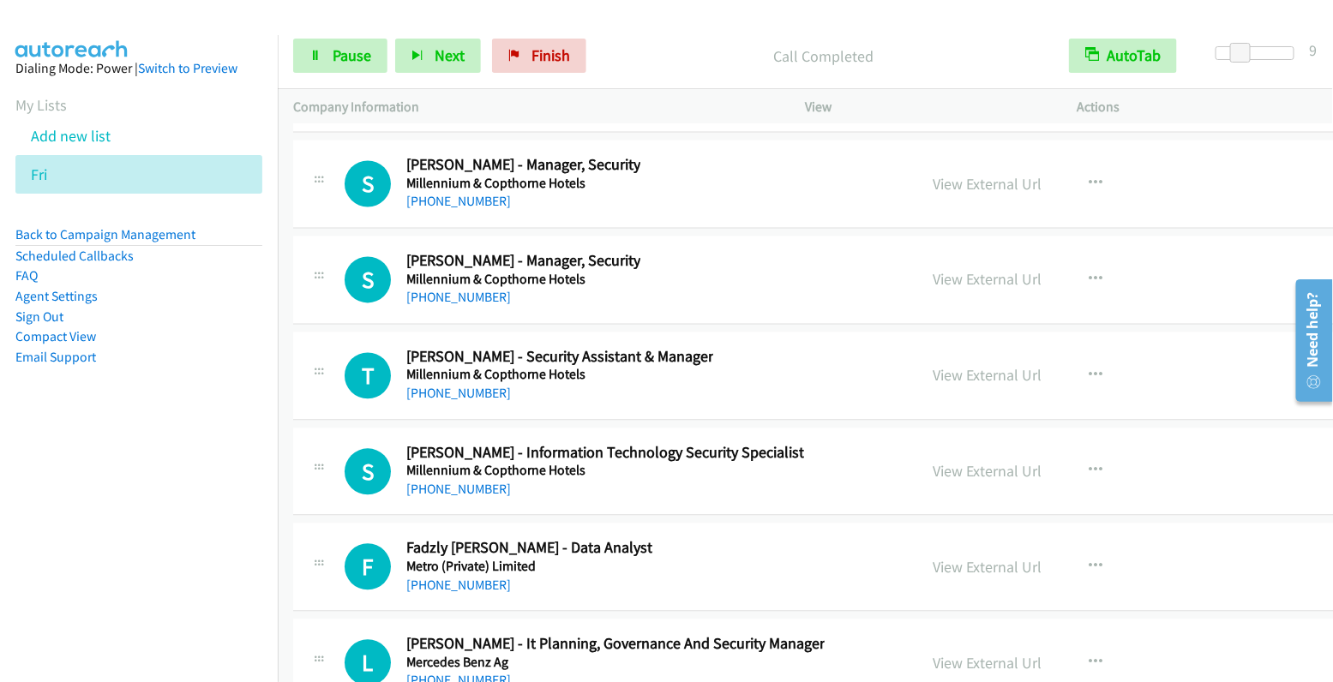
scroll to position [25253, 0]
click at [1089, 465] on icon "button" at bounding box center [1096, 472] width 14 height 14
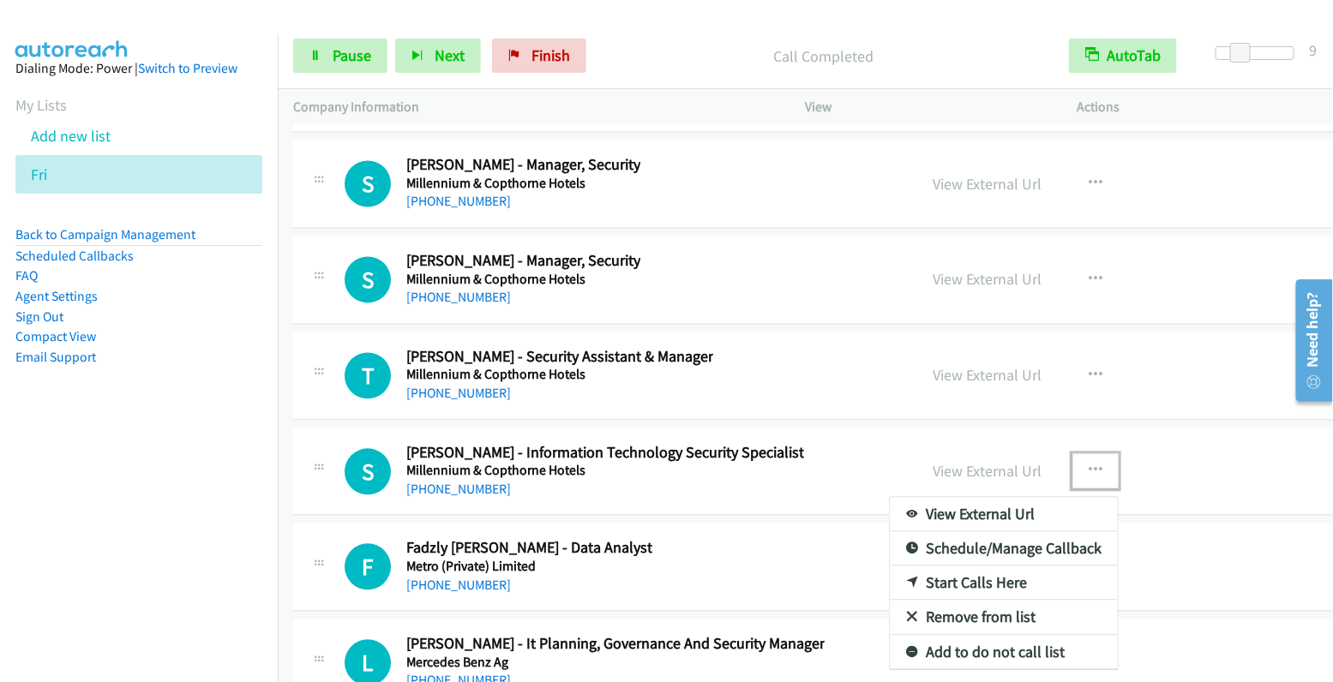
click at [964, 567] on link "Start Calls Here" at bounding box center [1004, 584] width 228 height 34
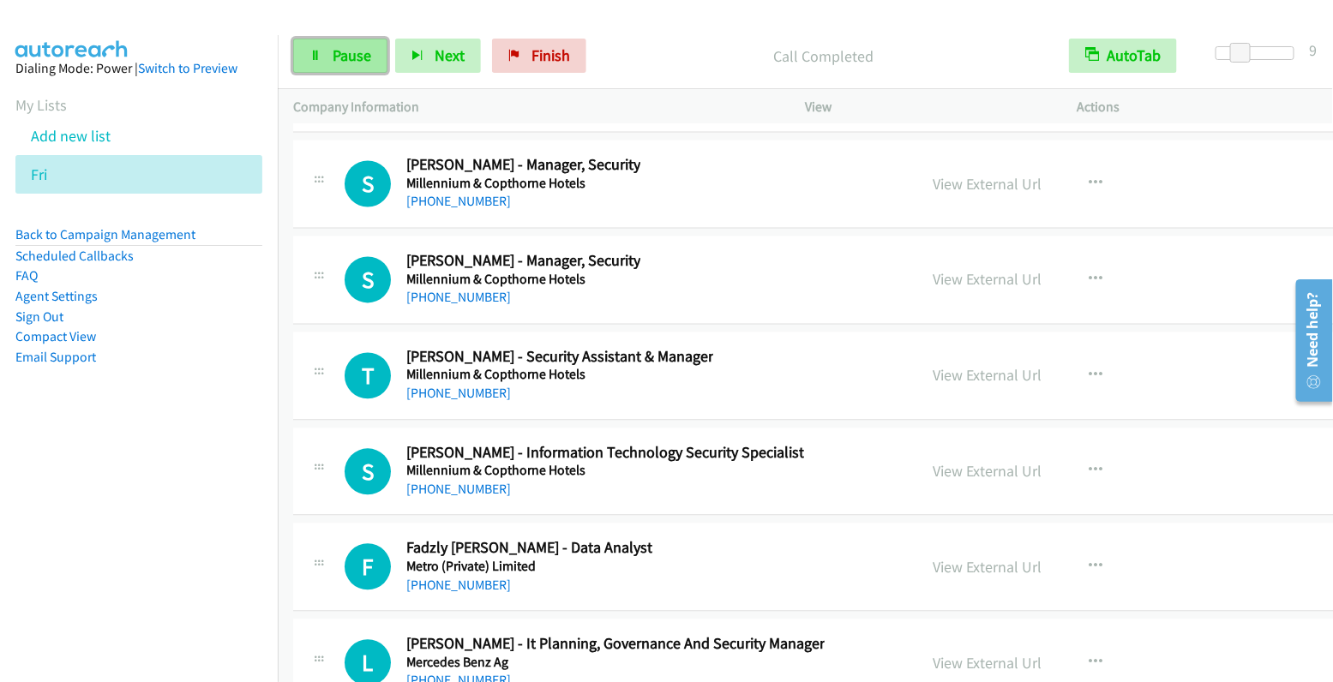
click at [368, 59] on span "Pause" at bounding box center [352, 55] width 39 height 20
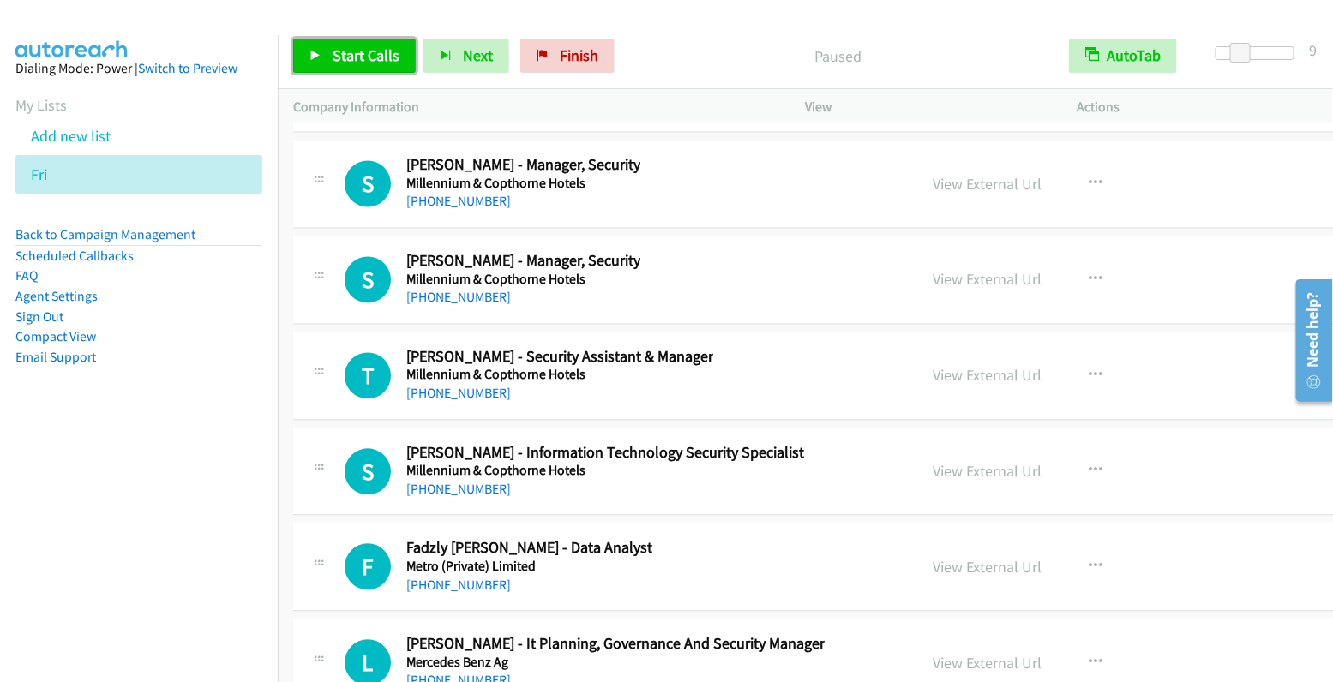
click at [362, 59] on span "Start Calls" at bounding box center [366, 55] width 67 height 20
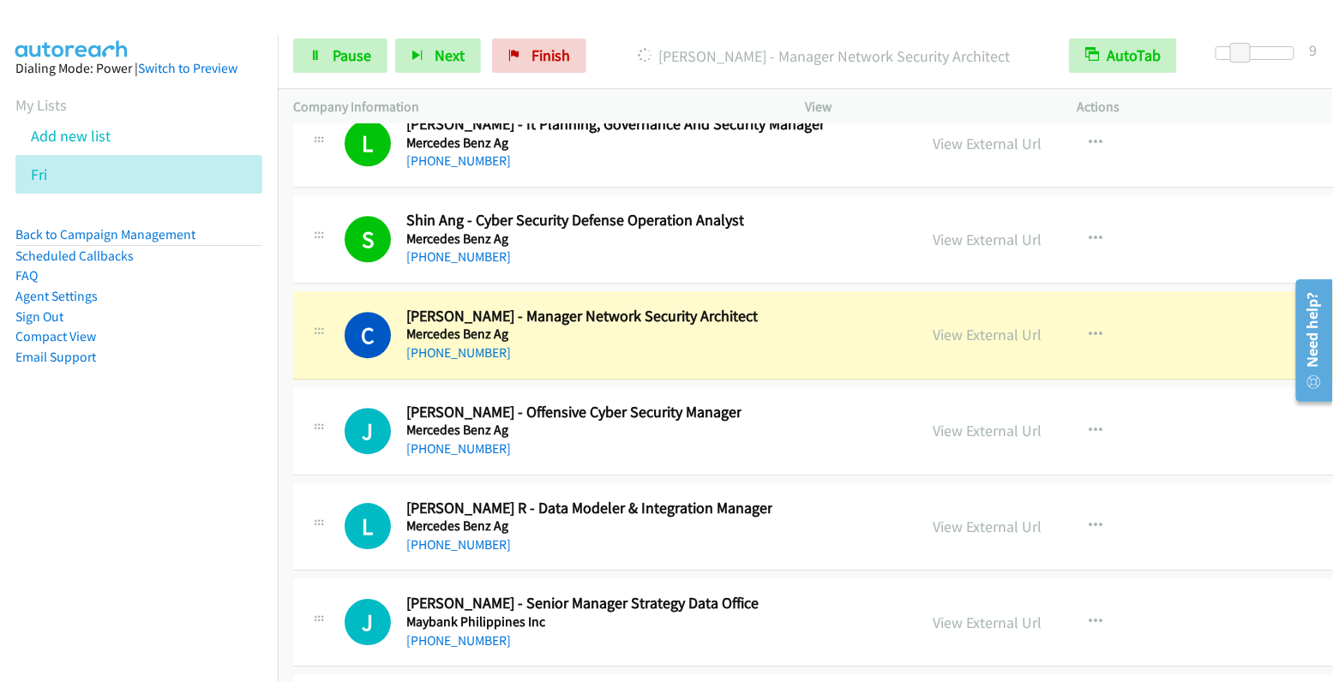
scroll to position [25840, 0]
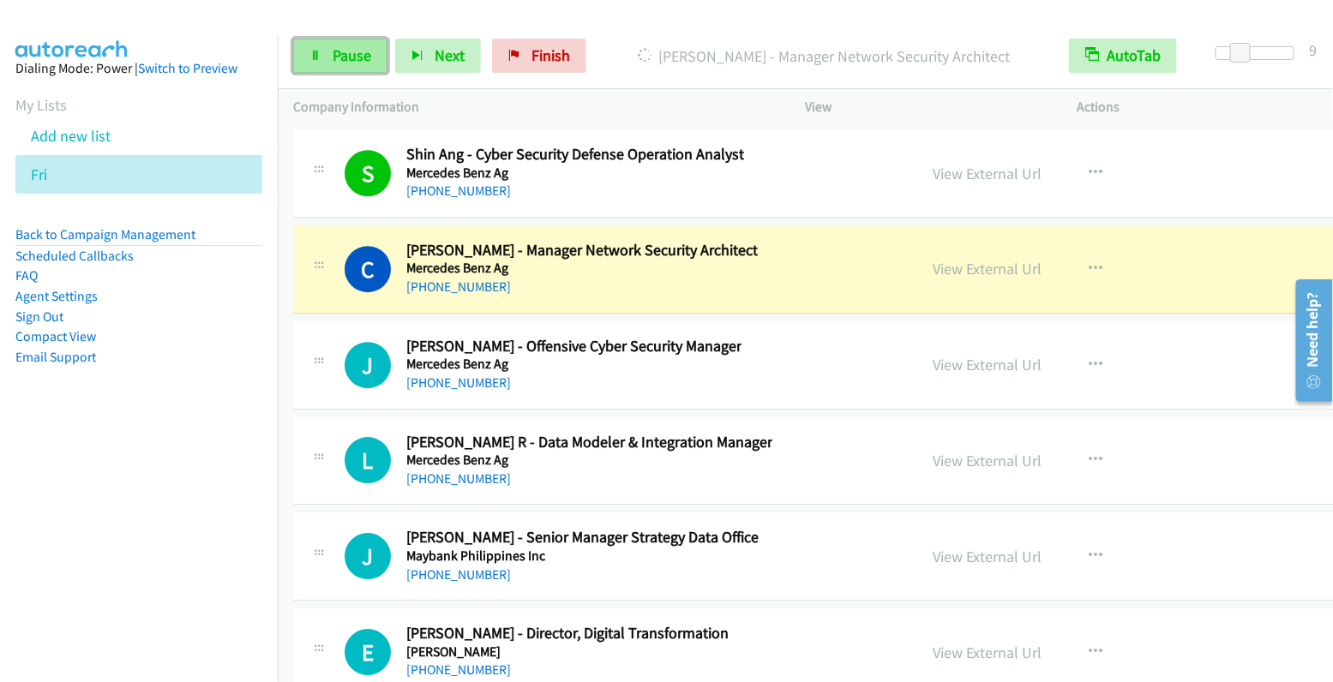
click at [339, 55] on span "Pause" at bounding box center [352, 55] width 39 height 20
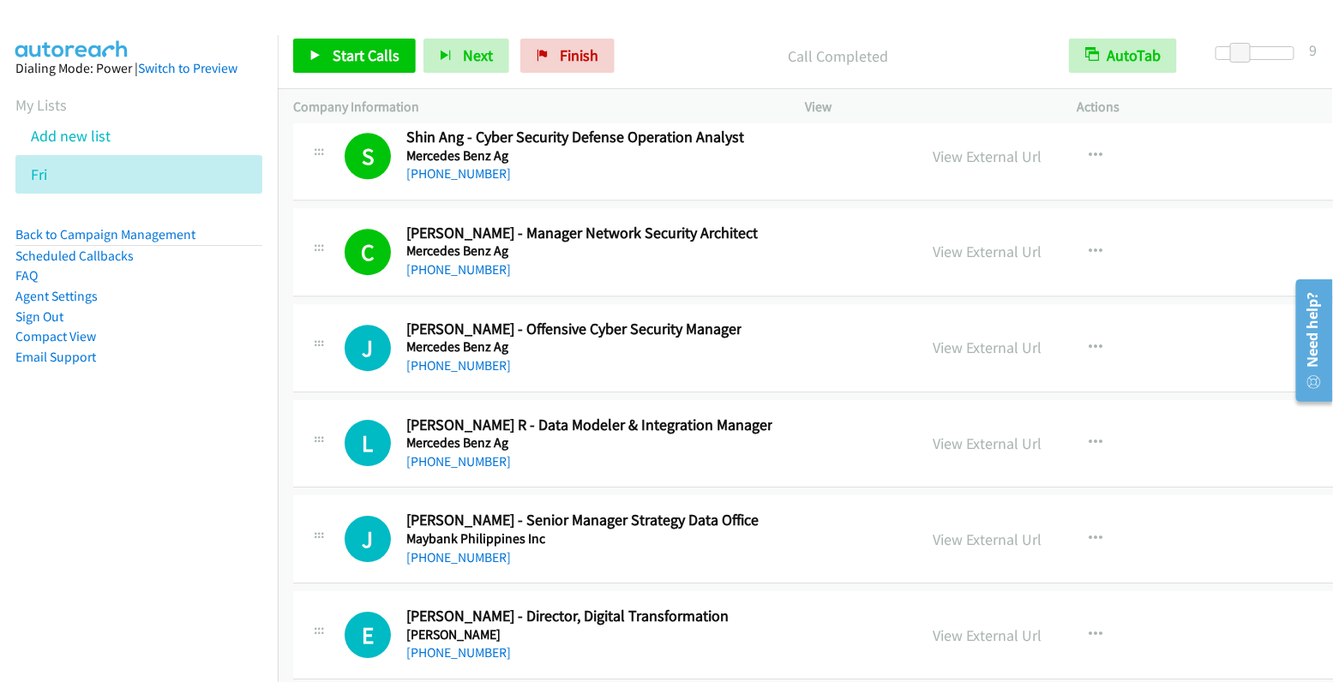
scroll to position [25859, 0]
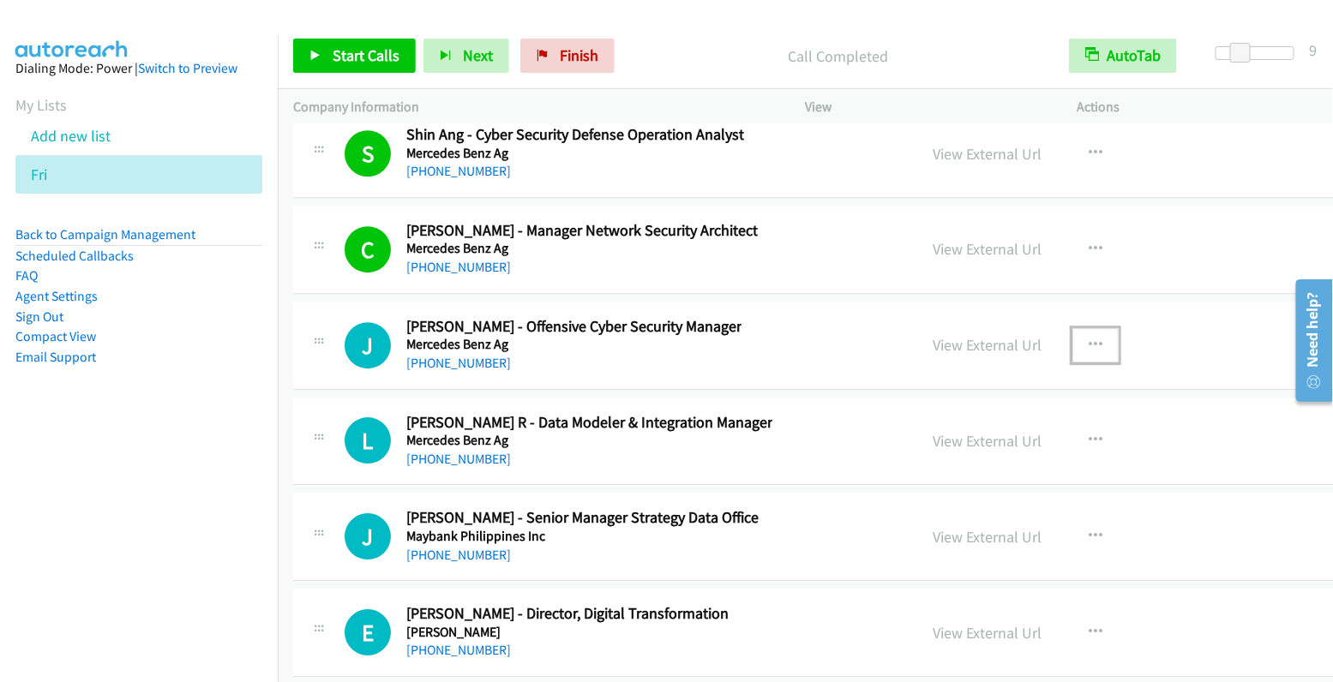
click at [1089, 339] on icon "button" at bounding box center [1096, 346] width 14 height 14
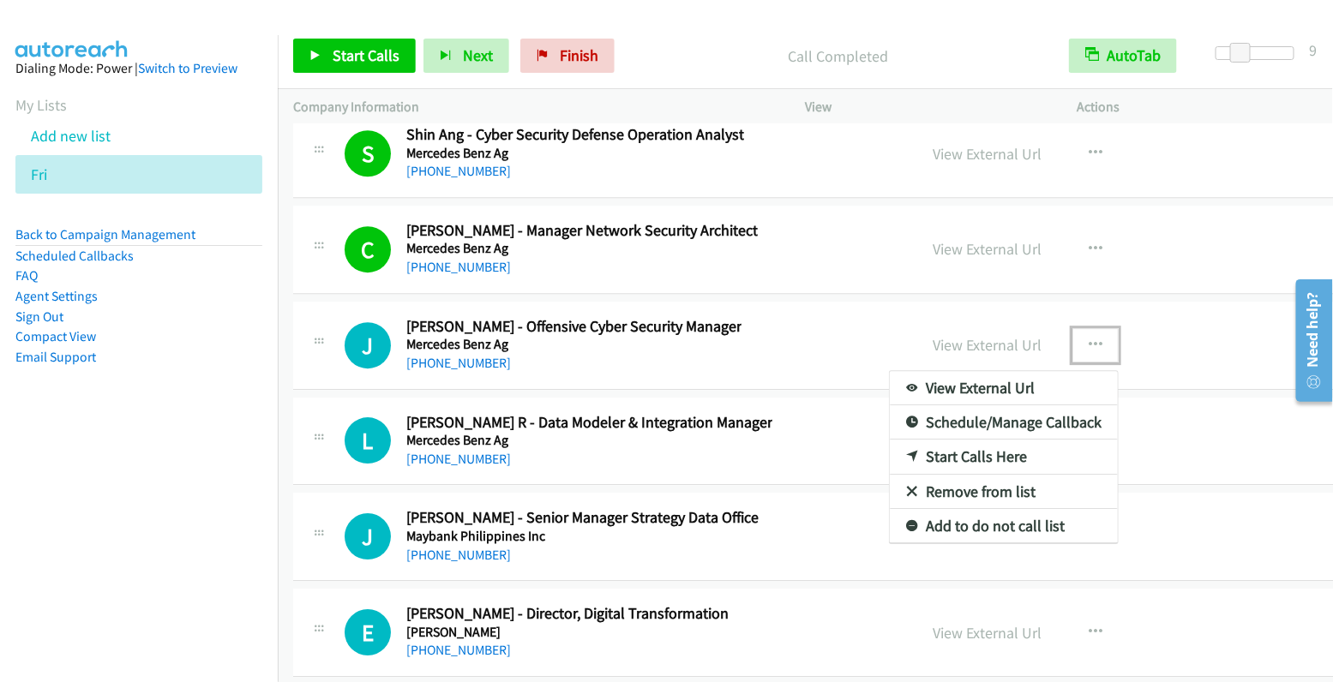
click at [964, 440] on link "Start Calls Here" at bounding box center [1004, 457] width 228 height 34
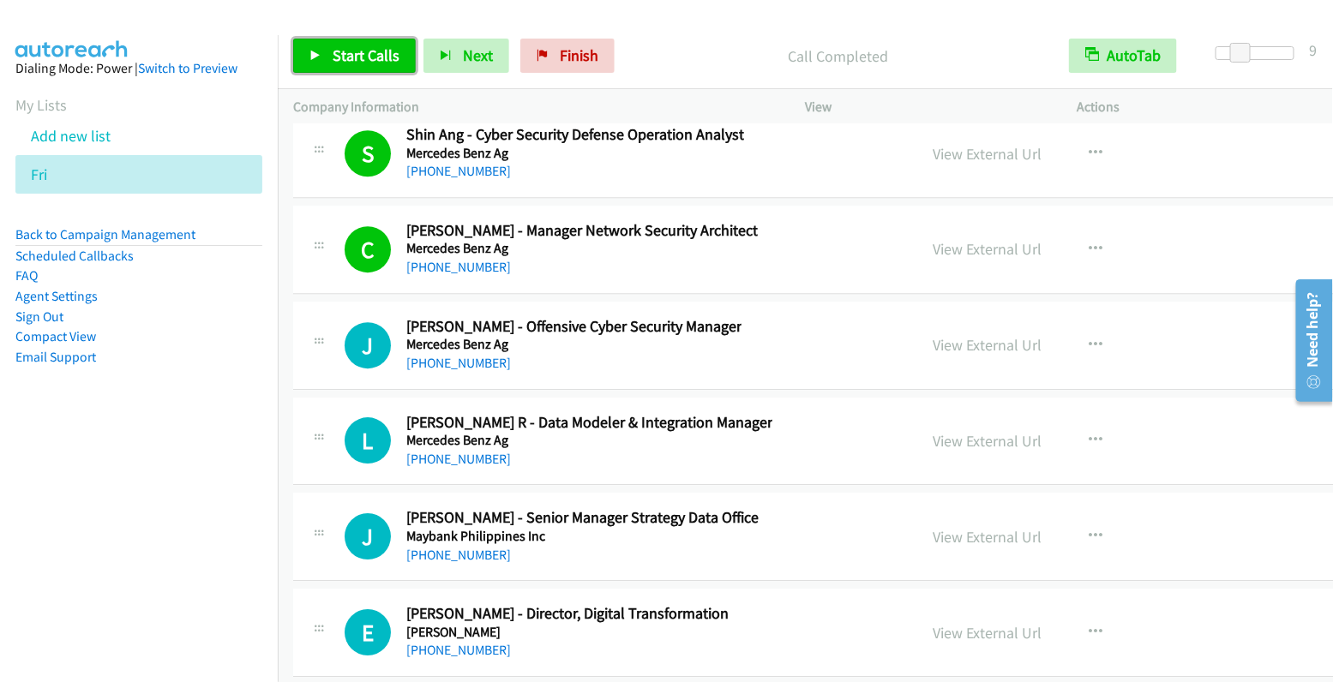
click at [388, 49] on span "Start Calls" at bounding box center [366, 55] width 67 height 20
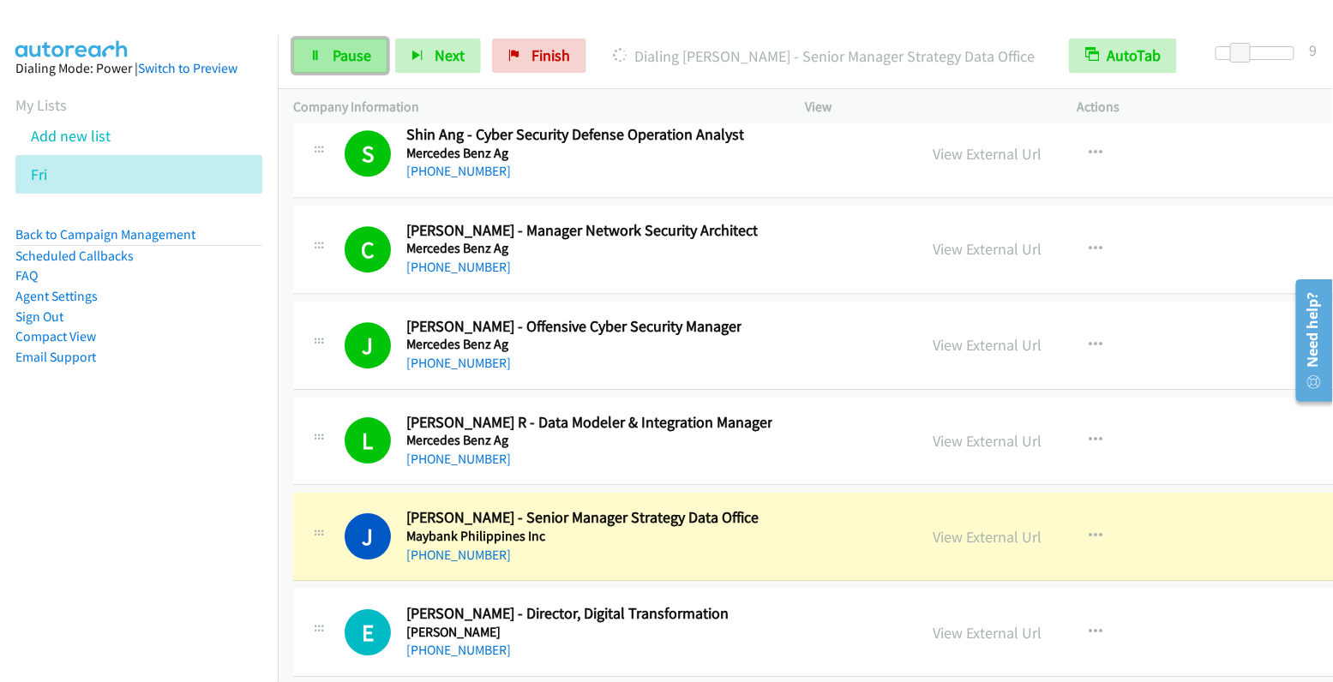
click at [352, 57] on span "Pause" at bounding box center [352, 55] width 39 height 20
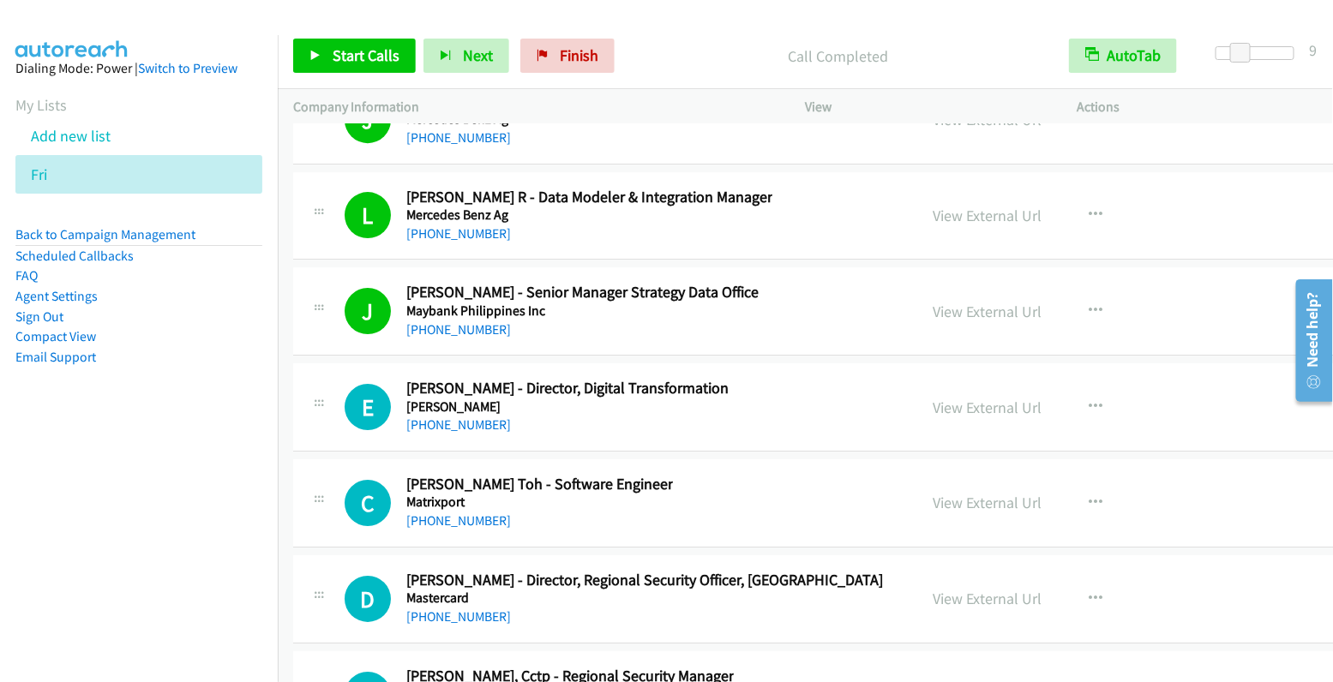
scroll to position [26100, 0]
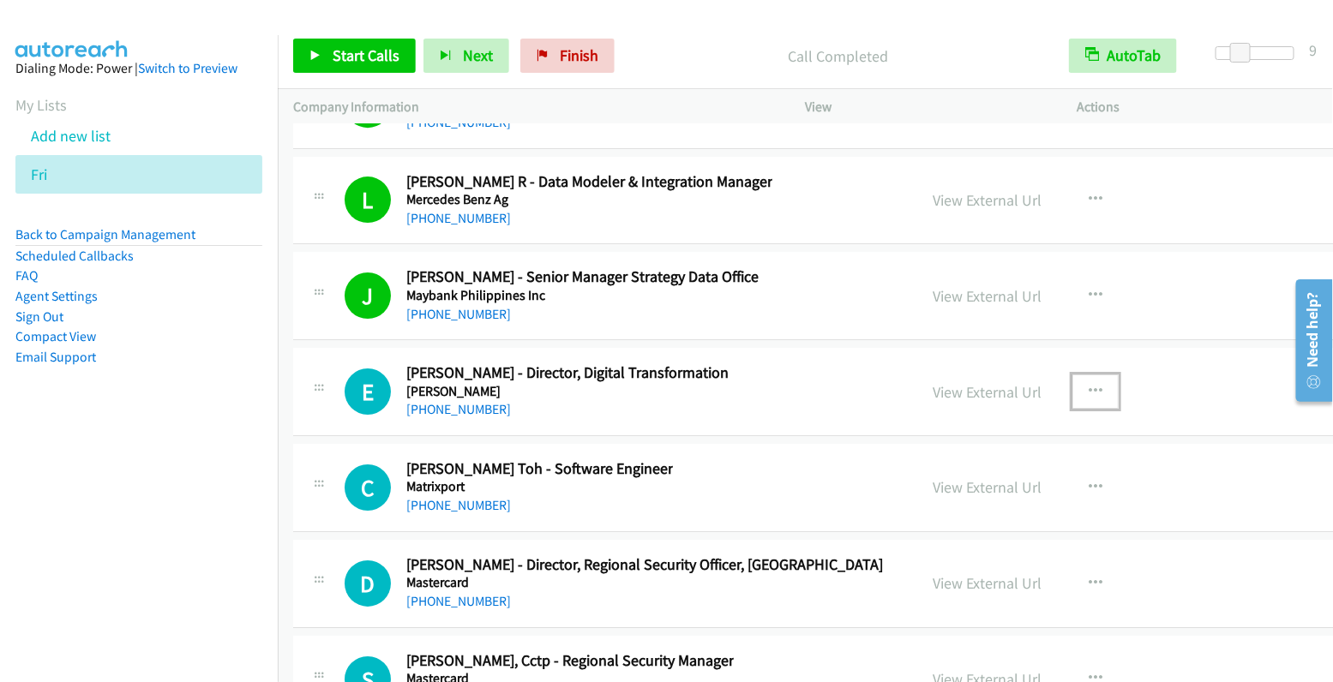
click at [1073, 375] on button "button" at bounding box center [1096, 392] width 46 height 34
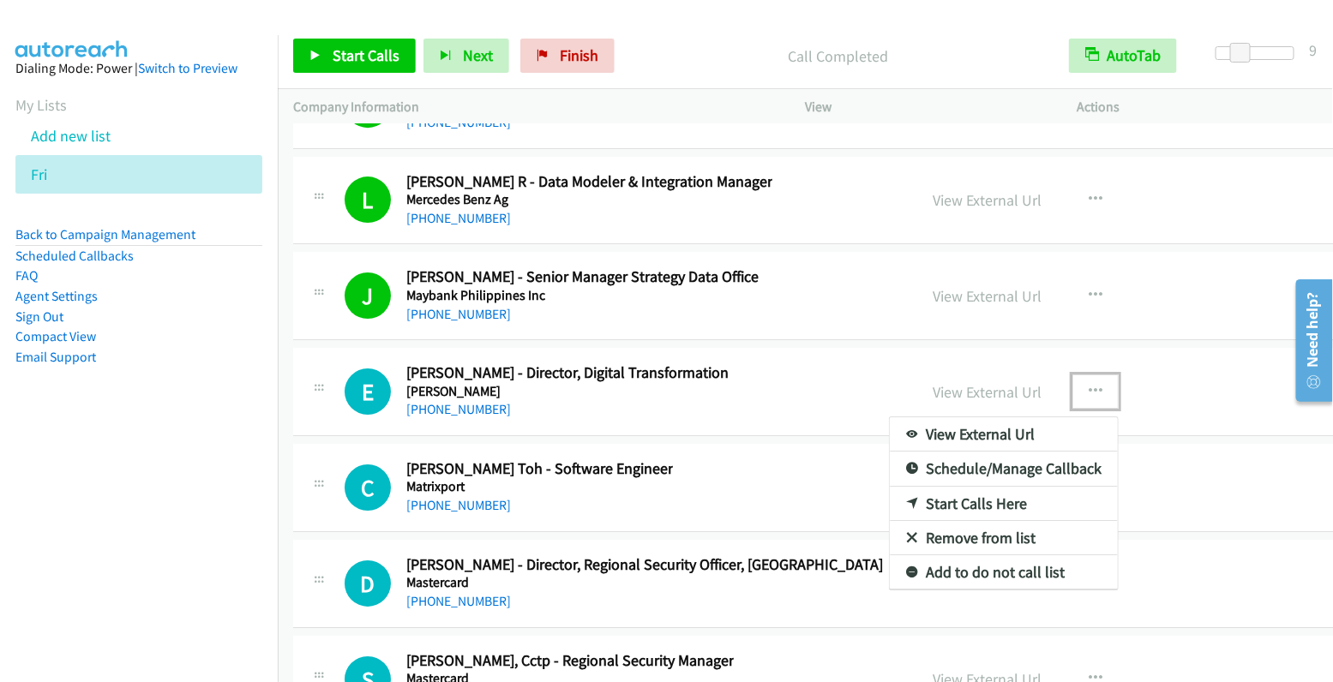
click at [982, 487] on link "Start Calls Here" at bounding box center [1004, 504] width 228 height 34
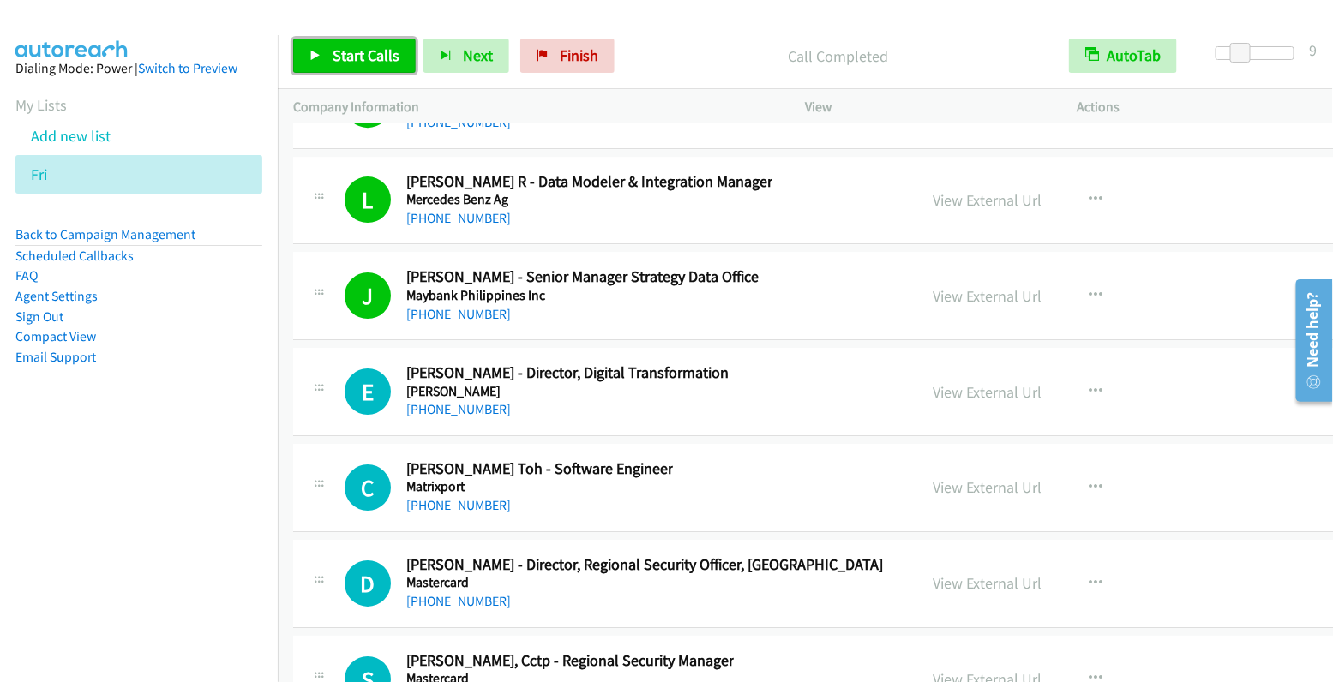
click at [376, 61] on span "Start Calls" at bounding box center [366, 55] width 67 height 20
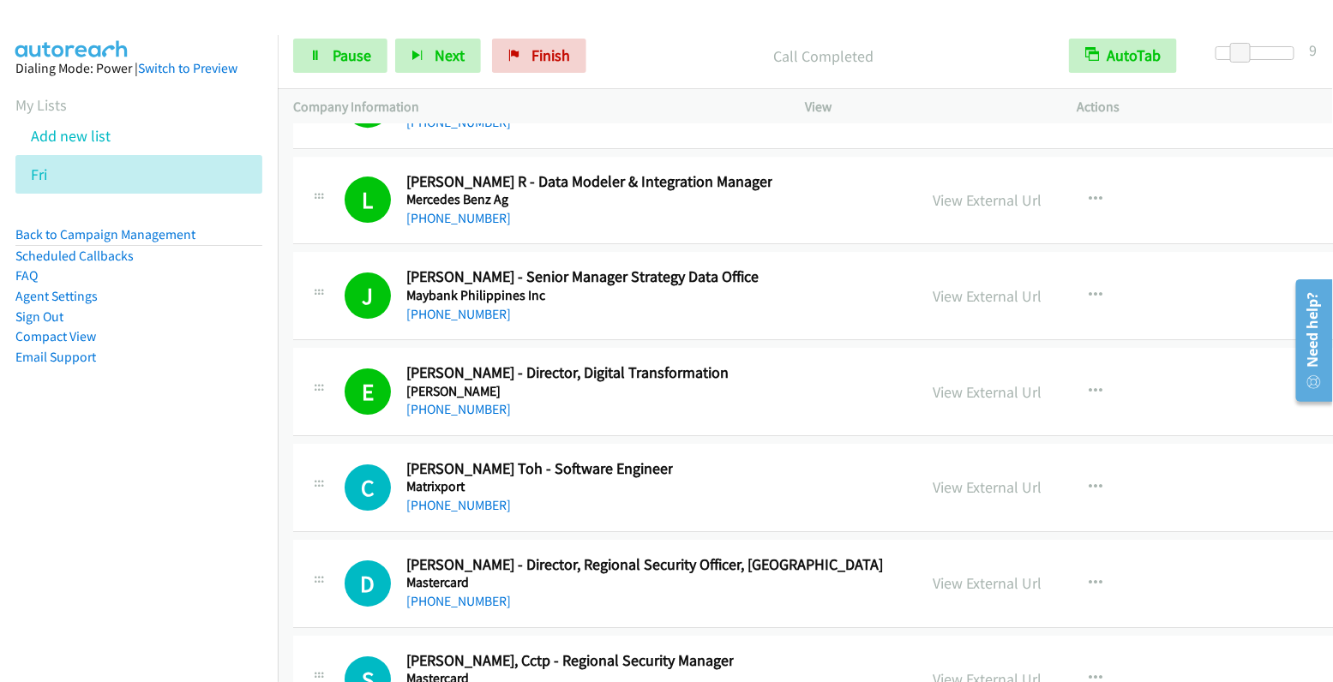
click at [336, 76] on div "Start Calls Pause Next Finish Call Completed AutoTab AutoTab 9" at bounding box center [805, 56] width 1055 height 66
click at [342, 59] on span "Pause" at bounding box center [352, 55] width 39 height 20
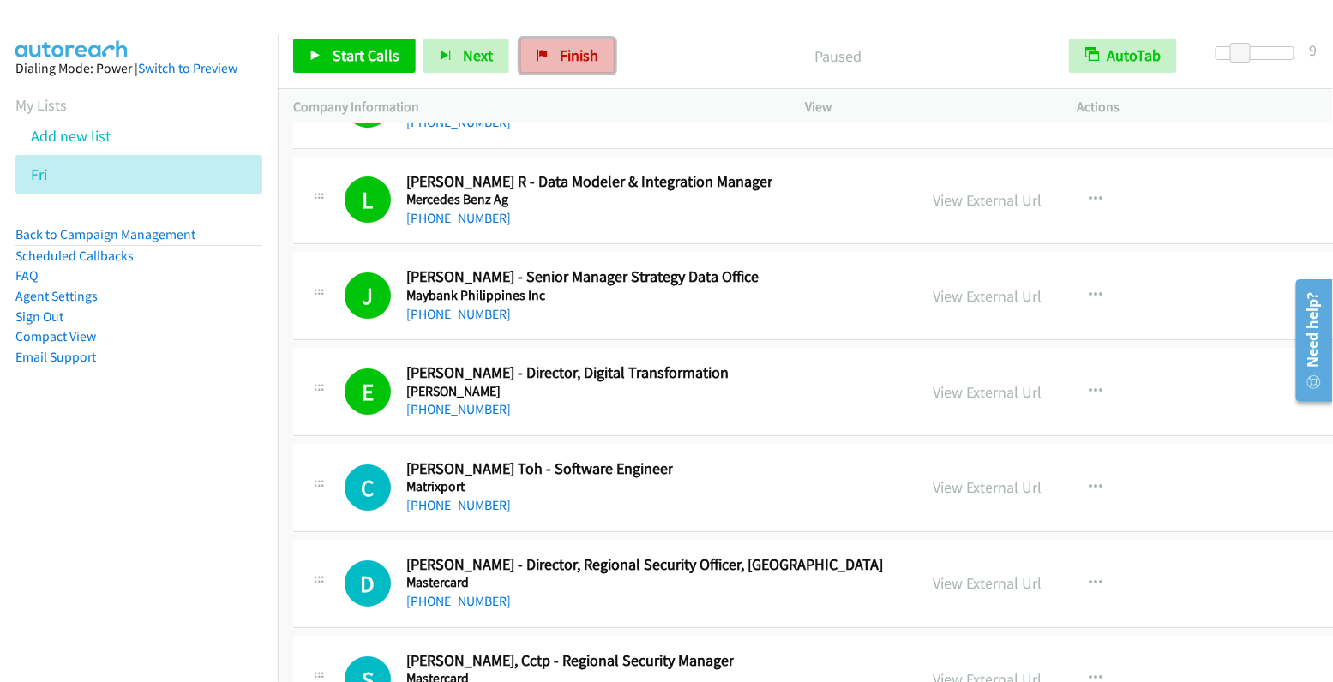
click at [587, 56] on span "Finish" at bounding box center [579, 55] width 39 height 20
